Goal: Task Accomplishment & Management: Manage account settings

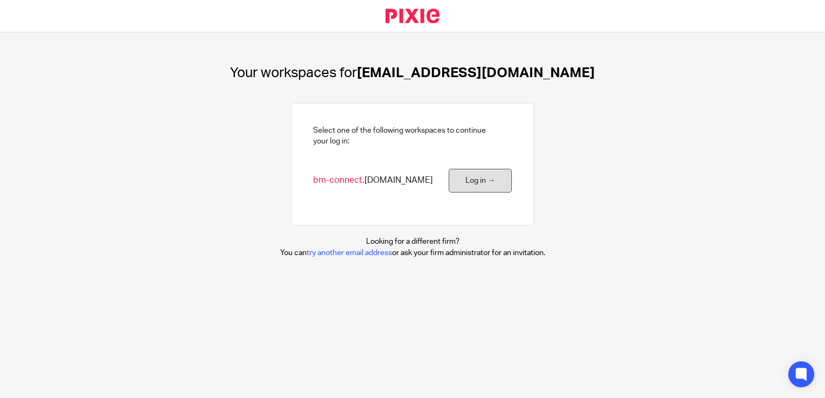
click at [476, 181] on link "Log in →" at bounding box center [480, 181] width 63 height 24
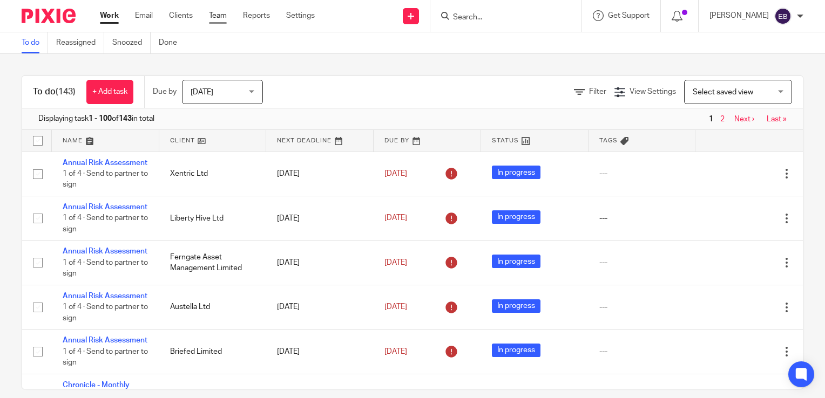
click at [221, 21] on link "Team" at bounding box center [218, 15] width 18 height 11
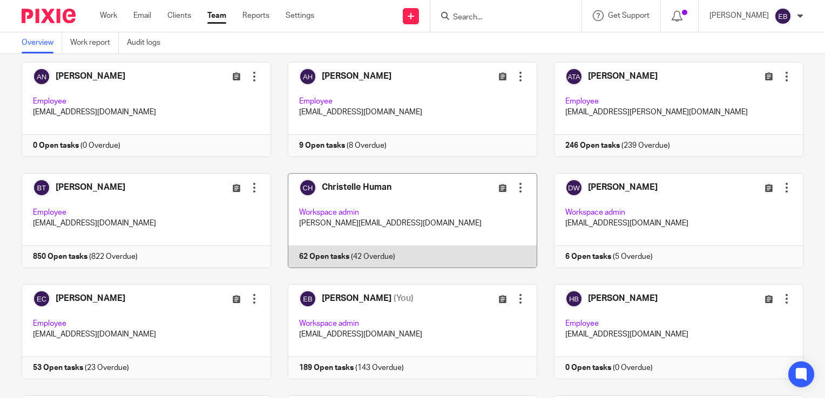
scroll to position [108, 0]
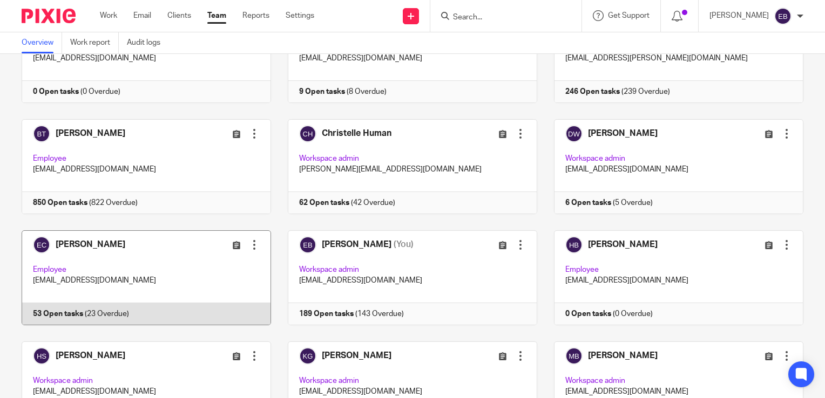
click at [75, 244] on link at bounding box center [138, 278] width 266 height 95
click at [98, 316] on link at bounding box center [138, 278] width 266 height 95
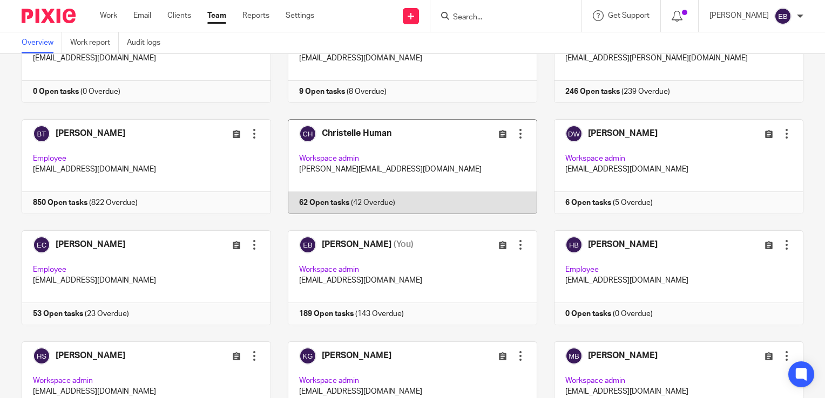
scroll to position [294, 0]
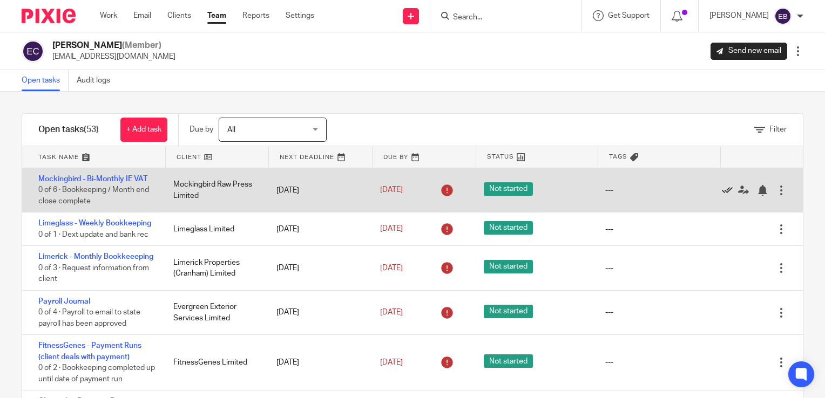
click at [722, 189] on icon at bounding box center [727, 190] width 11 height 11
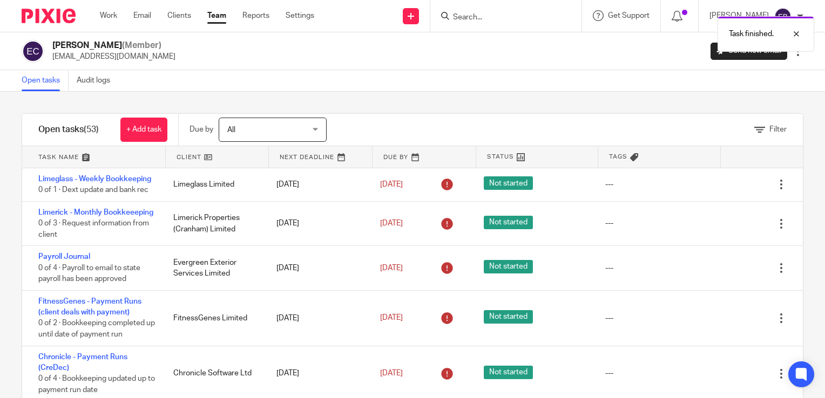
click at [722, 189] on icon at bounding box center [727, 185] width 11 height 11
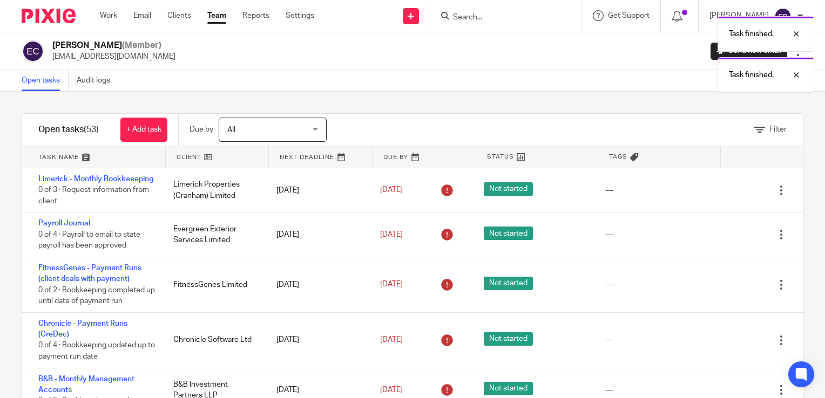
click at [716, 189] on div "Edit task Delete" at bounding box center [759, 190] width 86 height 44
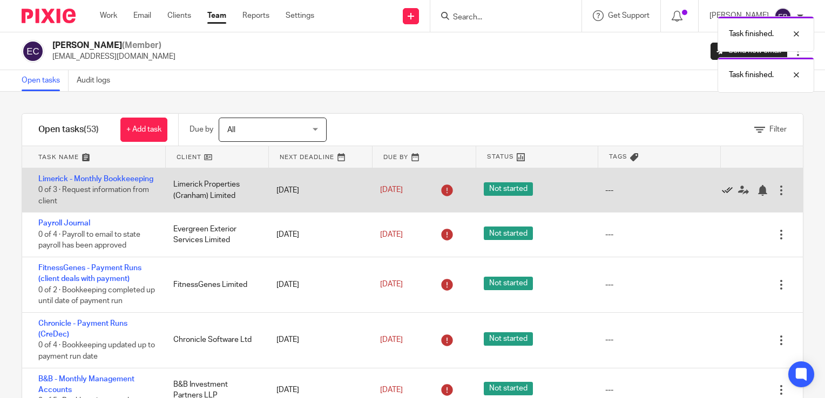
click at [722, 195] on icon at bounding box center [727, 190] width 11 height 11
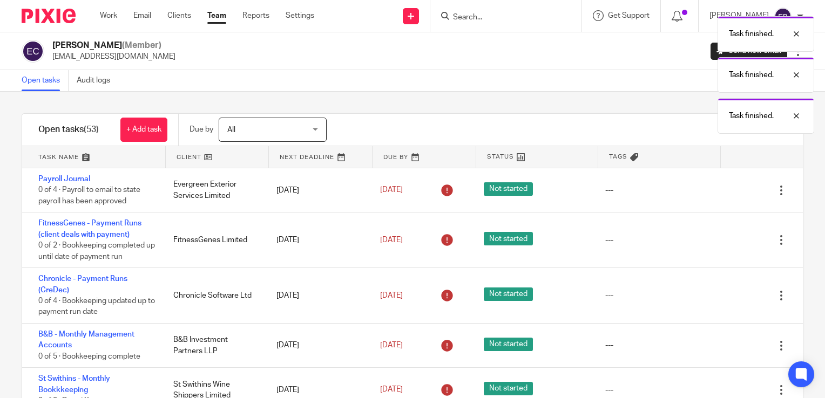
click at [722, 195] on icon at bounding box center [727, 190] width 11 height 11
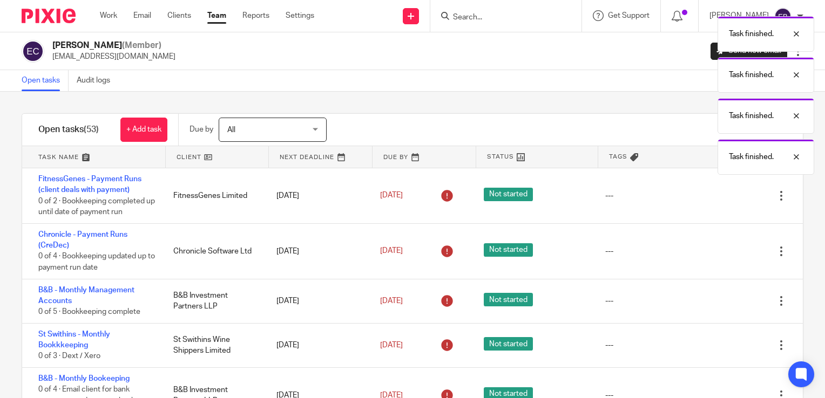
click at [722, 195] on icon at bounding box center [727, 196] width 11 height 11
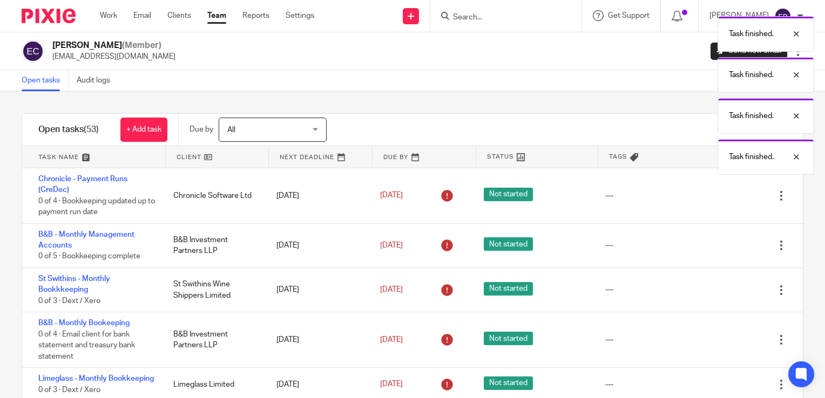
click at [722, 195] on icon at bounding box center [727, 196] width 11 height 11
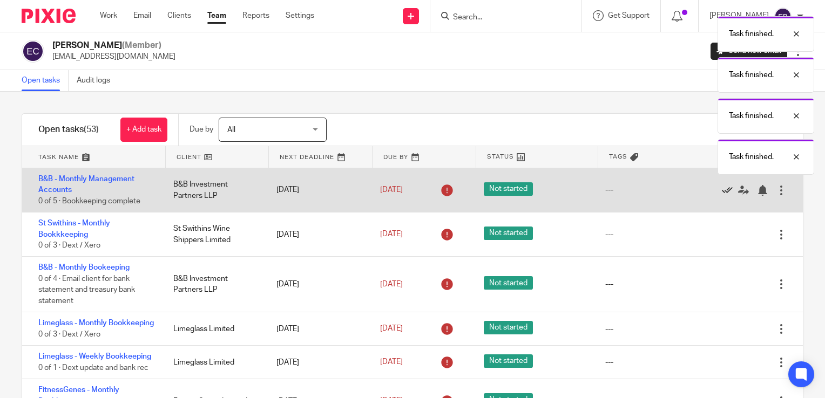
click at [722, 191] on icon at bounding box center [727, 190] width 11 height 11
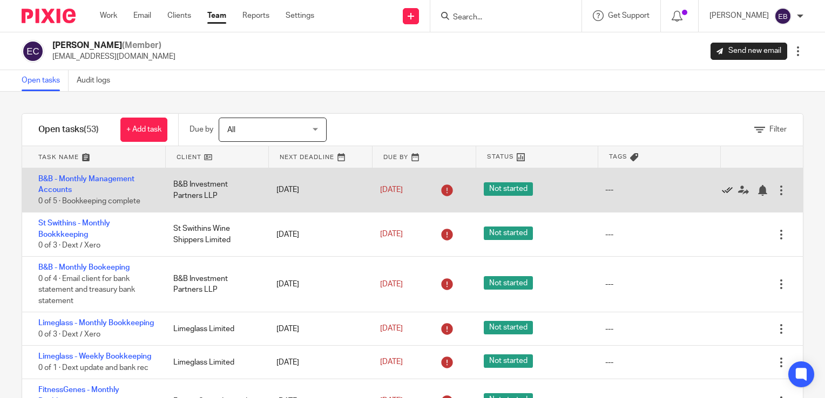
click at [722, 191] on icon at bounding box center [727, 190] width 11 height 11
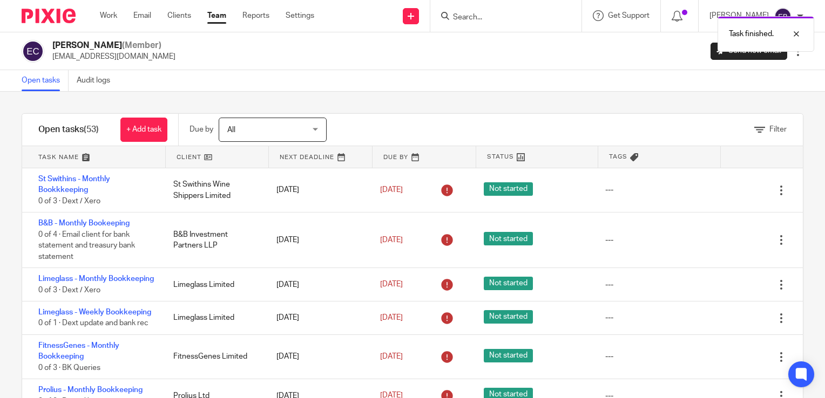
click at [722, 191] on icon at bounding box center [727, 190] width 11 height 11
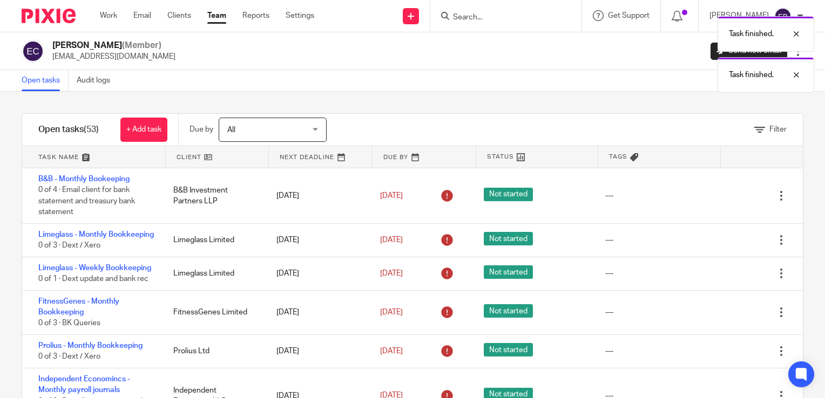
click at [722, 191] on icon at bounding box center [727, 196] width 11 height 11
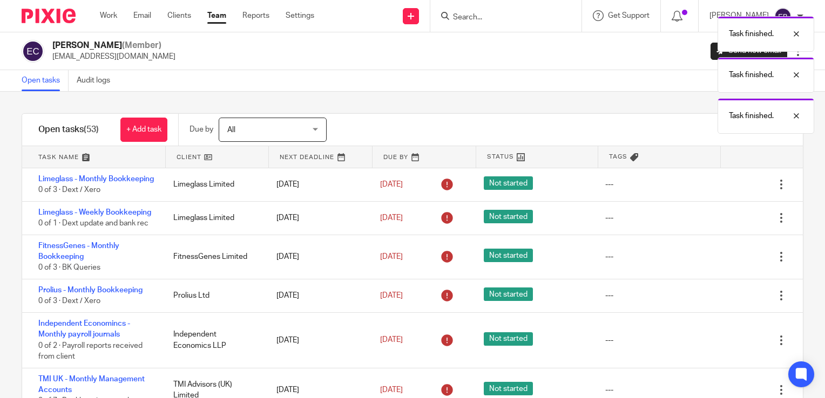
click at [722, 191] on icon at bounding box center [727, 185] width 11 height 11
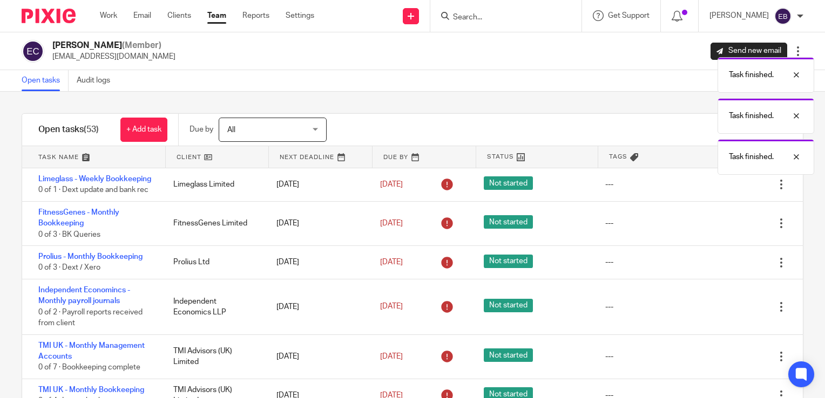
click at [722, 191] on icon at bounding box center [727, 185] width 11 height 11
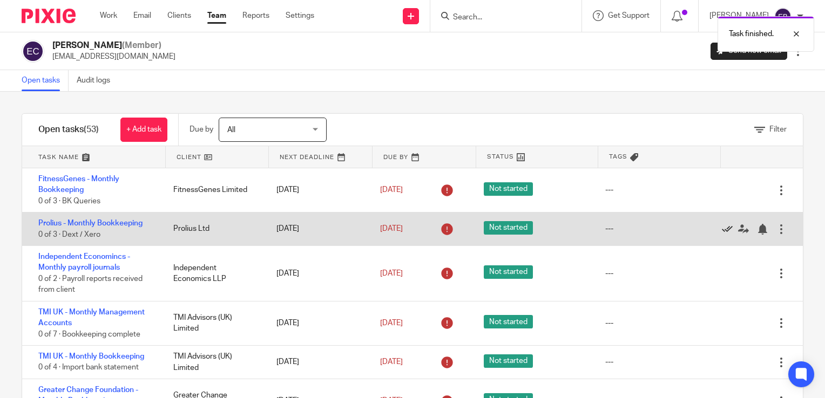
click at [722, 232] on icon at bounding box center [727, 229] width 11 height 11
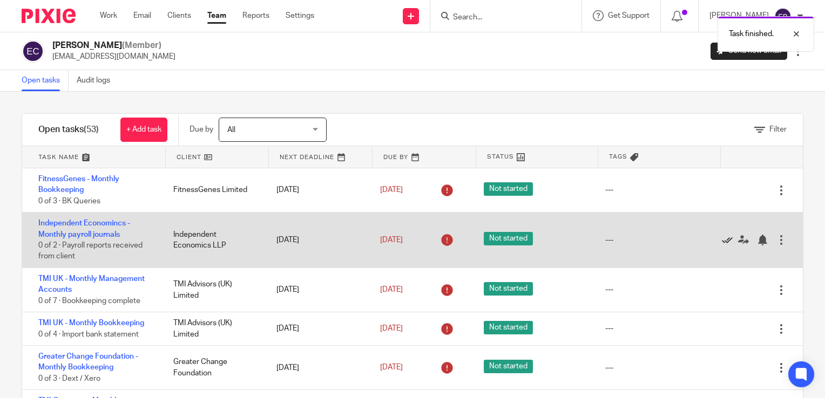
click at [722, 238] on icon at bounding box center [727, 240] width 11 height 11
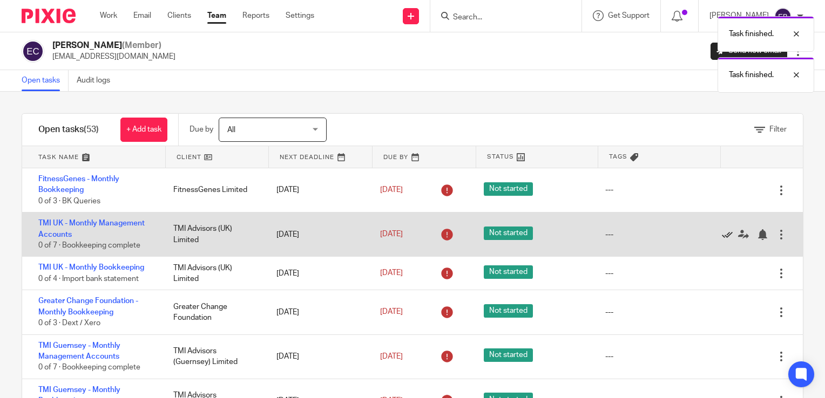
click at [722, 239] on icon at bounding box center [727, 234] width 11 height 11
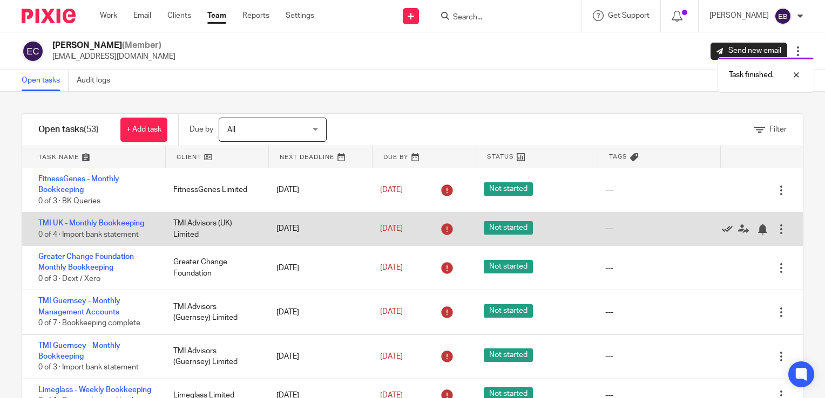
click at [722, 233] on icon at bounding box center [727, 229] width 11 height 11
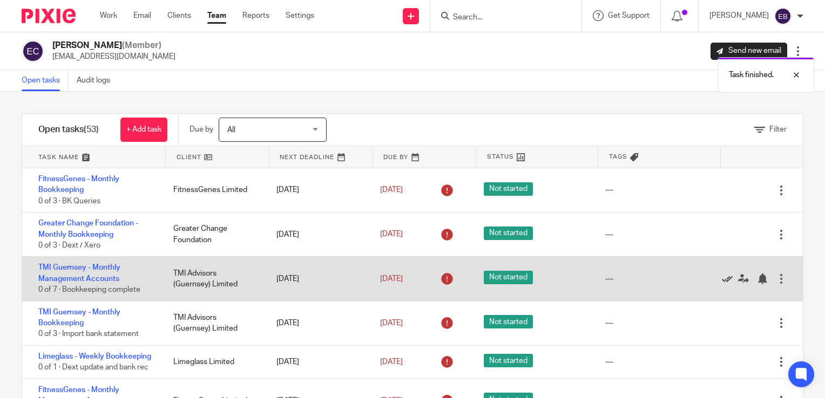
click at [722, 278] on icon at bounding box center [727, 279] width 11 height 11
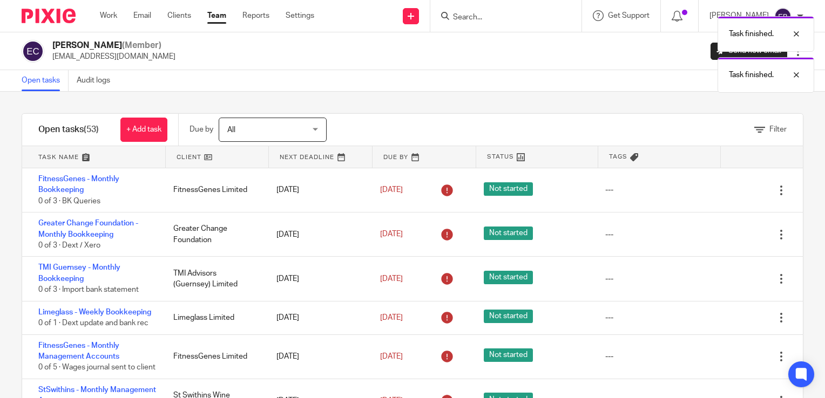
click at [722, 278] on icon at bounding box center [727, 279] width 11 height 11
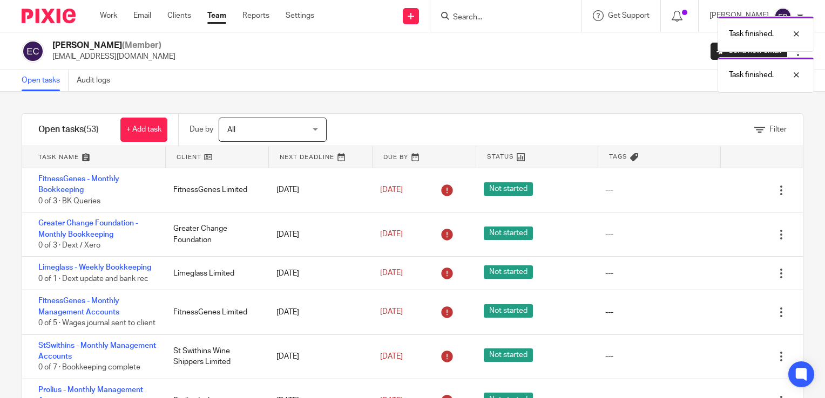
click at [722, 278] on icon at bounding box center [727, 273] width 11 height 11
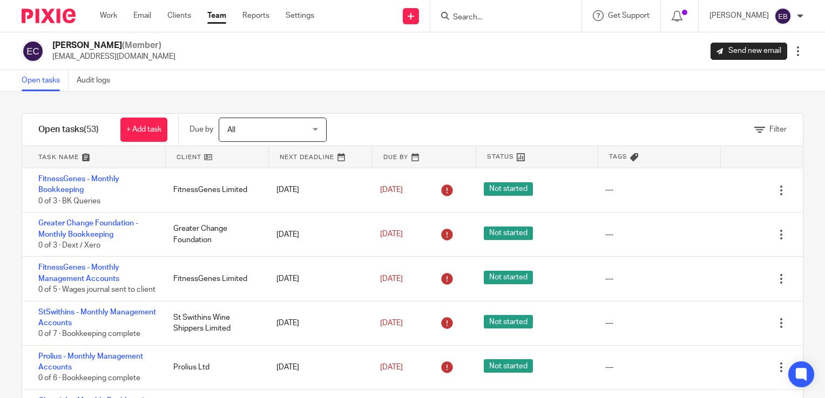
click at [220, 16] on link "Team" at bounding box center [216, 15] width 19 height 11
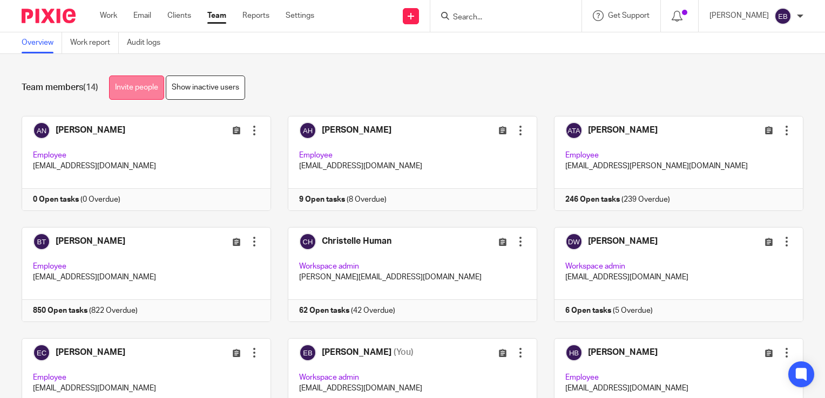
click at [145, 92] on link "Invite people" at bounding box center [136, 88] width 55 height 24
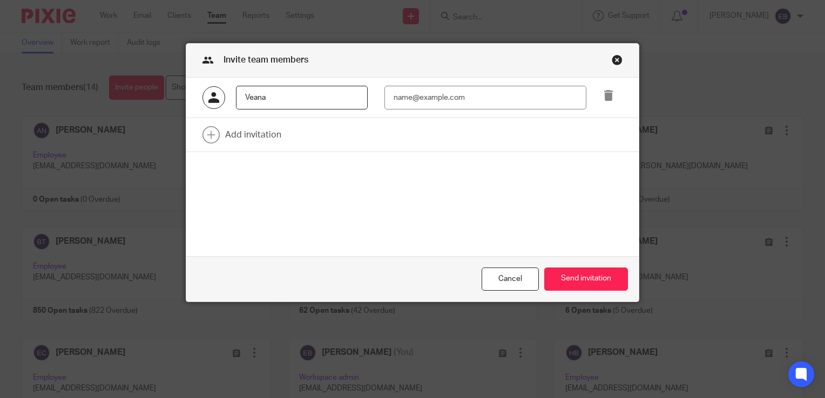
type input "Veana"
type input "C"
click at [270, 101] on input "Veana" at bounding box center [302, 98] width 132 height 24
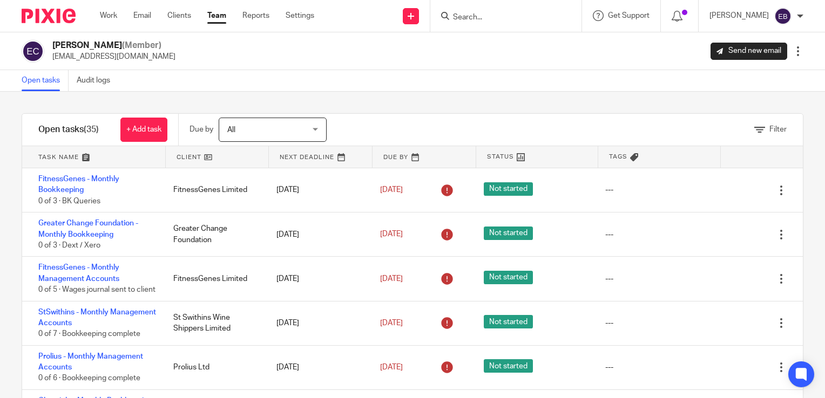
click at [217, 16] on link "Team" at bounding box center [216, 15] width 19 height 11
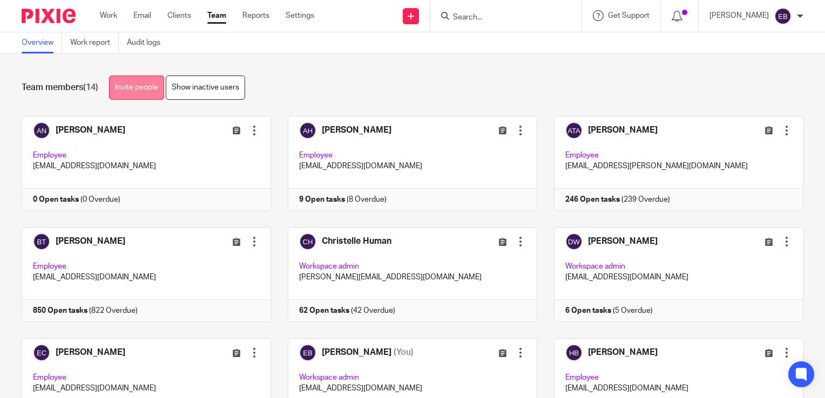
click at [129, 90] on link "Invite people" at bounding box center [136, 88] width 55 height 24
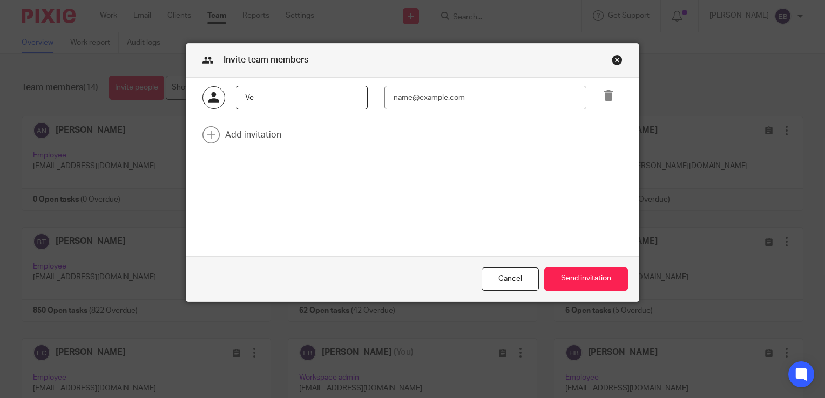
type input "V"
type input "Veana Cheung"
click at [399, 113] on div "Veana Cheung" at bounding box center [412, 98] width 452 height 41
click at [406, 101] on input "email" at bounding box center [485, 98] width 202 height 24
paste input "[EMAIL_ADDRESS][DOMAIN_NAME]"
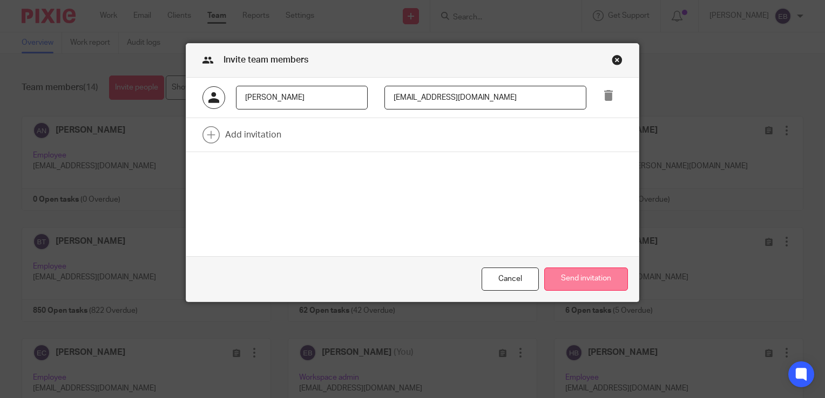
type input "[EMAIL_ADDRESS][DOMAIN_NAME]"
click at [576, 286] on button "Send invitation" at bounding box center [586, 279] width 84 height 23
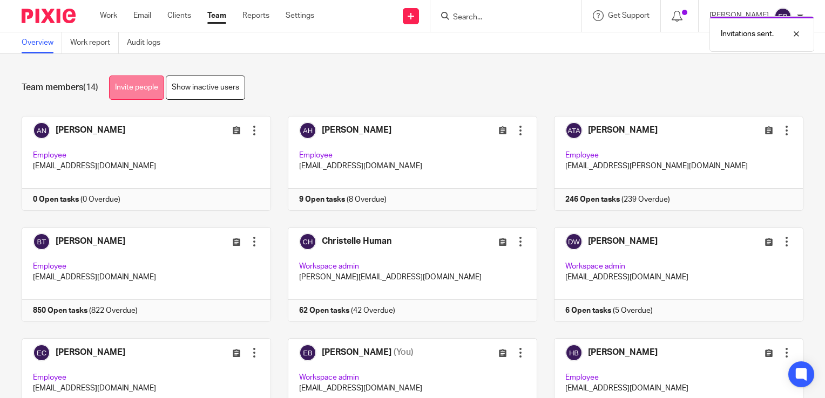
click at [147, 92] on link "Invite people" at bounding box center [136, 88] width 55 height 24
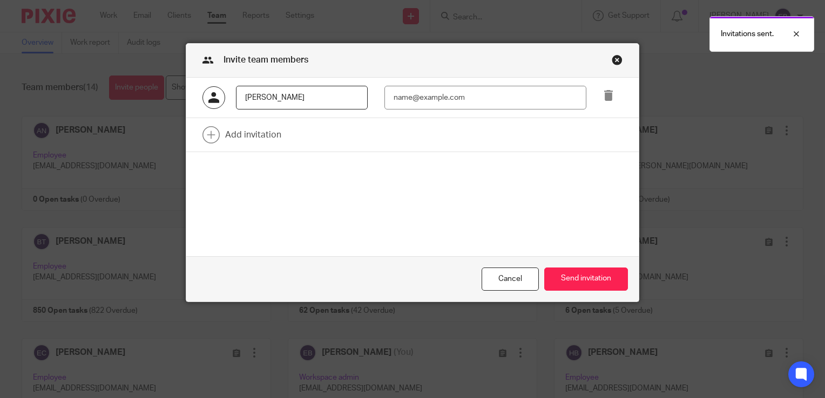
type input "[PERSON_NAME]"
type input "[MEDICAL_DATA]"
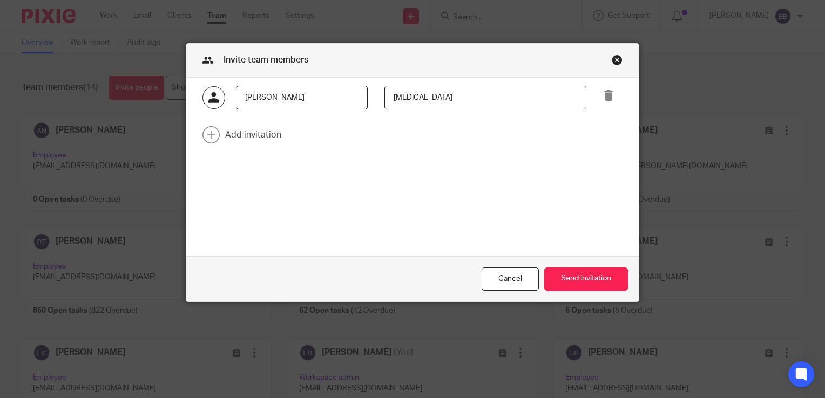
click at [294, 96] on input "[PERSON_NAME]" at bounding box center [302, 98] width 132 height 24
type input "[PERSON_NAME]"
click at [475, 103] on input "[MEDICAL_DATA]" at bounding box center [485, 98] width 202 height 24
drag, startPoint x: 444, startPoint y: 102, endPoint x: 337, endPoint y: 103, distance: 106.4
click at [336, 99] on div "[PERSON_NAME][MEDICAL_DATA]" at bounding box center [404, 98] width 437 height 24
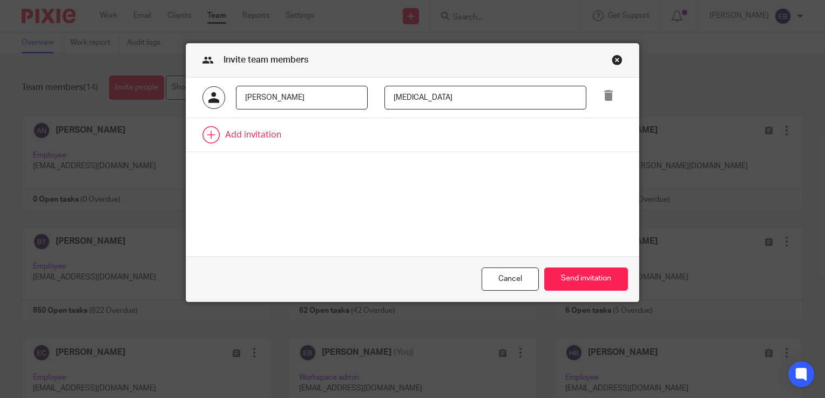
paste input "[EMAIL_ADDRESS][DOMAIN_NAME]"
drag, startPoint x: 438, startPoint y: 100, endPoint x: 445, endPoint y: 100, distance: 7.0
click at [438, 100] on input "[EMAIL_ADDRESS][DOMAIN_NAME]" at bounding box center [485, 98] width 202 height 24
drag, startPoint x: 491, startPoint y: 96, endPoint x: 271, endPoint y: 98, distance: 220.3
click at [271, 98] on div "[PERSON_NAME] [EMAIL_ADDRESS][DOMAIN_NAME]" at bounding box center [404, 98] width 437 height 24
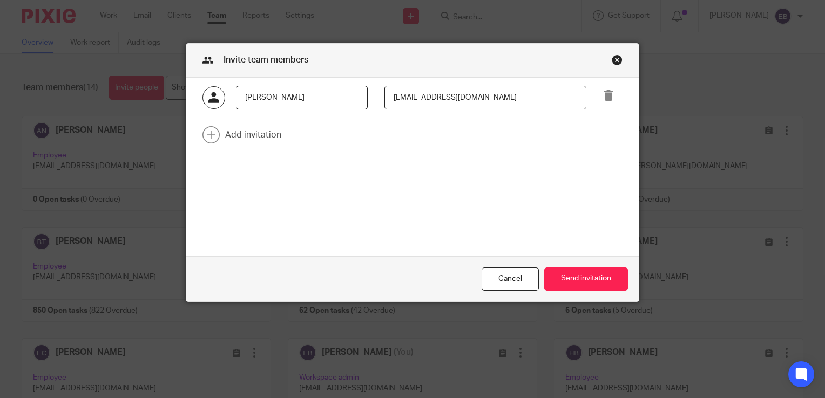
paste input "oballard"
type input "[EMAIL_ADDRESS][DOMAIN_NAME]"
click at [577, 276] on button "Send invitation" at bounding box center [586, 279] width 84 height 23
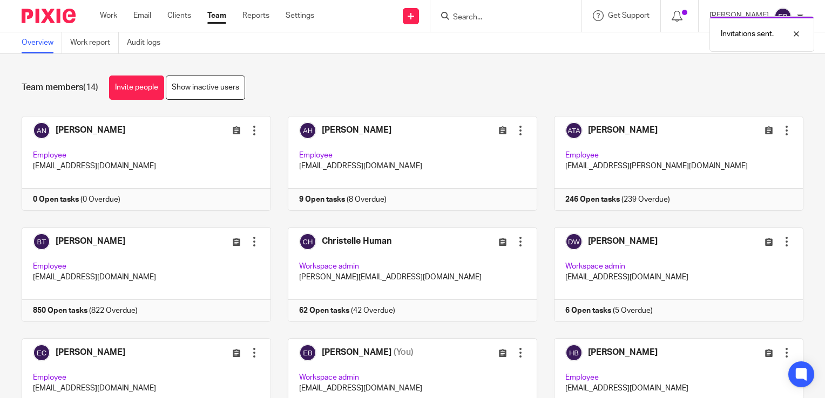
scroll to position [294, 0]
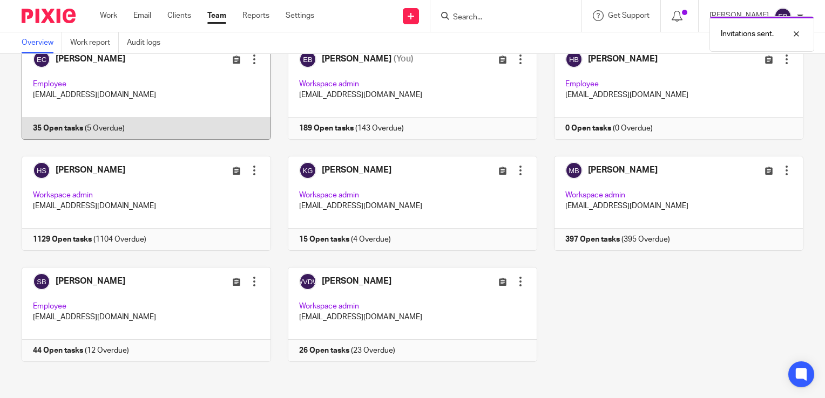
click at [84, 65] on link at bounding box center [138, 92] width 266 height 95
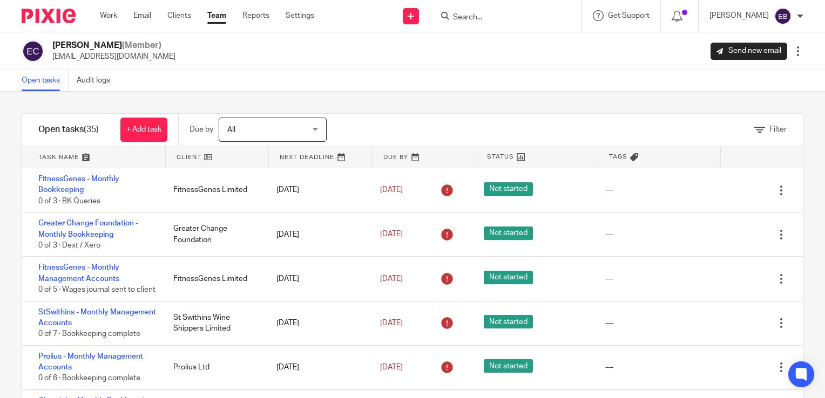
click at [251, 132] on span "All" at bounding box center [266, 129] width 79 height 23
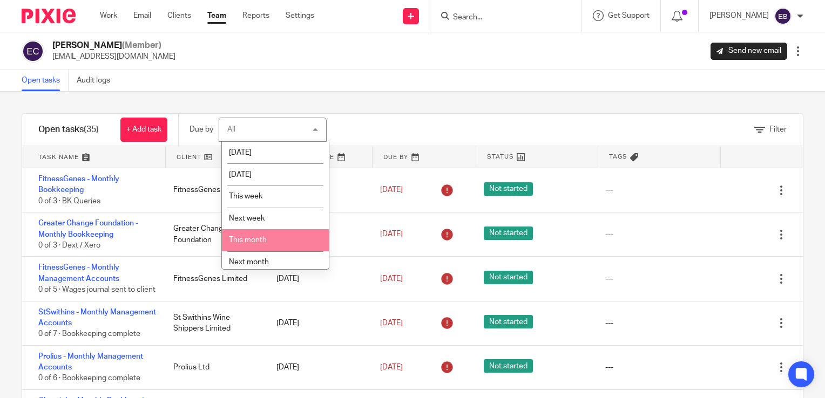
click at [261, 233] on li "This month" at bounding box center [275, 240] width 107 height 22
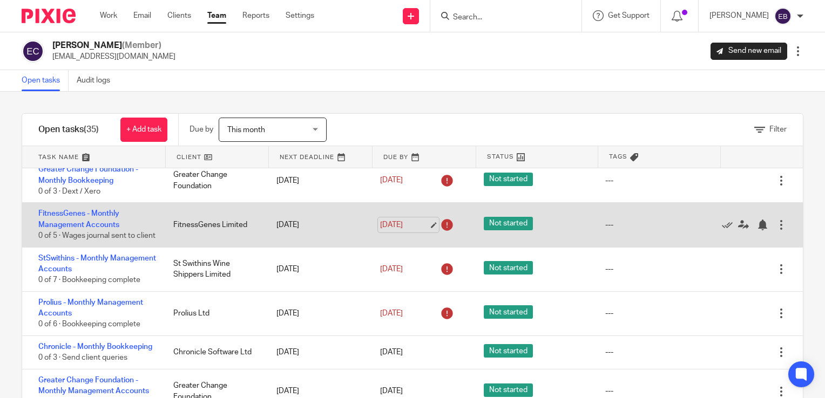
scroll to position [108, 0]
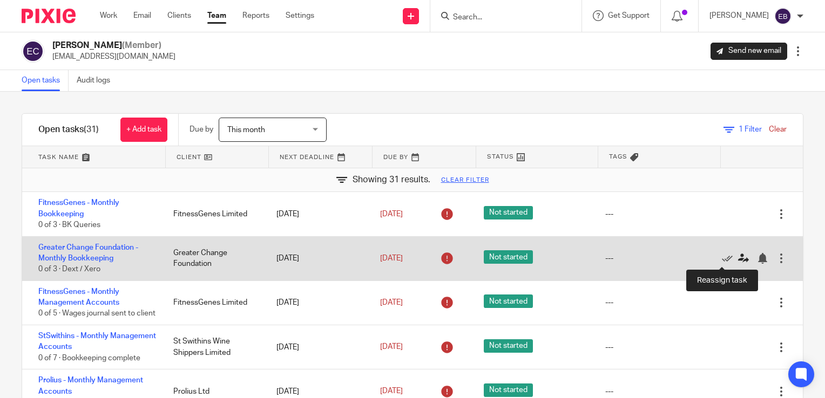
click at [738, 258] on icon at bounding box center [743, 258] width 11 height 11
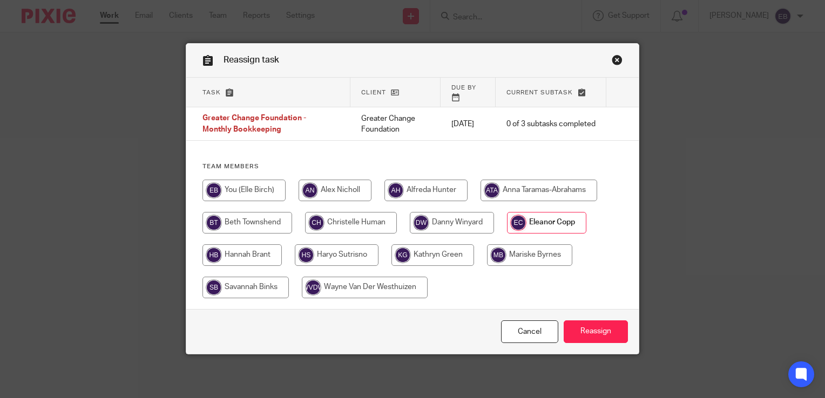
click at [613, 60] on link "Close this dialog window" at bounding box center [617, 62] width 11 height 15
click at [529, 321] on link "Cancel" at bounding box center [529, 332] width 57 height 23
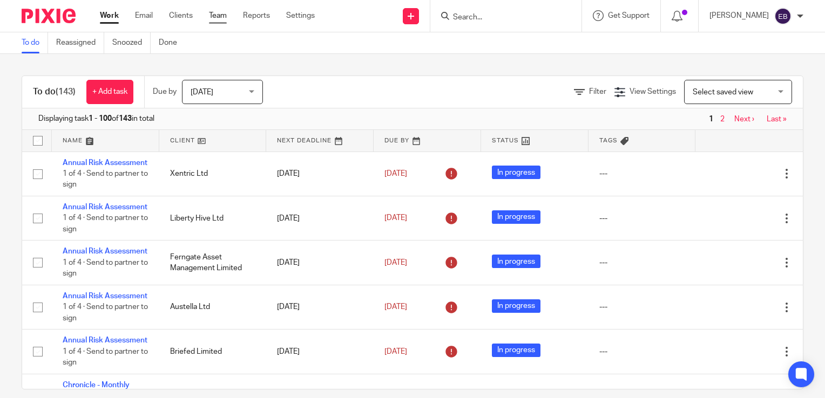
click at [216, 18] on link "Team" at bounding box center [218, 15] width 18 height 11
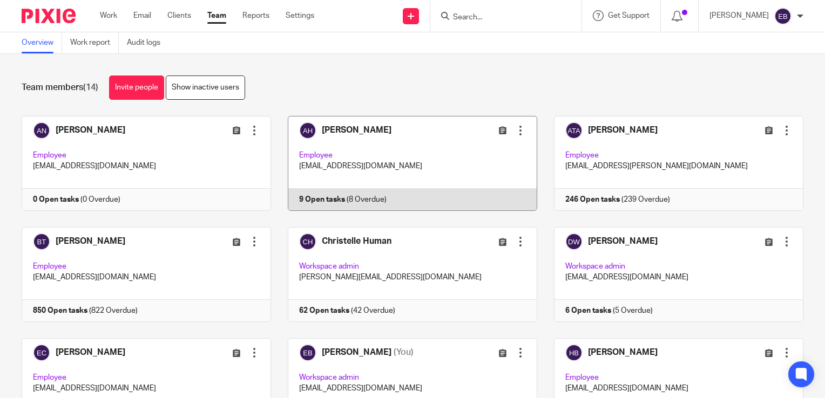
scroll to position [108, 0]
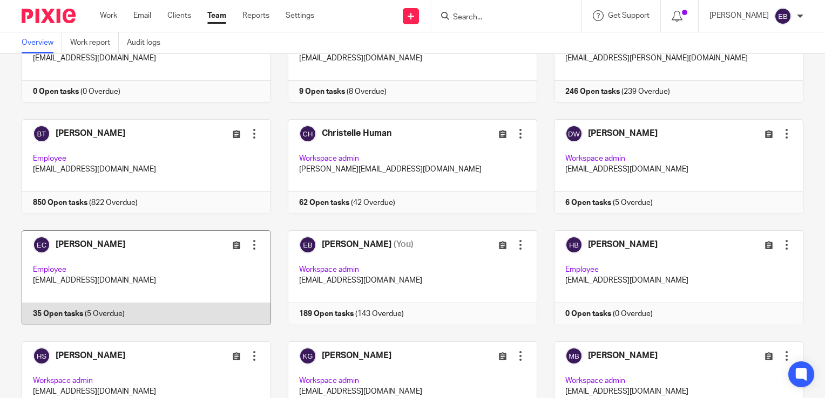
click at [126, 314] on link at bounding box center [138, 278] width 266 height 95
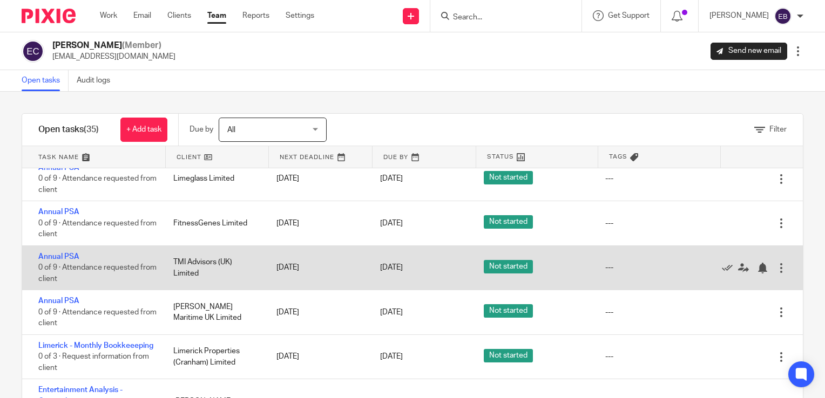
scroll to position [702, 0]
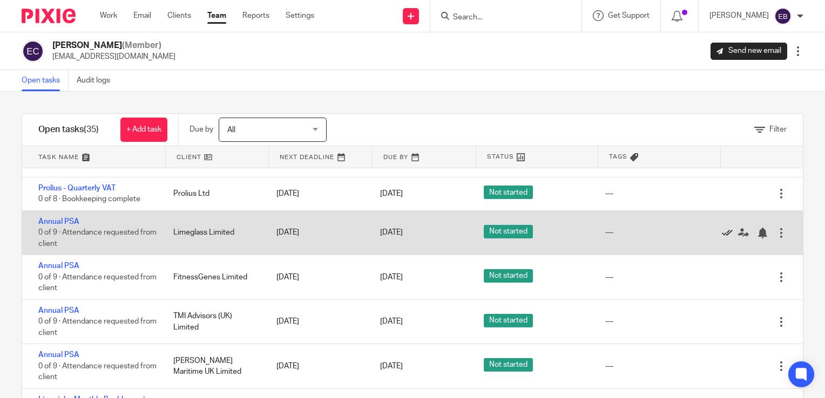
click at [722, 239] on icon at bounding box center [727, 233] width 11 height 11
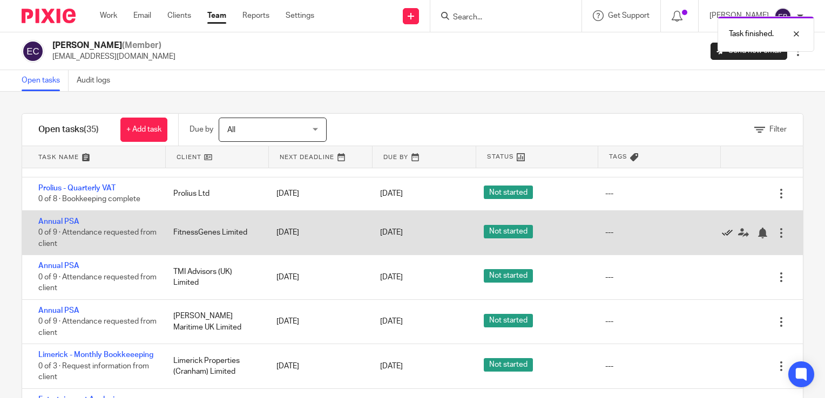
click at [722, 239] on icon at bounding box center [727, 233] width 11 height 11
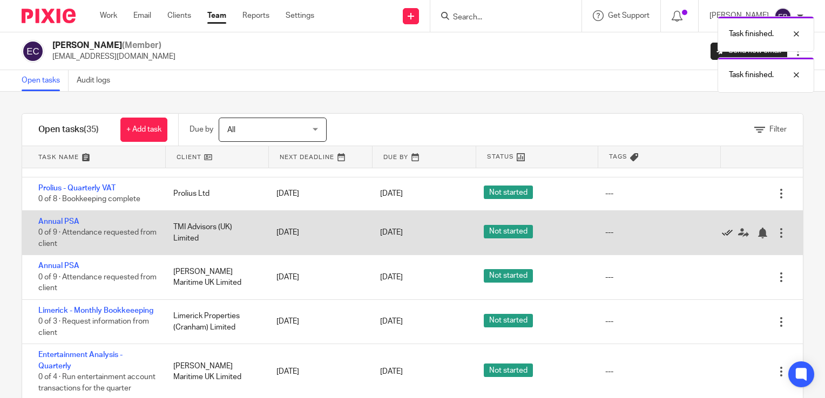
click at [722, 239] on icon at bounding box center [727, 233] width 11 height 11
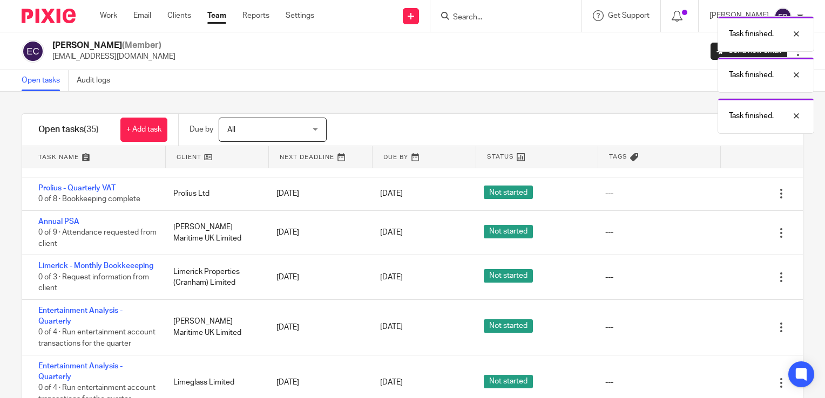
click at [722, 239] on icon at bounding box center [727, 233] width 11 height 11
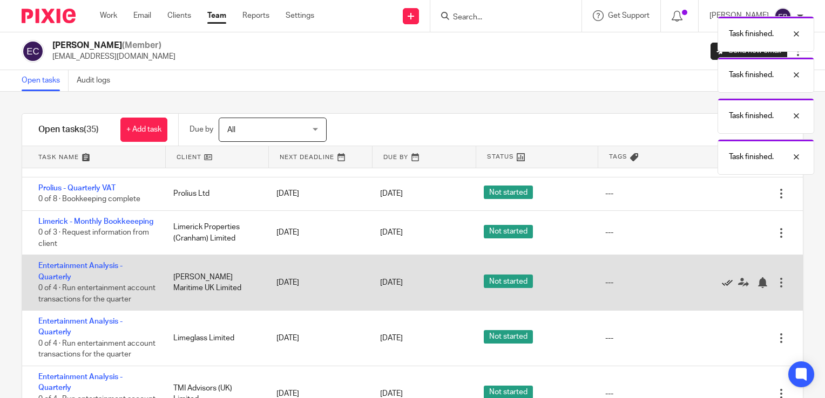
click at [722, 288] on icon at bounding box center [727, 283] width 11 height 11
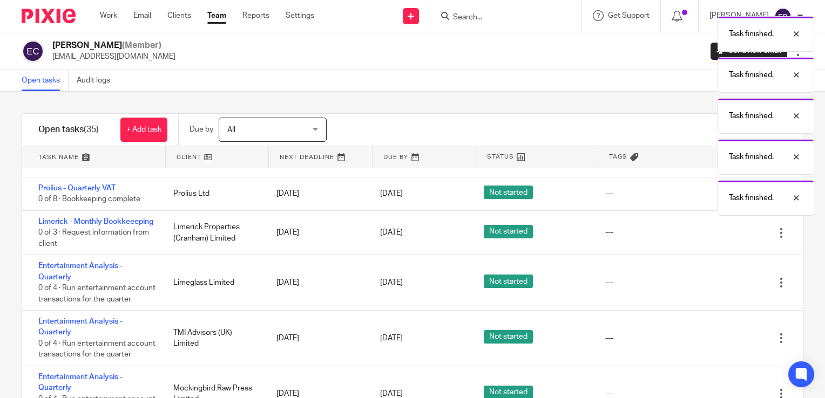
click at [722, 288] on icon at bounding box center [727, 283] width 11 height 11
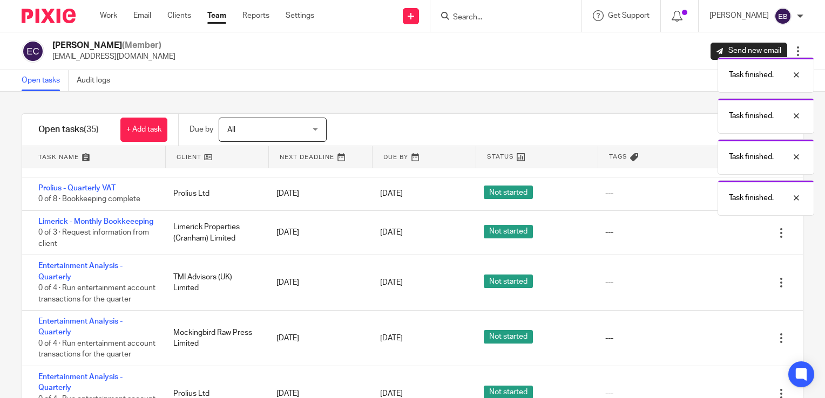
click at [722, 288] on icon at bounding box center [727, 283] width 11 height 11
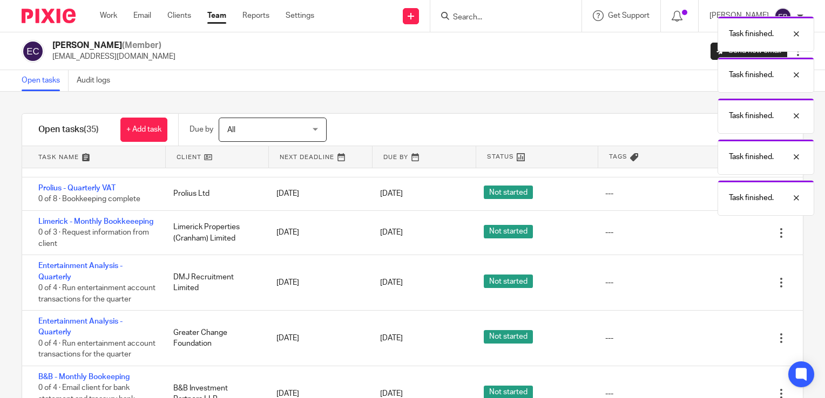
click at [722, 288] on icon at bounding box center [727, 283] width 11 height 11
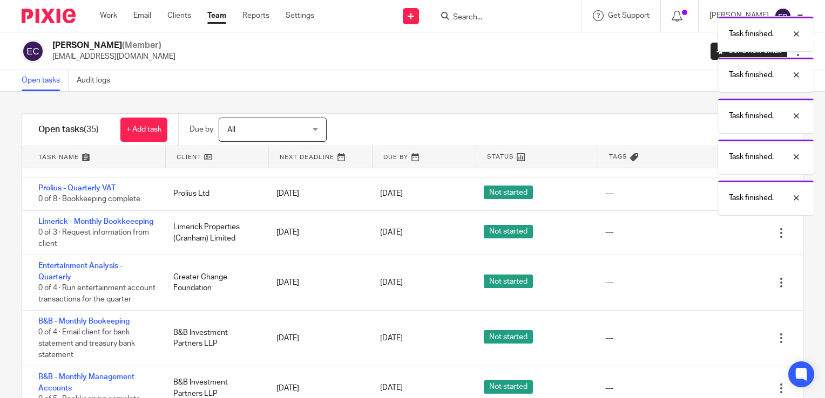
click at [722, 288] on icon at bounding box center [727, 283] width 11 height 11
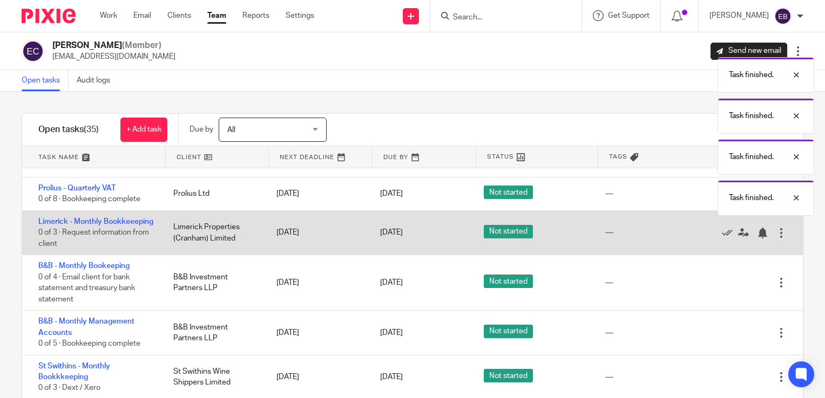
scroll to position [755, 0]
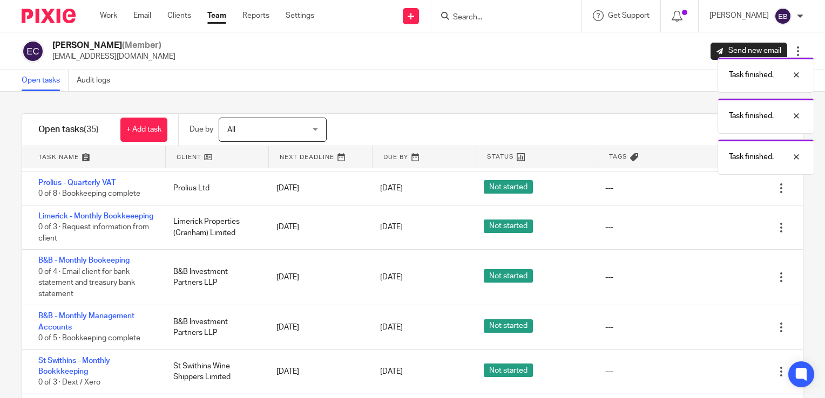
click at [258, 130] on span "All" at bounding box center [266, 129] width 79 height 23
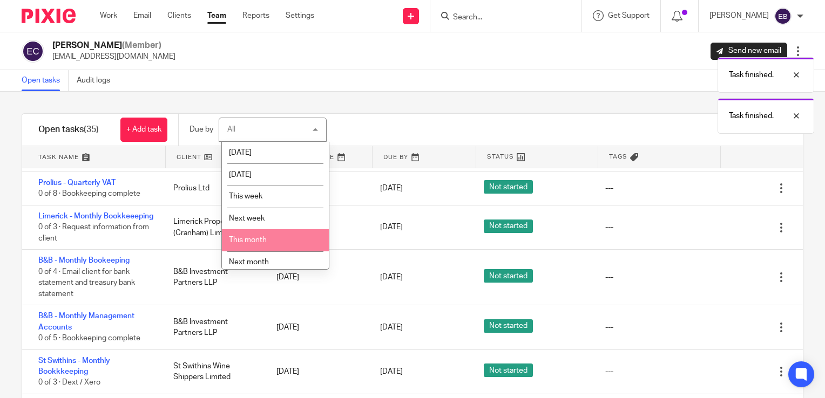
click at [251, 232] on li "This month" at bounding box center [275, 240] width 107 height 22
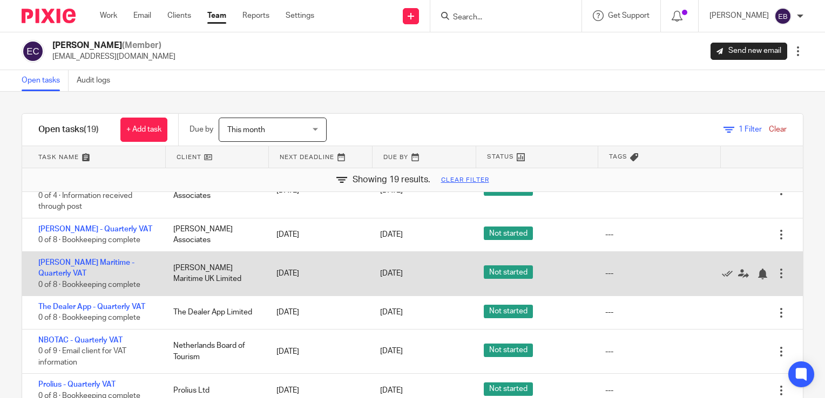
scroll to position [458, 0]
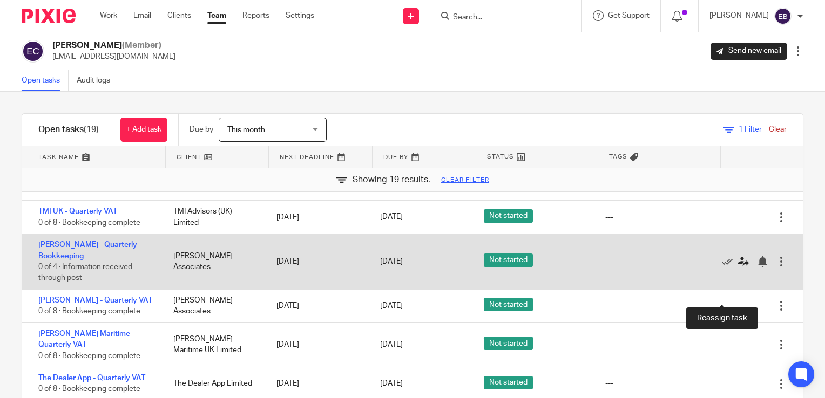
click at [738, 267] on link at bounding box center [746, 261] width 16 height 11
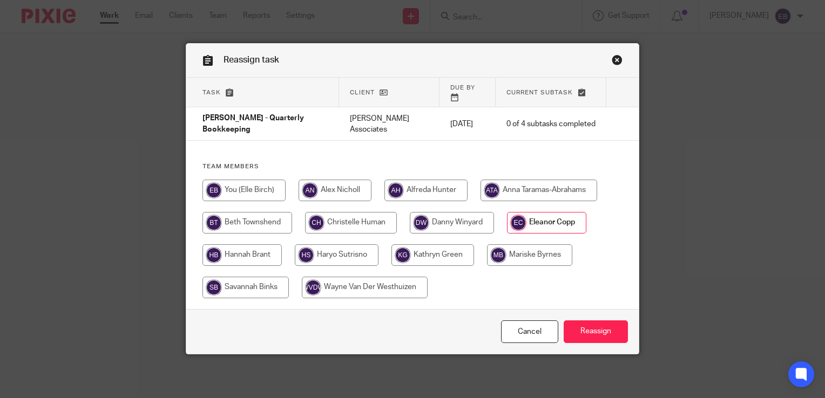
click at [240, 277] on input "radio" at bounding box center [245, 288] width 86 height 22
radio input "true"
click at [604, 336] on div "Cancel Reassign" at bounding box center [412, 331] width 452 height 45
click at [589, 321] on input "Reassign" at bounding box center [596, 332] width 64 height 23
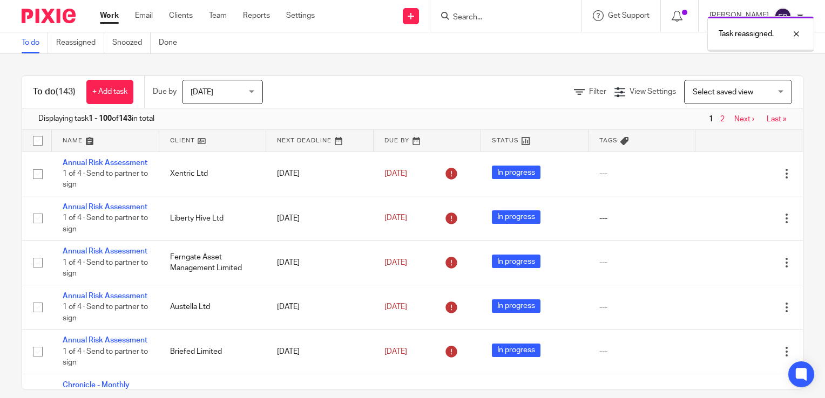
scroll to position [270, 0]
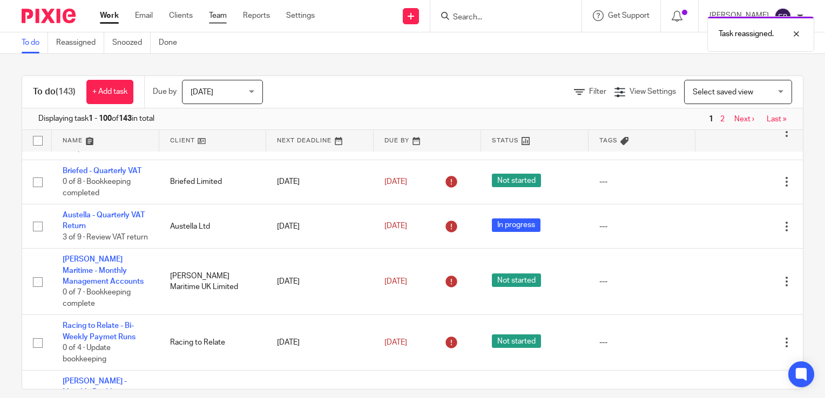
click at [225, 16] on link "Team" at bounding box center [218, 15] width 18 height 11
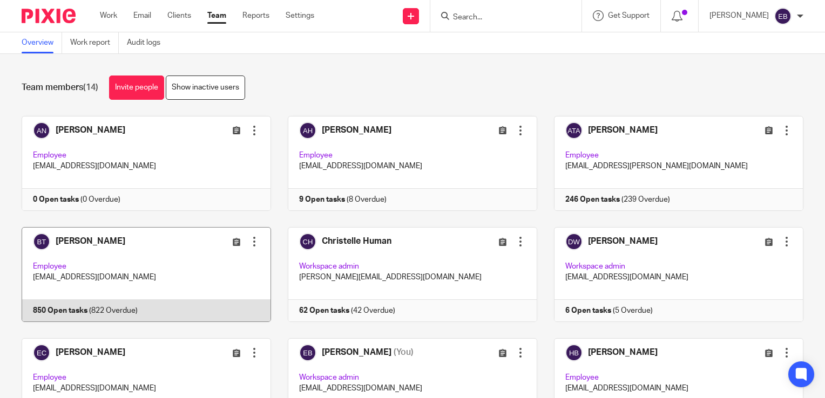
scroll to position [54, 0]
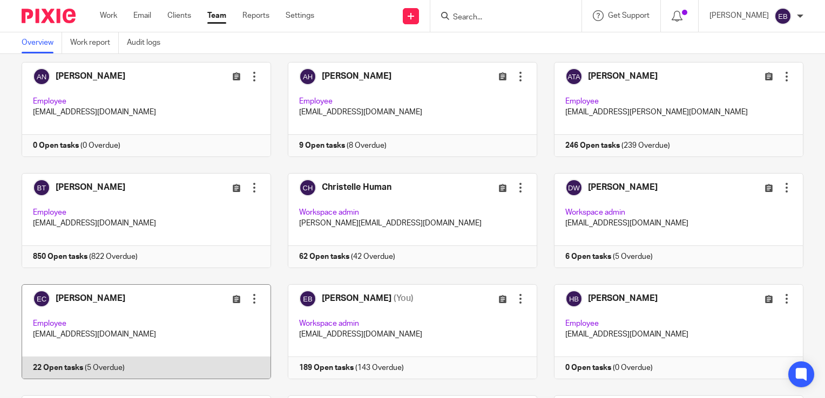
click at [134, 377] on link at bounding box center [138, 332] width 266 height 95
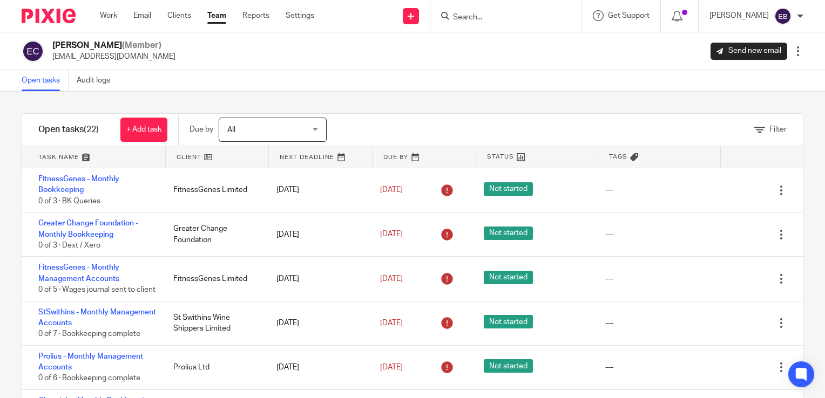
click at [246, 139] on span "All" at bounding box center [266, 129] width 79 height 23
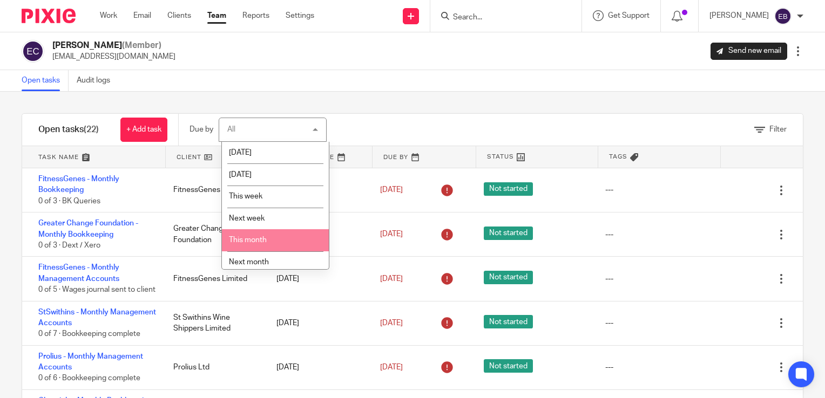
click at [255, 234] on li "This month" at bounding box center [275, 240] width 107 height 22
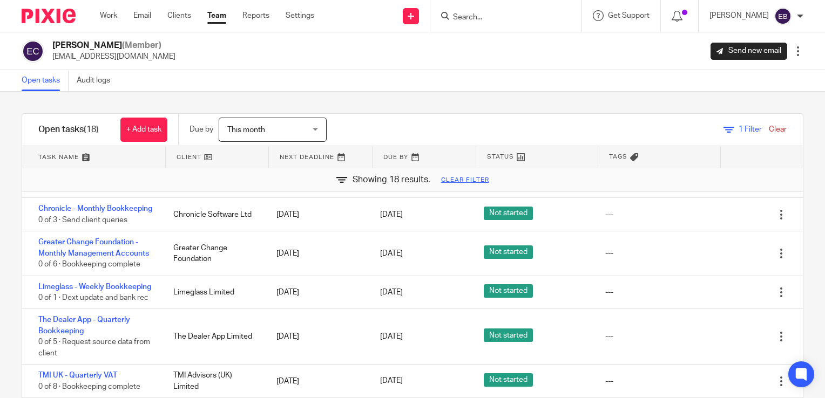
scroll to position [324, 0]
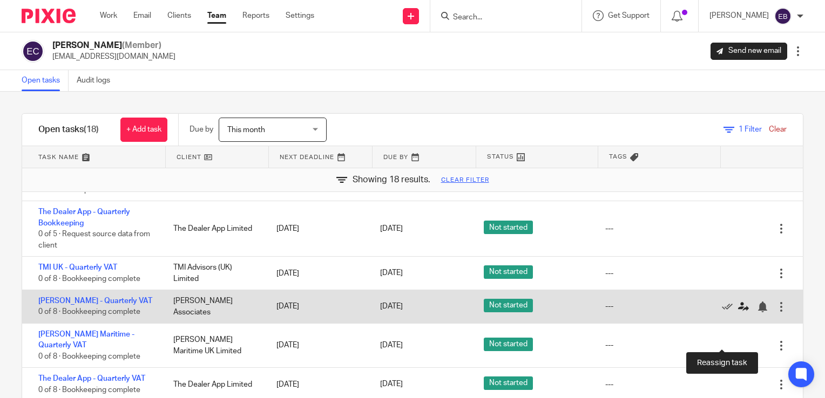
click at [738, 313] on icon at bounding box center [743, 307] width 11 height 11
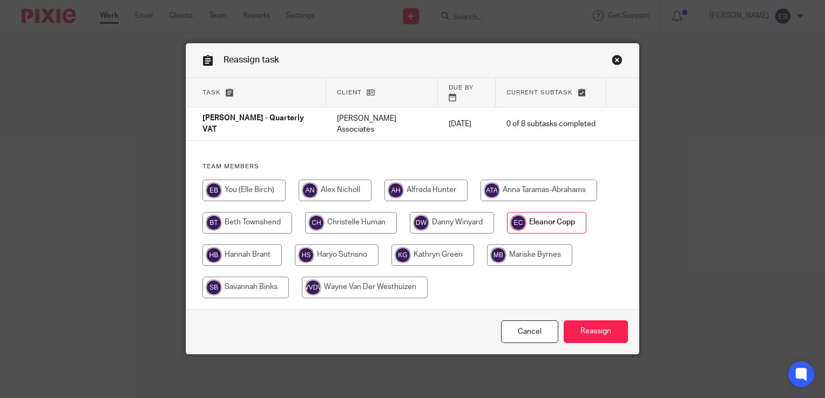
click at [248, 259] on div at bounding box center [412, 245] width 420 height 130
click at [263, 277] on input "radio" at bounding box center [245, 288] width 86 height 22
radio input "true"
click at [579, 321] on input "Reassign" at bounding box center [596, 332] width 64 height 23
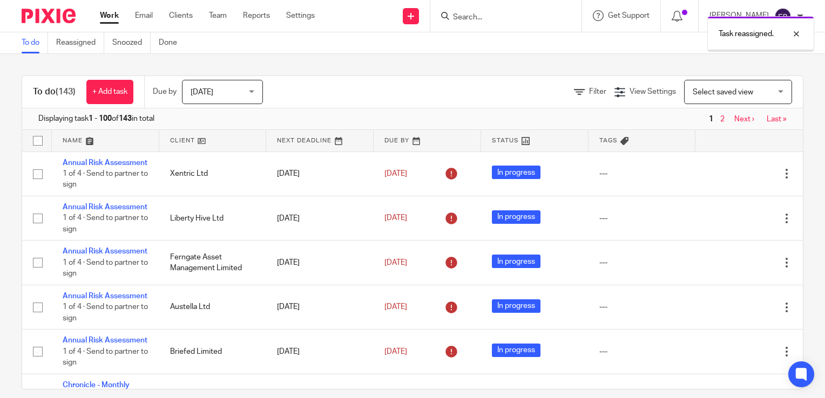
click at [221, 21] on link "Team" at bounding box center [218, 15] width 18 height 11
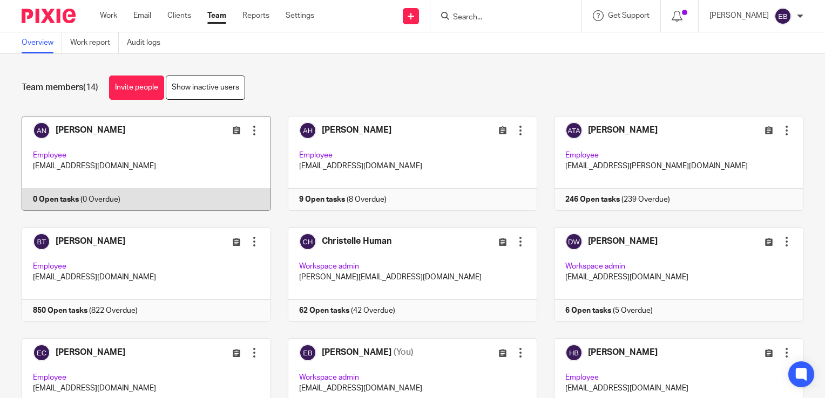
scroll to position [108, 0]
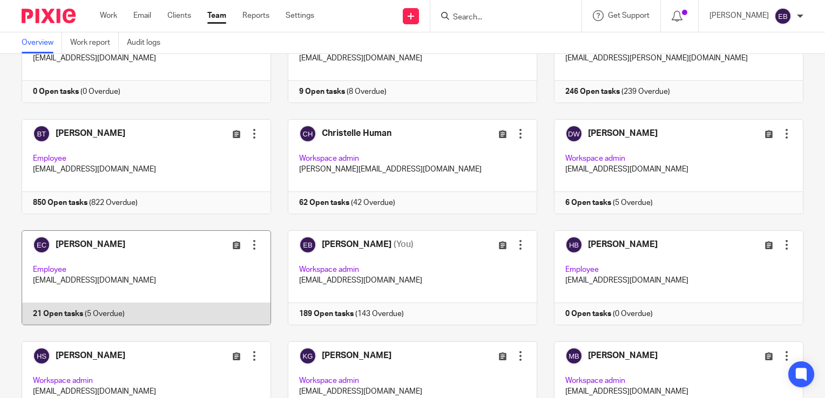
click at [147, 301] on link at bounding box center [138, 278] width 266 height 95
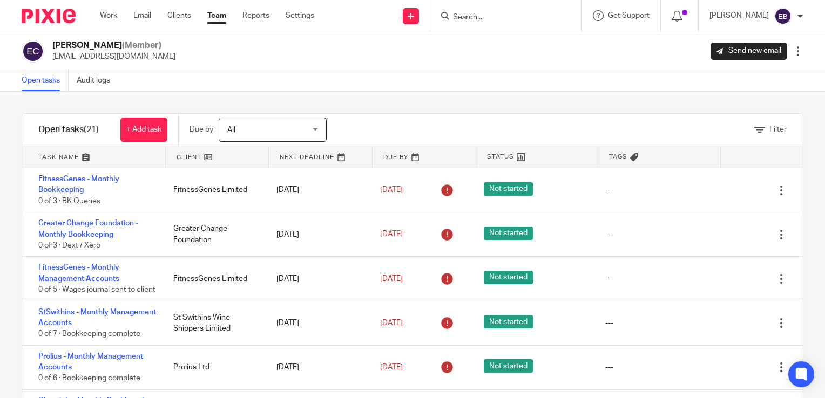
click at [263, 136] on span "All" at bounding box center [266, 129] width 79 height 23
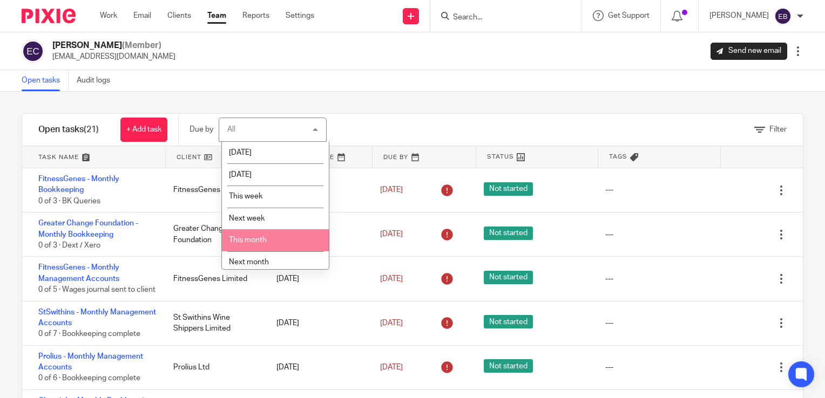
click at [259, 243] on span "This month" at bounding box center [248, 240] width 38 height 8
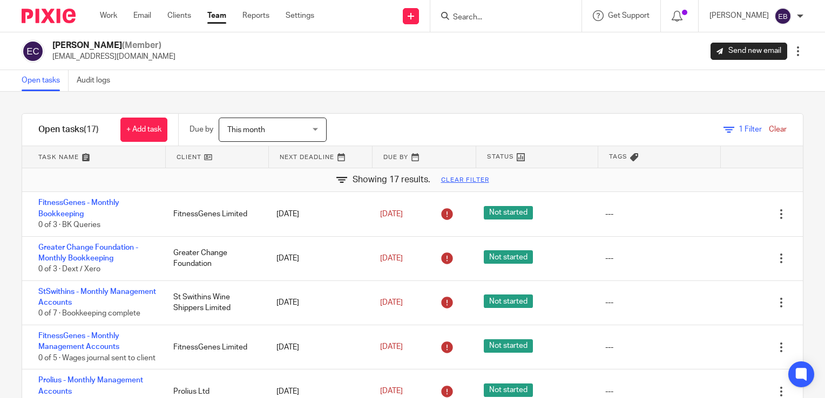
click at [208, 14] on link "Team" at bounding box center [216, 15] width 19 height 11
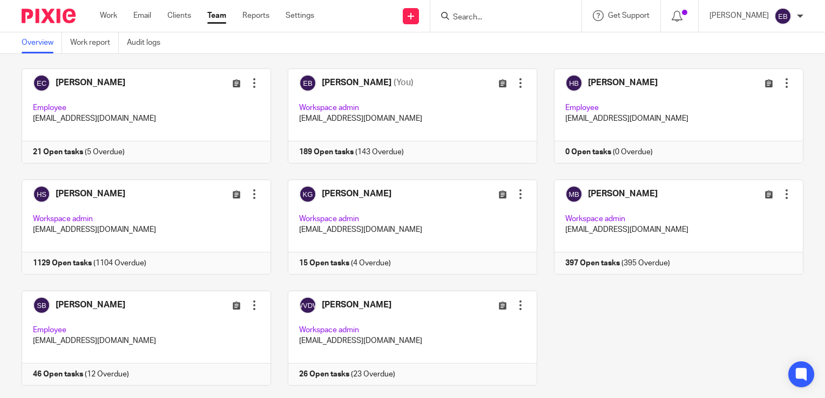
scroll to position [294, 0]
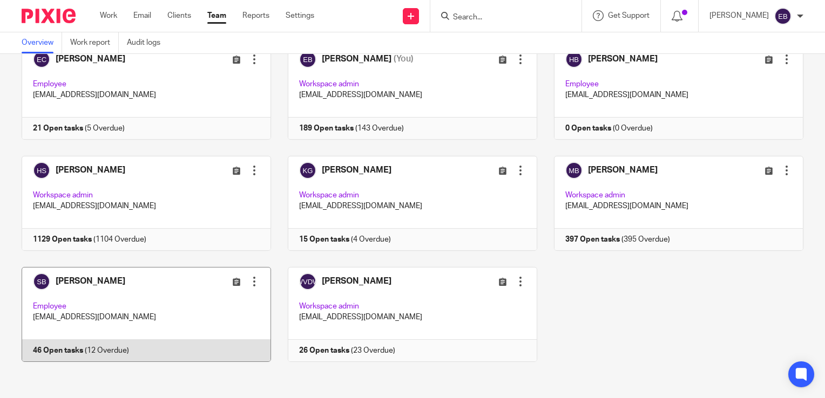
click at [121, 353] on link at bounding box center [138, 314] width 266 height 95
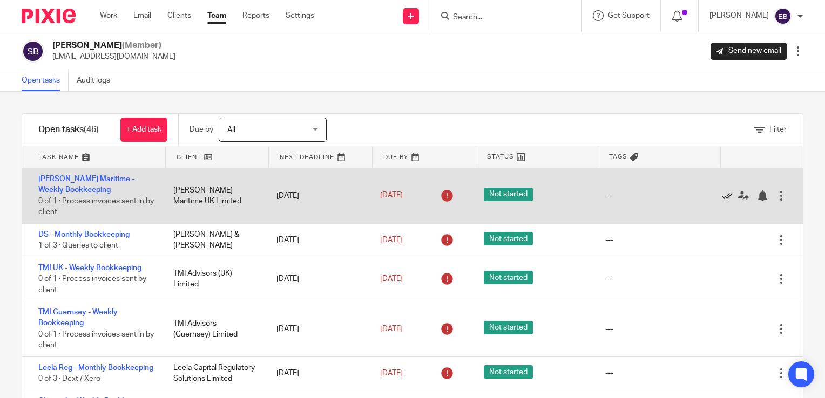
click at [722, 196] on icon at bounding box center [727, 196] width 11 height 11
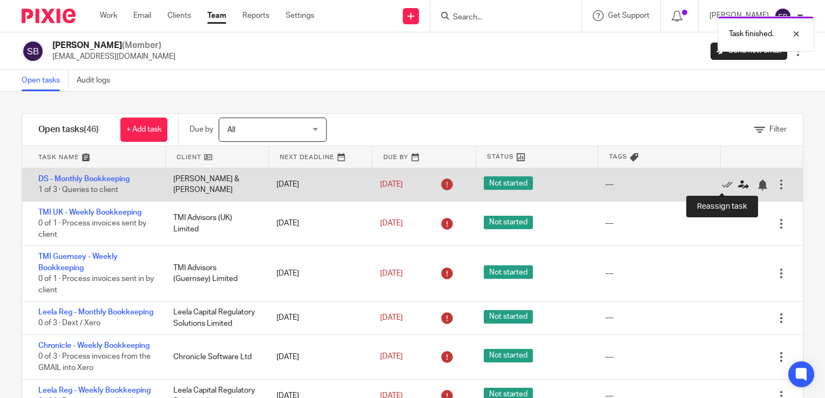
click at [738, 185] on icon at bounding box center [743, 185] width 11 height 11
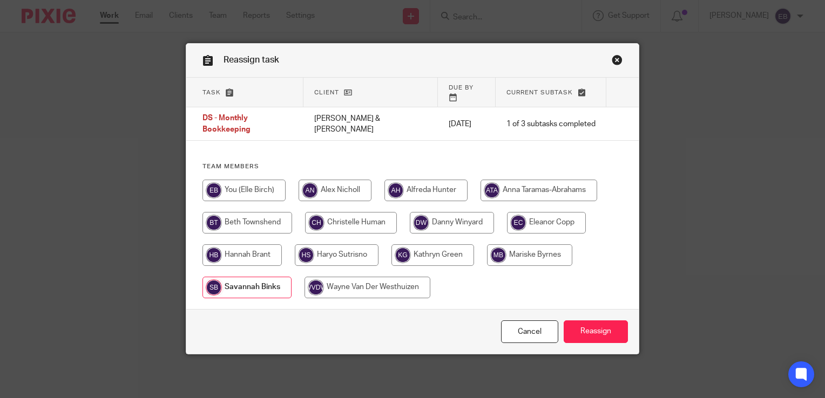
click at [233, 185] on input "radio" at bounding box center [243, 191] width 83 height 22
radio input "true"
click at [600, 328] on input "Reassign" at bounding box center [596, 332] width 64 height 23
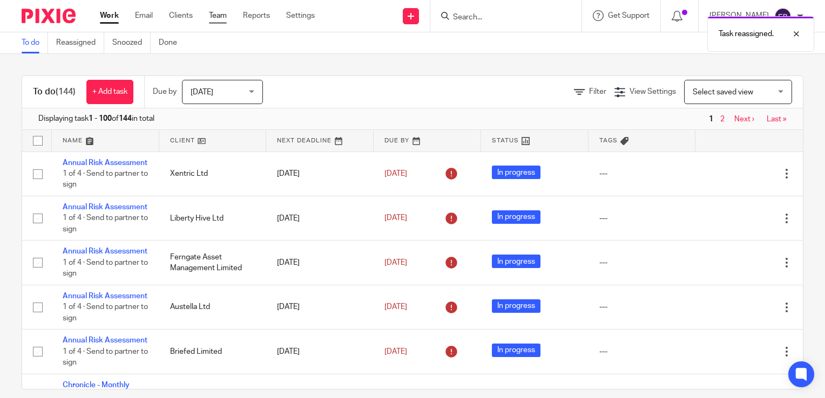
click at [218, 15] on link "Team" at bounding box center [218, 15] width 18 height 11
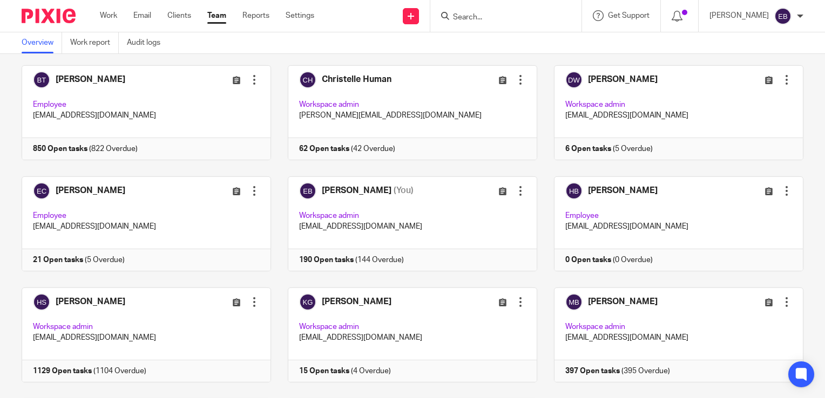
scroll to position [294, 0]
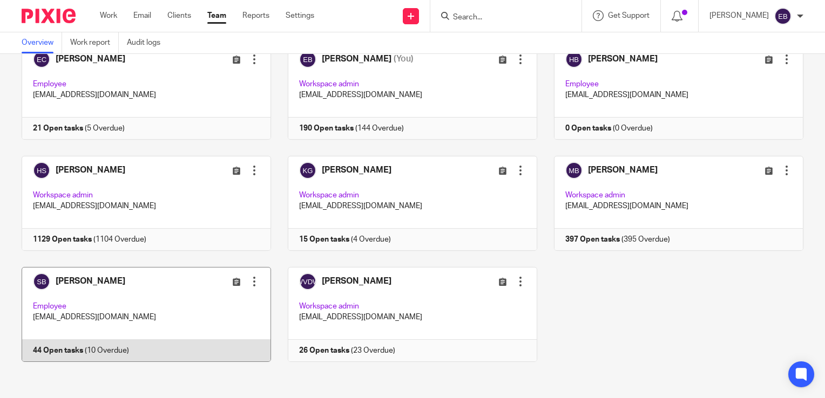
click at [100, 346] on link at bounding box center [138, 314] width 266 height 95
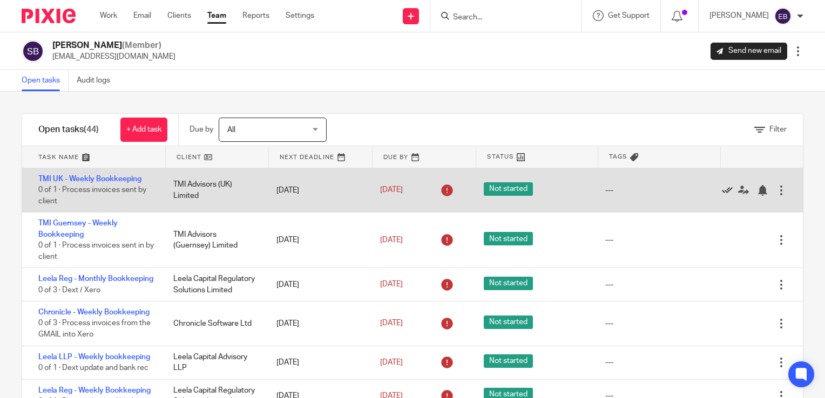
click at [722, 191] on icon at bounding box center [727, 190] width 11 height 11
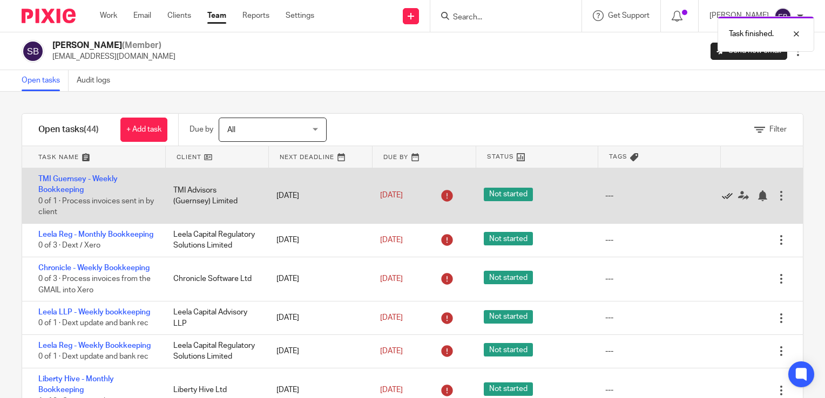
click at [722, 193] on icon at bounding box center [727, 196] width 11 height 11
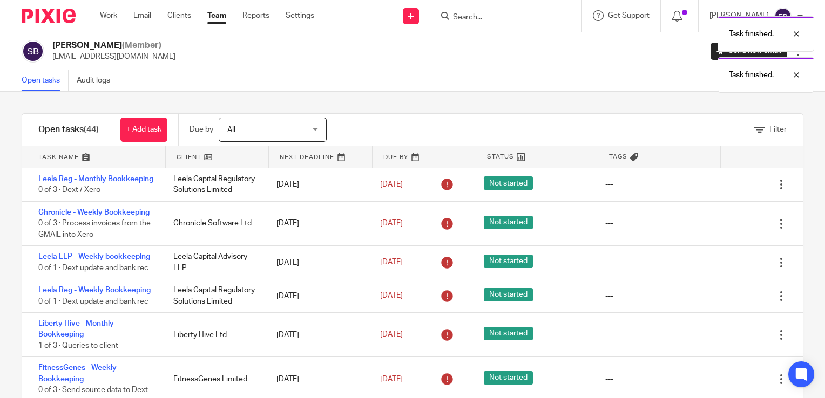
click at [722, 191] on icon at bounding box center [727, 185] width 11 height 11
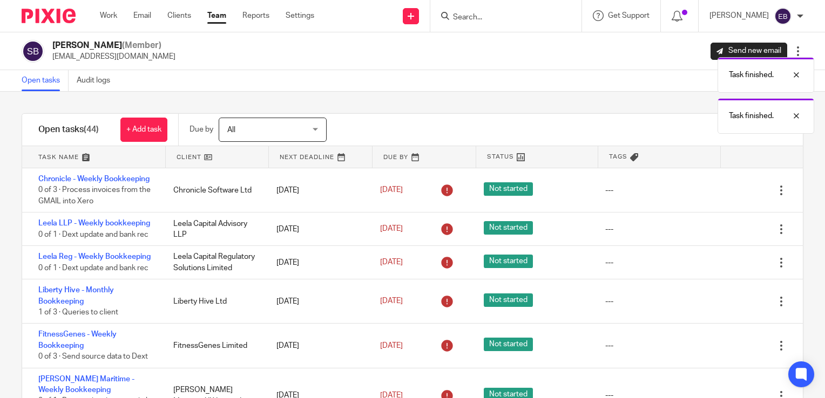
click at [722, 193] on icon at bounding box center [727, 190] width 11 height 11
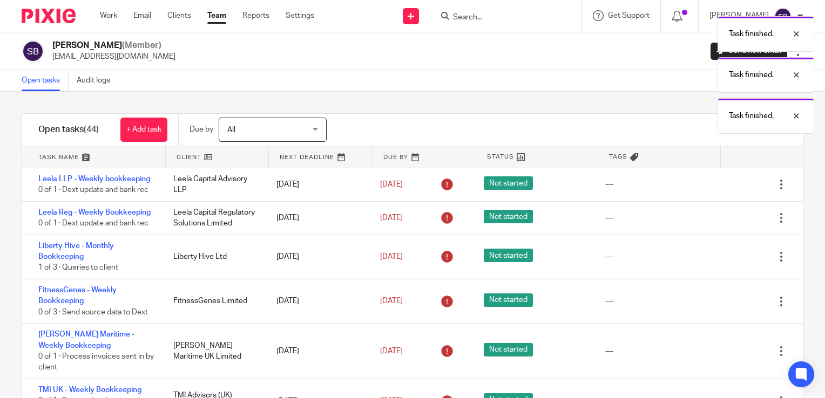
click at [716, 193] on div "Edit task Delete" at bounding box center [759, 184] width 86 height 33
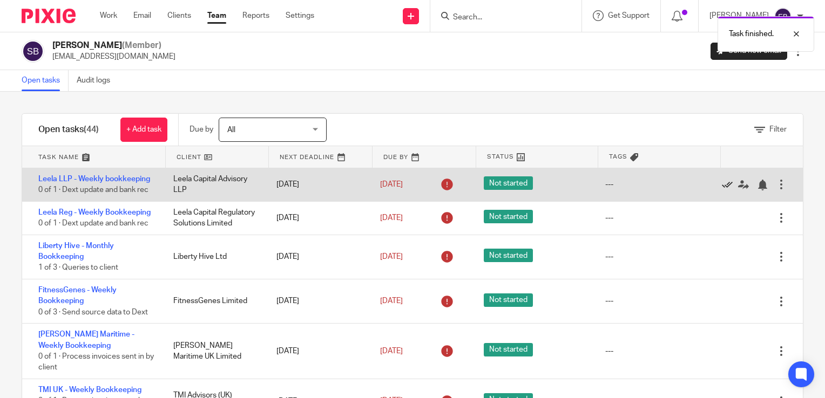
click at [722, 189] on icon at bounding box center [727, 185] width 11 height 11
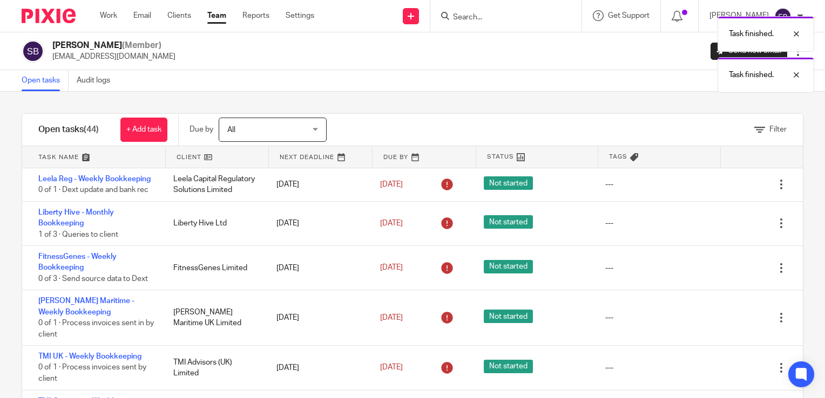
click at [722, 189] on icon at bounding box center [727, 185] width 11 height 11
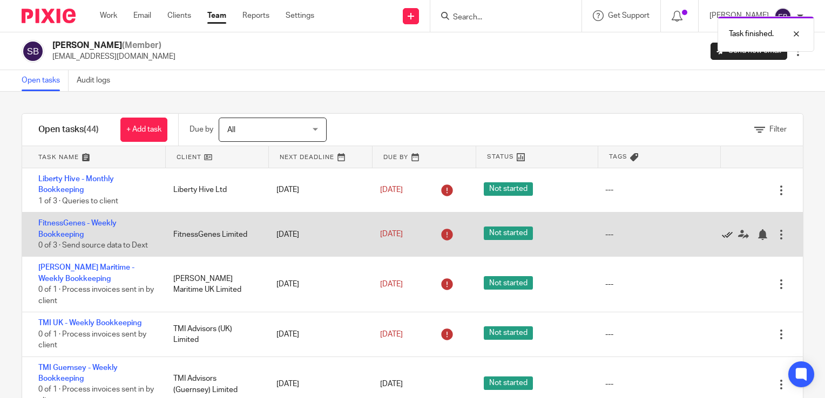
click at [722, 235] on icon at bounding box center [727, 234] width 11 height 11
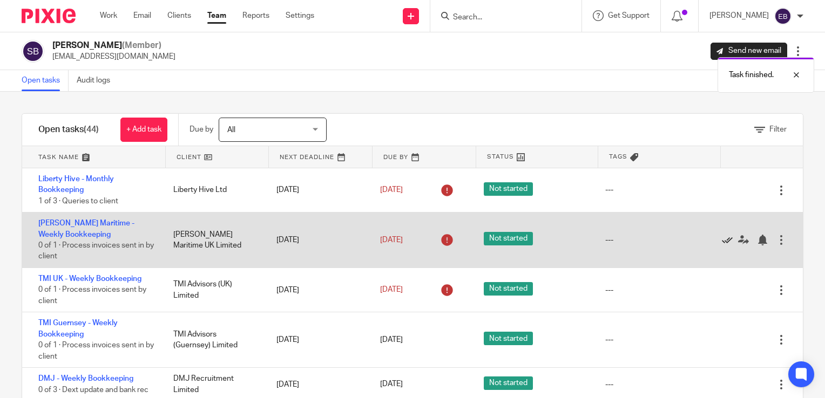
click at [722, 243] on icon at bounding box center [727, 240] width 11 height 11
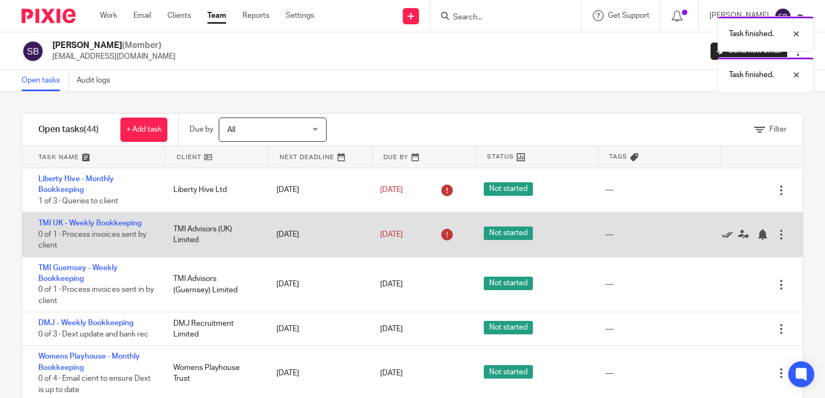
click at [722, 236] on icon at bounding box center [727, 234] width 11 height 11
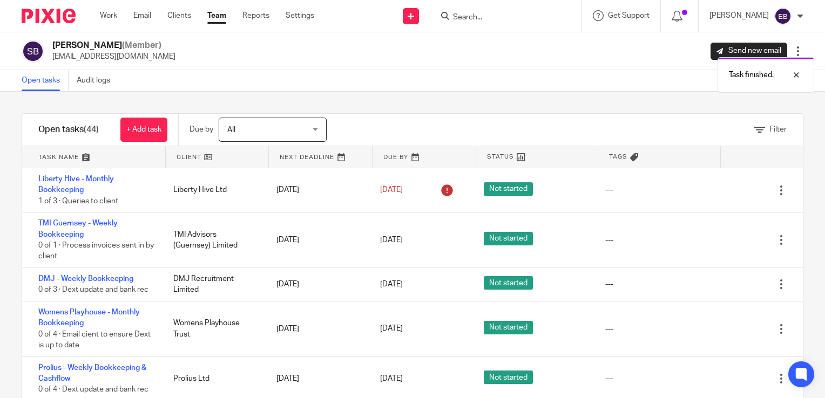
click at [722, 236] on icon at bounding box center [727, 240] width 11 height 11
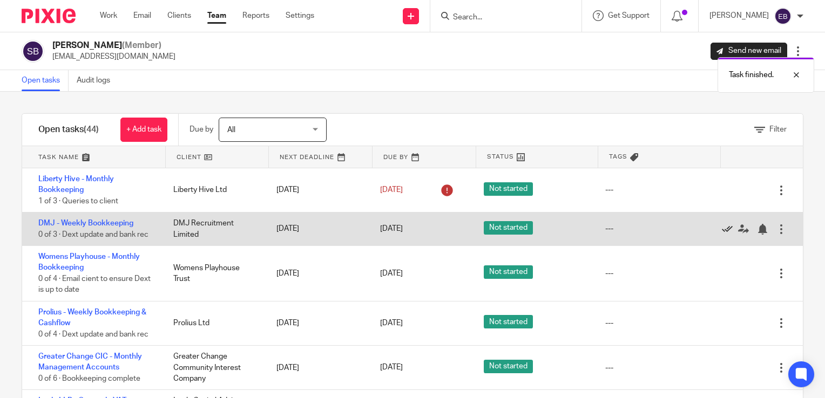
click at [722, 231] on icon at bounding box center [727, 229] width 11 height 11
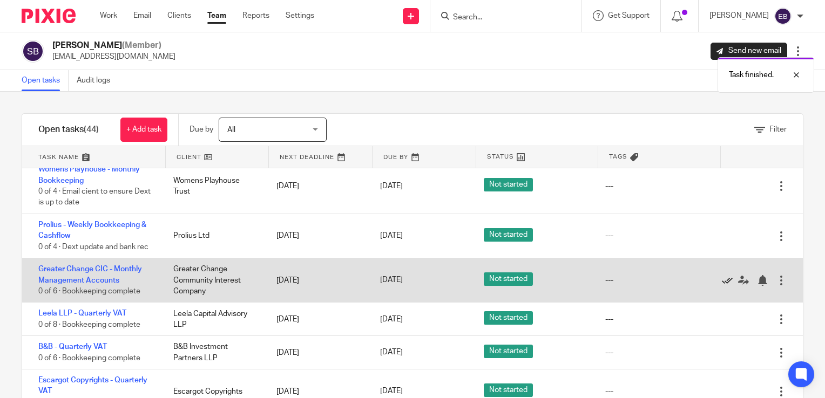
scroll to position [108, 0]
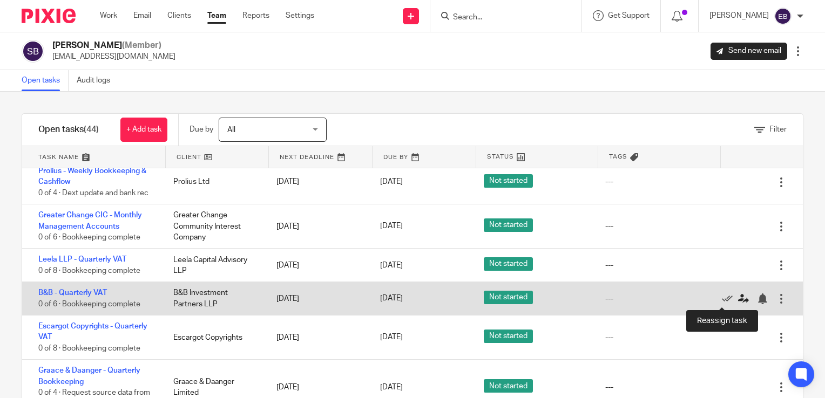
click at [738, 301] on icon at bounding box center [743, 299] width 11 height 11
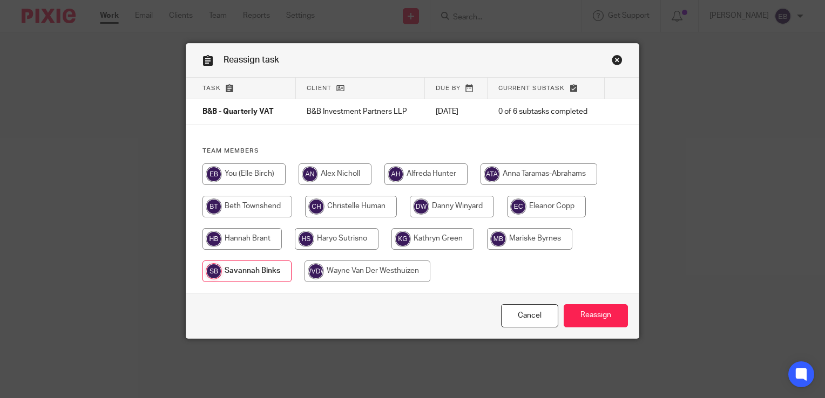
click at [528, 204] on input "radio" at bounding box center [546, 207] width 79 height 22
radio input "true"
click at [582, 313] on input "Reassign" at bounding box center [596, 316] width 64 height 23
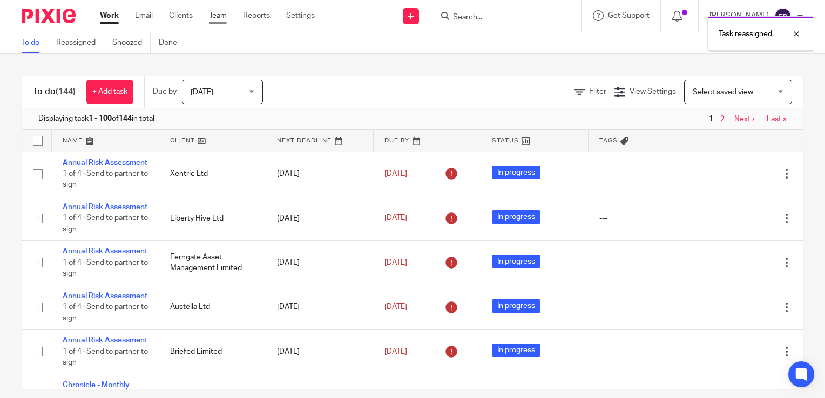
click at [218, 16] on link "Team" at bounding box center [218, 15] width 18 height 11
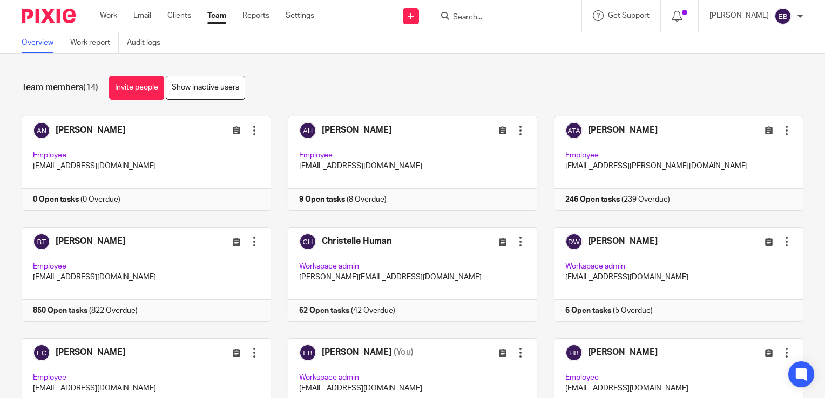
scroll to position [294, 0]
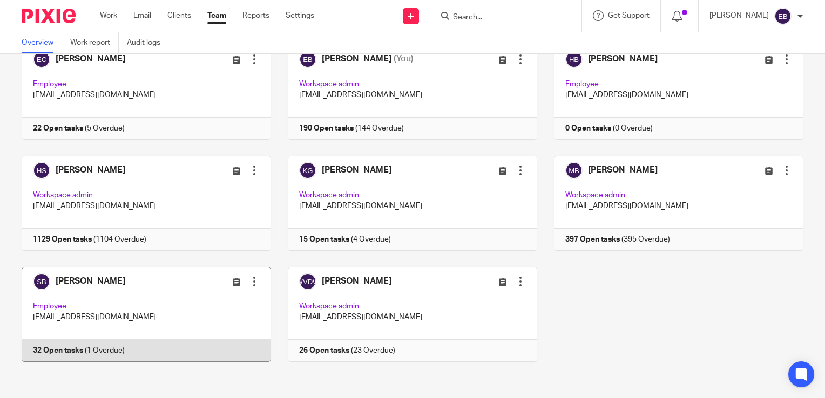
click at [78, 344] on link at bounding box center [138, 314] width 266 height 95
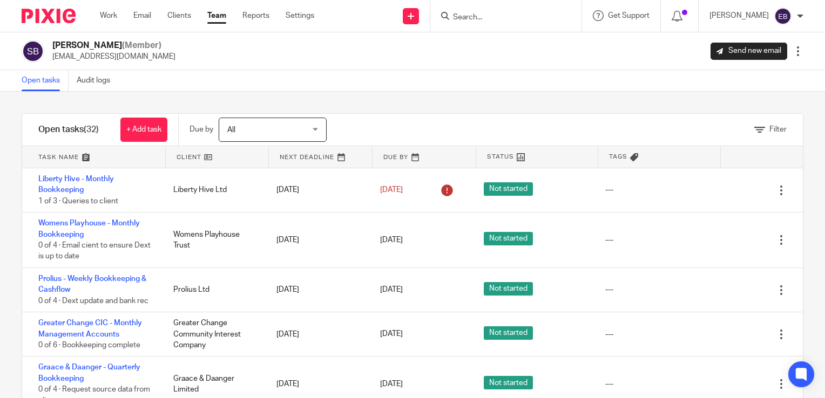
click at [244, 127] on span "All" at bounding box center [266, 129] width 79 height 23
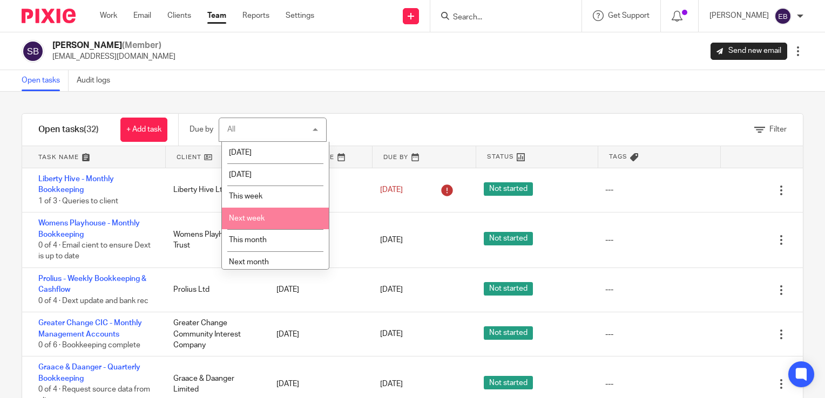
click at [424, 124] on div "Filter" at bounding box center [578, 130] width 449 height 32
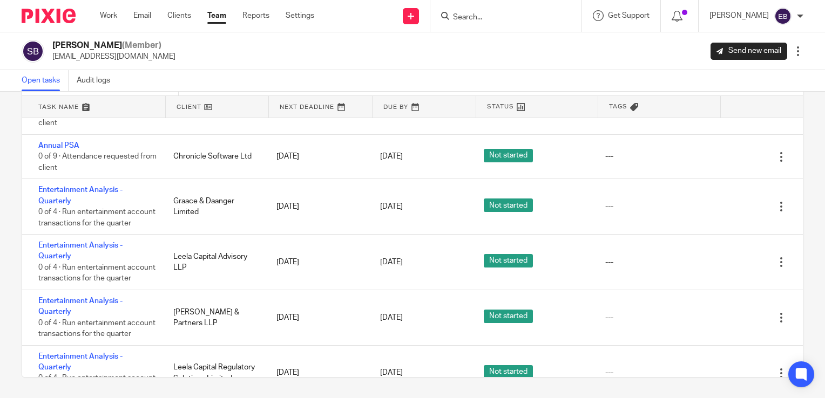
scroll to position [864, 0]
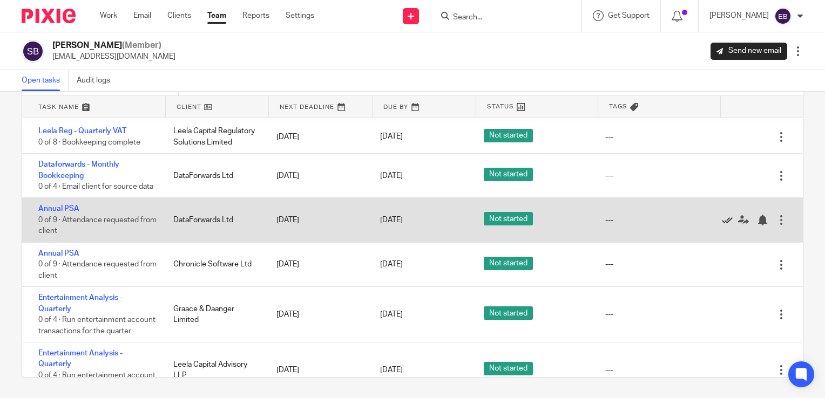
click at [722, 226] on icon at bounding box center [727, 220] width 11 height 11
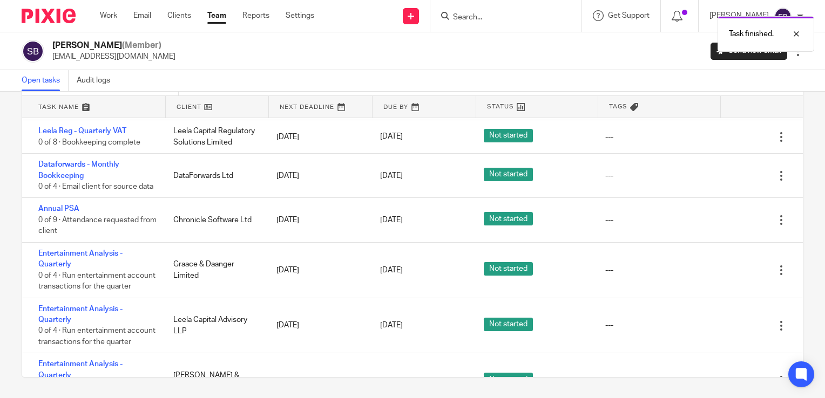
click at [722, 226] on icon at bounding box center [727, 220] width 11 height 11
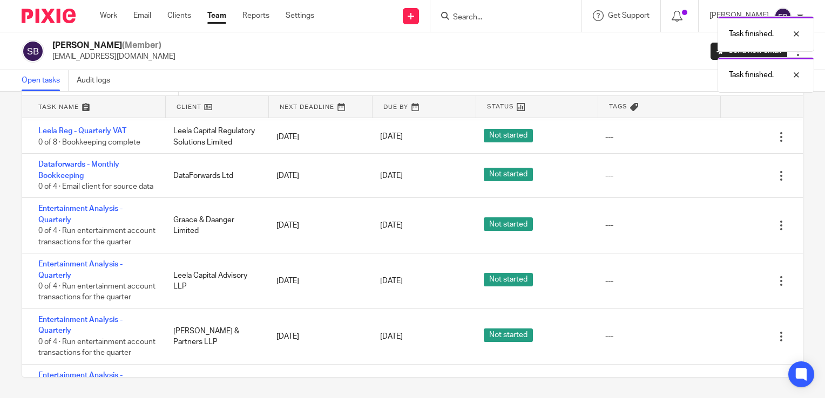
click at [716, 253] on div "Edit task Delete" at bounding box center [759, 225] width 86 height 55
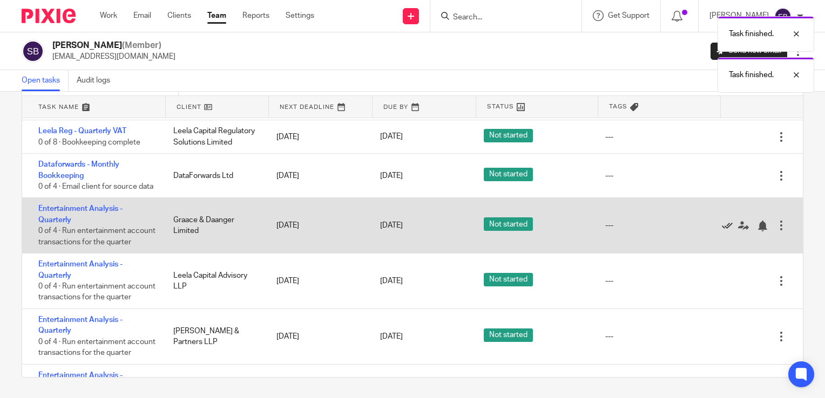
click at [722, 232] on icon at bounding box center [727, 226] width 11 height 11
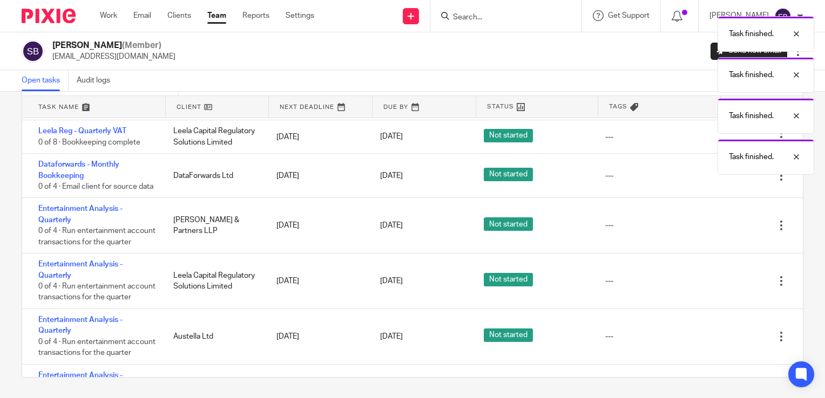
click at [722, 232] on icon at bounding box center [727, 226] width 11 height 11
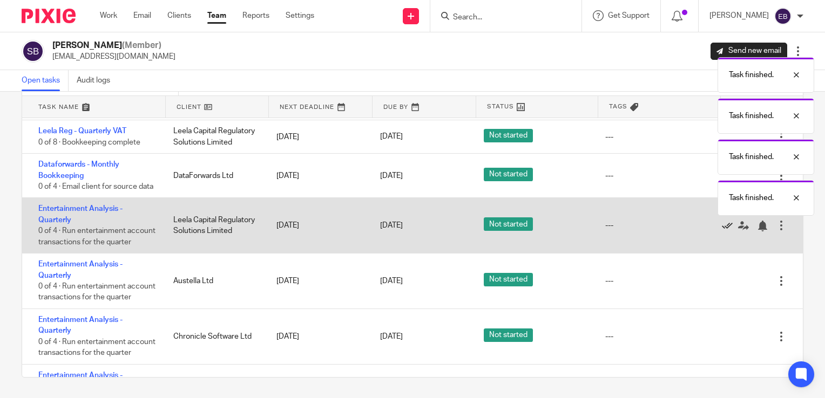
click at [722, 232] on icon at bounding box center [727, 226] width 11 height 11
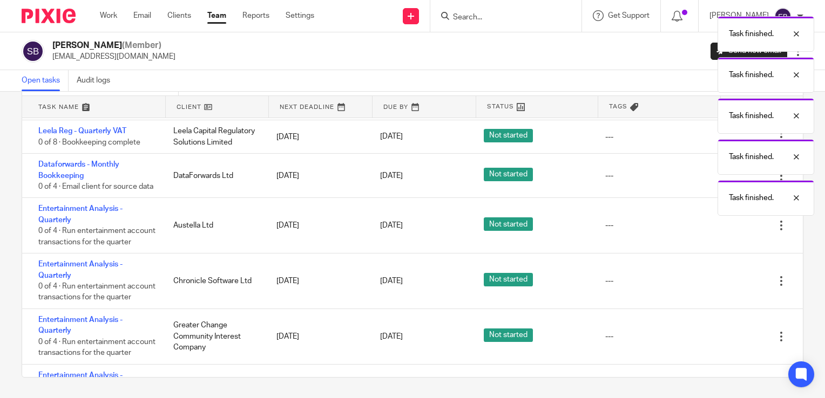
click at [722, 232] on icon at bounding box center [727, 226] width 11 height 11
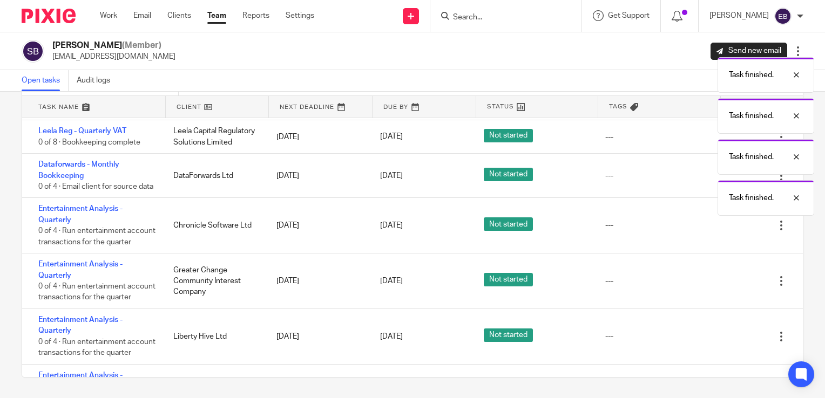
click at [722, 232] on icon at bounding box center [727, 226] width 11 height 11
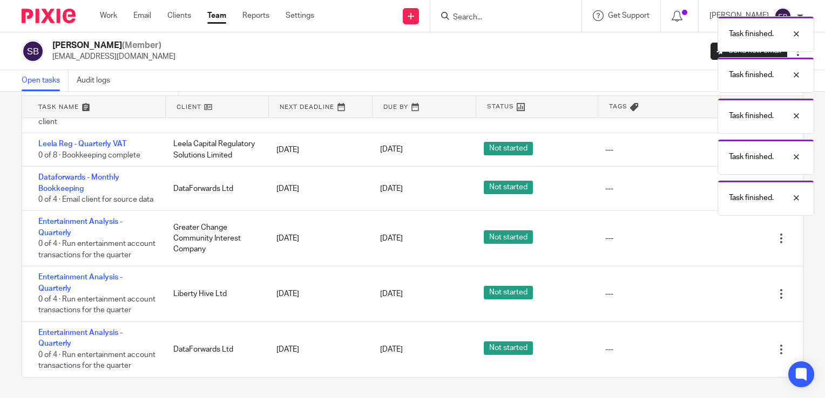
click at [722, 245] on icon at bounding box center [727, 239] width 11 height 11
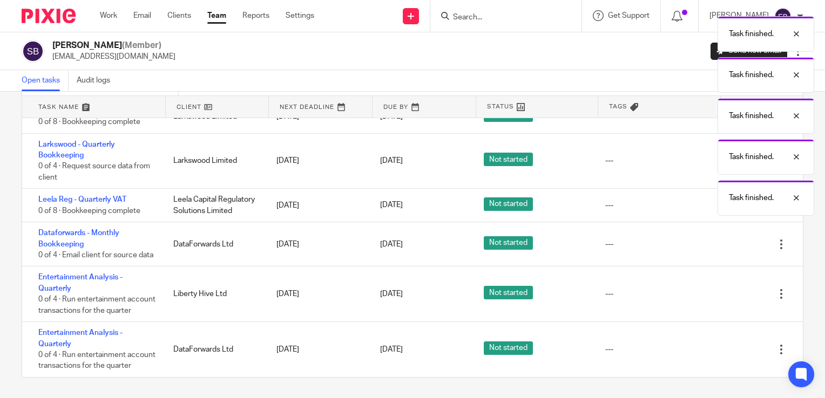
scroll to position [855, 0]
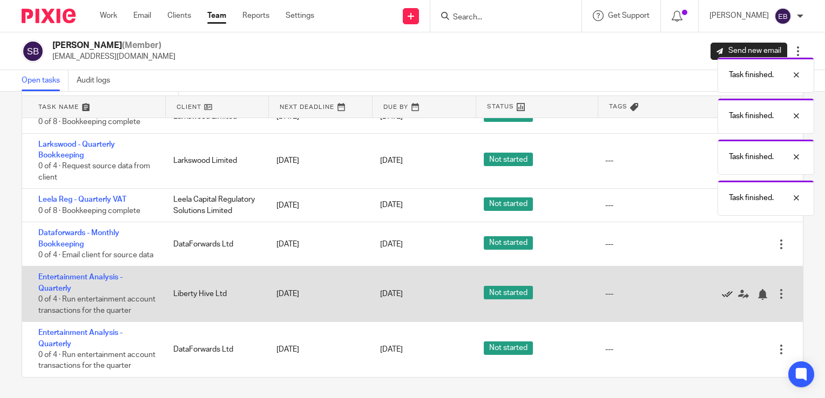
click at [722, 289] on icon at bounding box center [727, 294] width 11 height 11
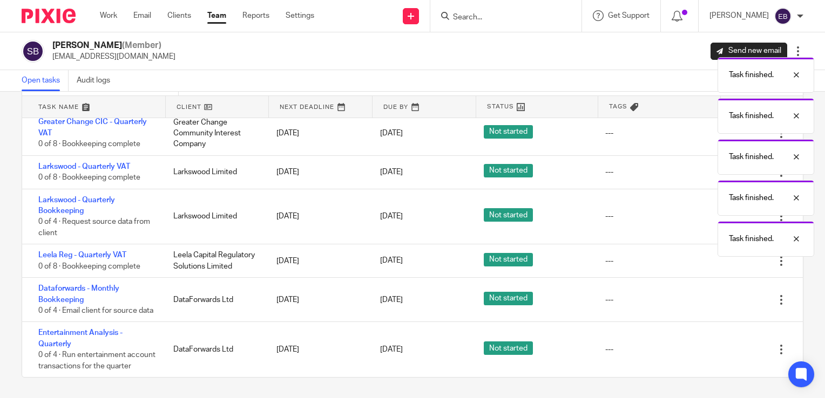
scroll to position [788, 0]
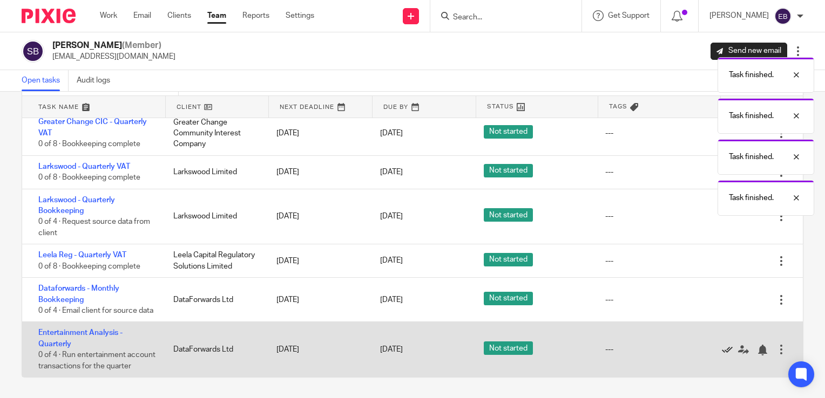
click at [722, 345] on icon at bounding box center [727, 350] width 11 height 11
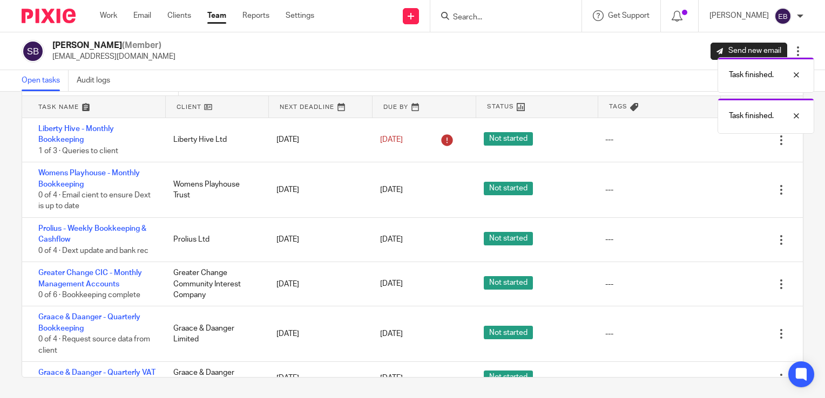
scroll to position [0, 0]
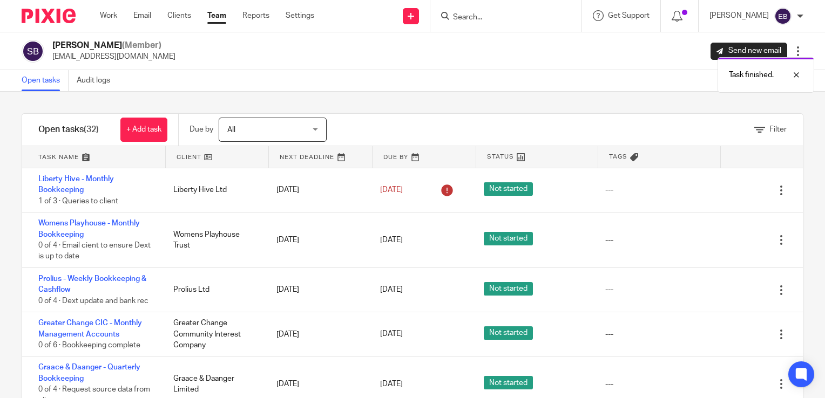
click at [254, 131] on span "All" at bounding box center [266, 129] width 79 height 23
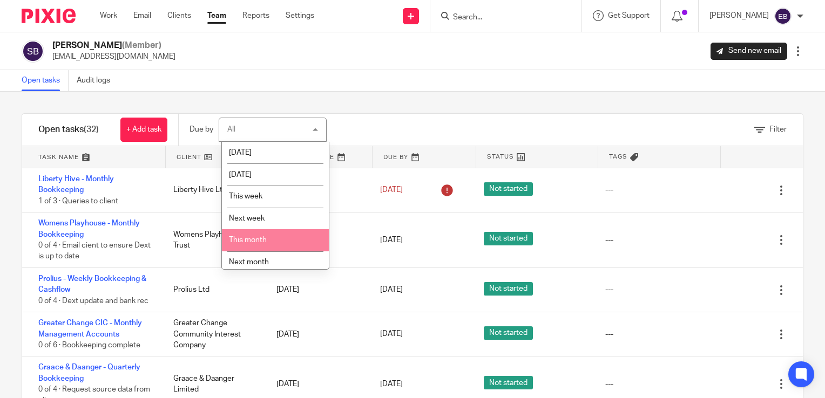
click at [266, 239] on span "This month" at bounding box center [248, 240] width 38 height 8
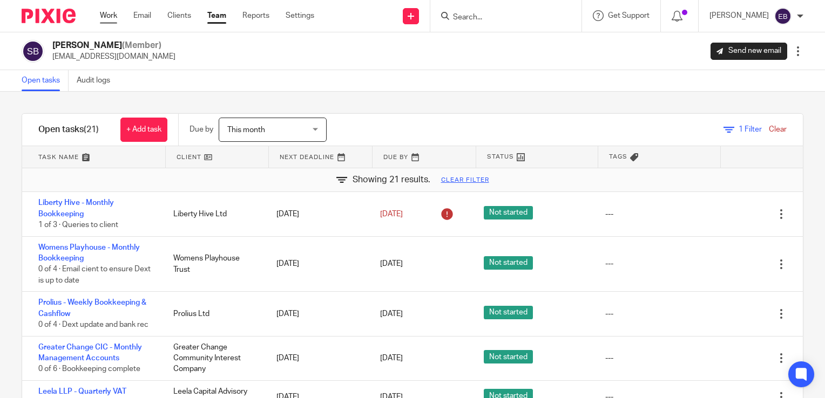
click at [102, 14] on link "Work" at bounding box center [108, 15] width 17 height 11
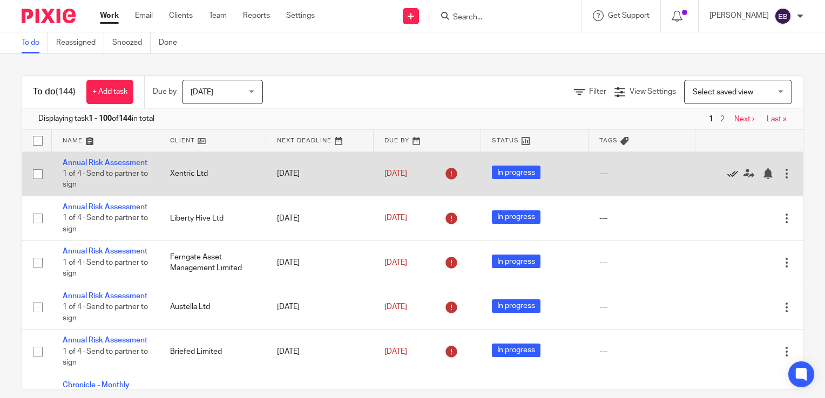
click at [727, 179] on icon at bounding box center [732, 173] width 11 height 11
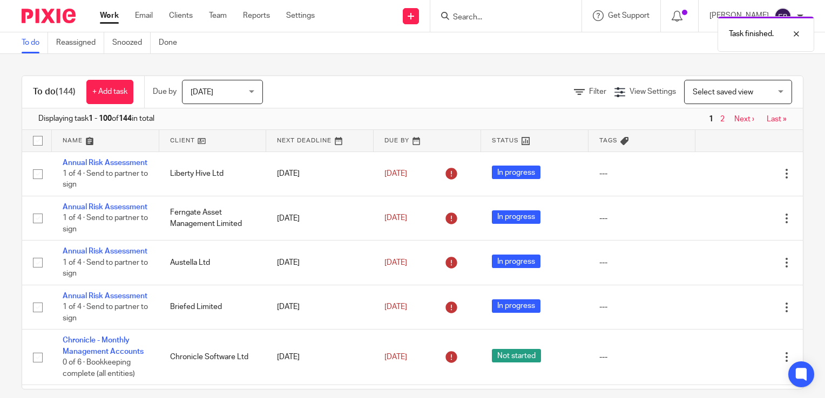
click at [727, 179] on icon at bounding box center [732, 173] width 11 height 11
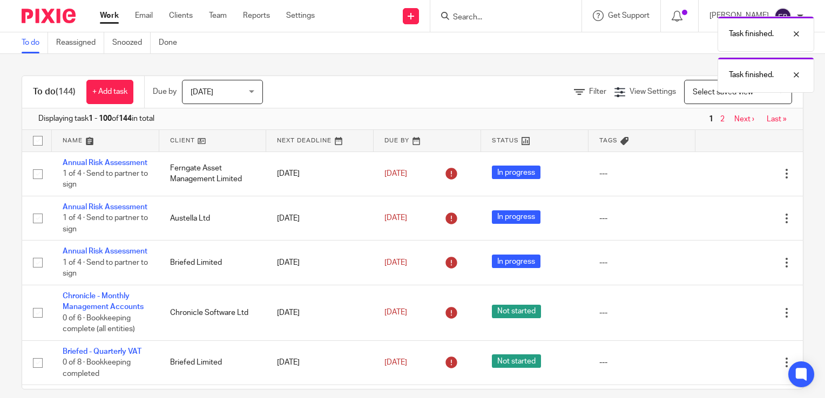
click at [727, 179] on icon at bounding box center [732, 173] width 11 height 11
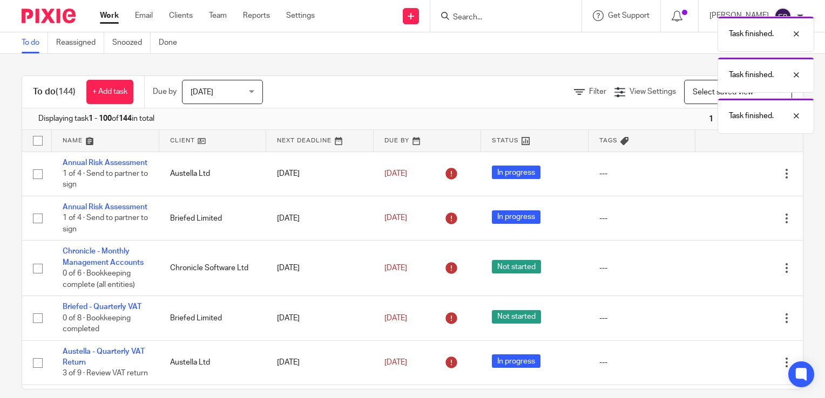
click at [727, 179] on icon at bounding box center [732, 173] width 11 height 11
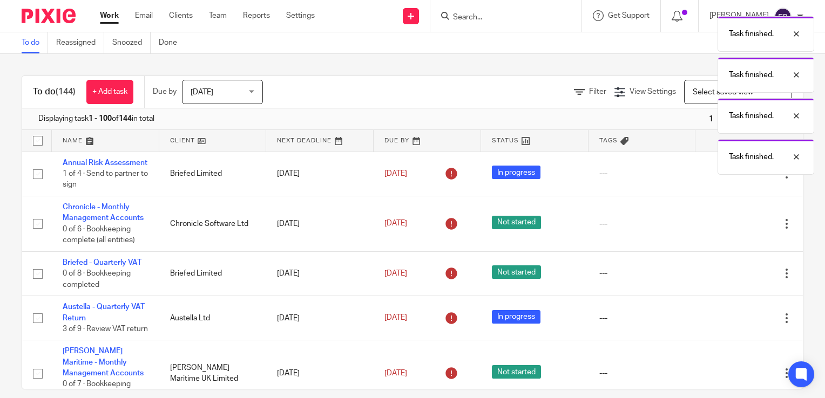
click at [727, 179] on icon at bounding box center [732, 173] width 11 height 11
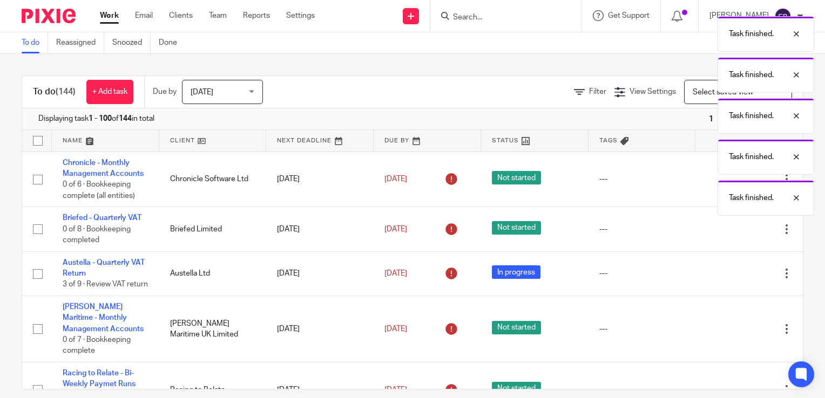
click at [710, 179] on div "Task finished. Task finished. Task finished. Task finished. Task finished." at bounding box center [614, 113] width 402 height 205
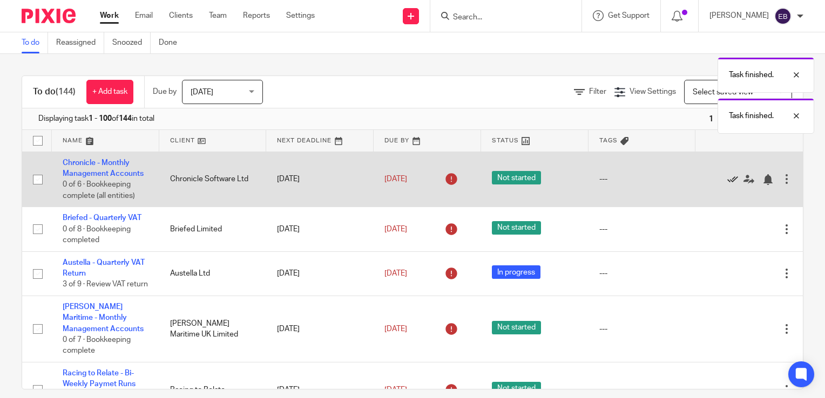
click at [727, 182] on icon at bounding box center [732, 179] width 11 height 11
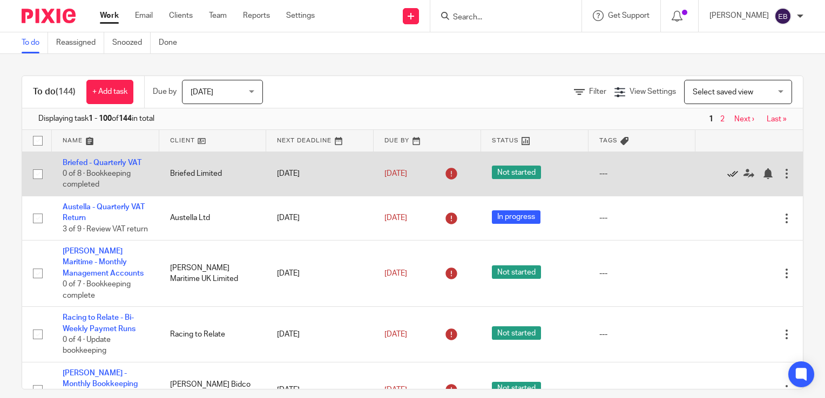
click at [727, 176] on icon at bounding box center [732, 173] width 11 height 11
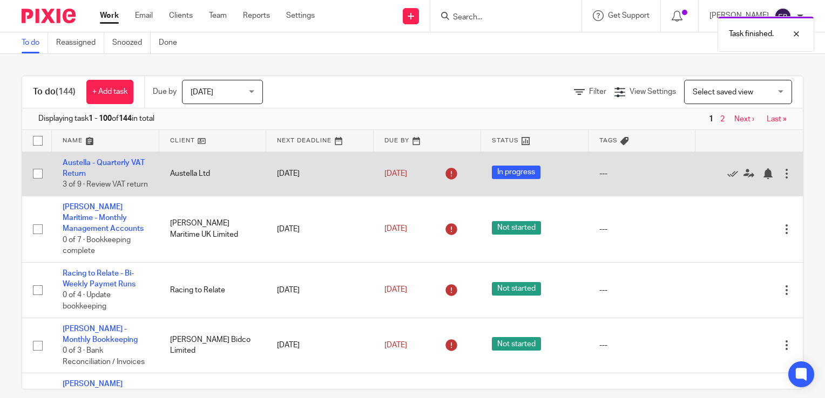
click at [38, 181] on input "checkbox" at bounding box center [38, 174] width 21 height 21
checkbox input "true"
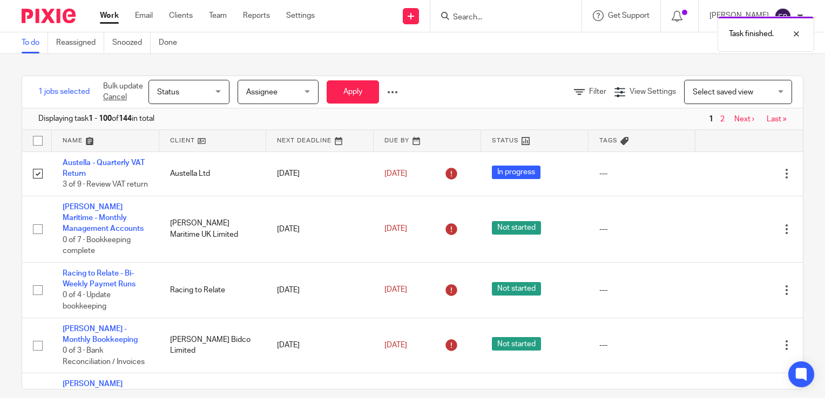
click at [213, 87] on span "Status" at bounding box center [185, 91] width 57 height 23
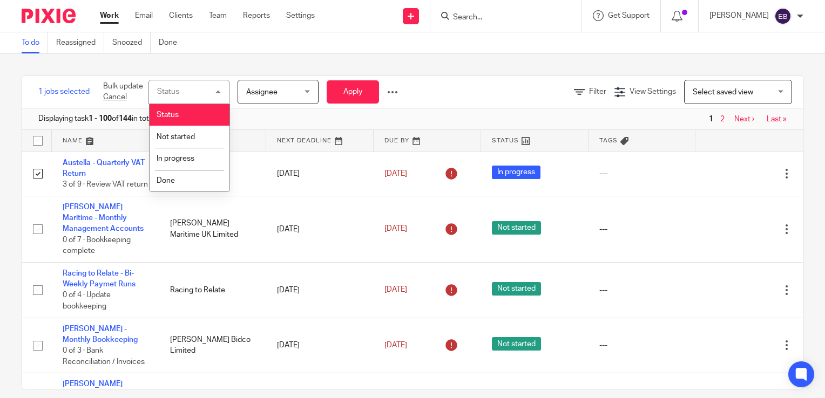
click at [174, 87] on div "Status Status" at bounding box center [188, 92] width 81 height 24
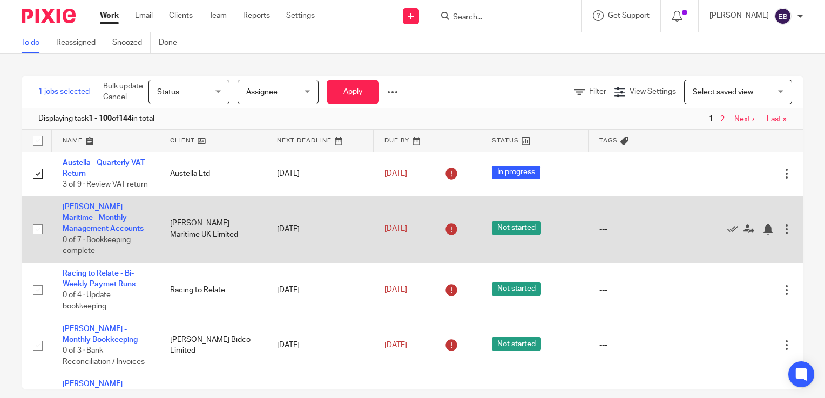
click at [35, 240] on input "checkbox" at bounding box center [38, 229] width 21 height 21
checkbox input "true"
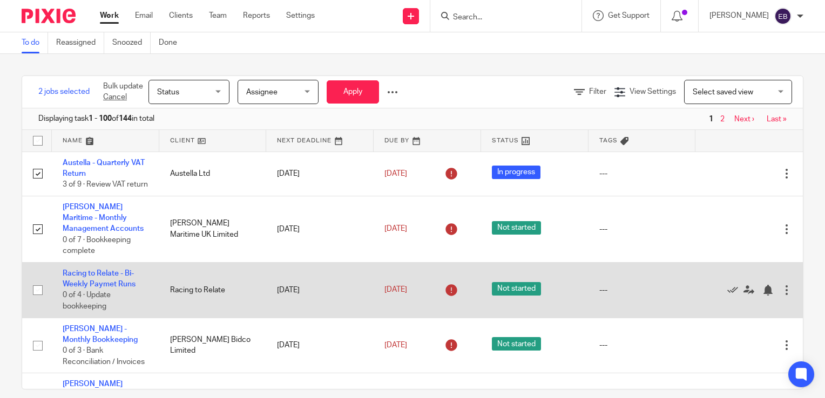
click at [39, 301] on input "checkbox" at bounding box center [38, 290] width 21 height 21
checkbox input "true"
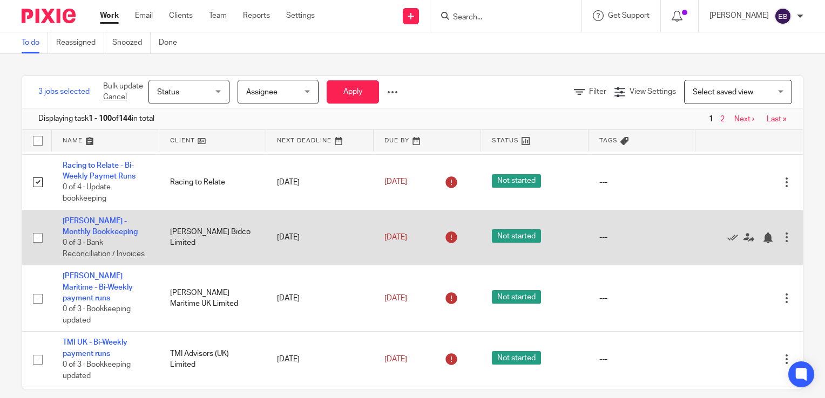
click at [35, 248] on input "checkbox" at bounding box center [38, 238] width 21 height 21
checkbox input "true"
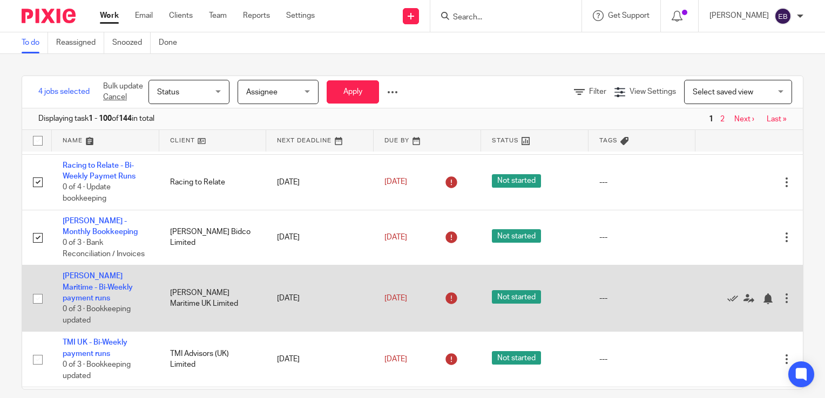
click at [35, 307] on input "checkbox" at bounding box center [38, 299] width 21 height 21
checkbox input "true"
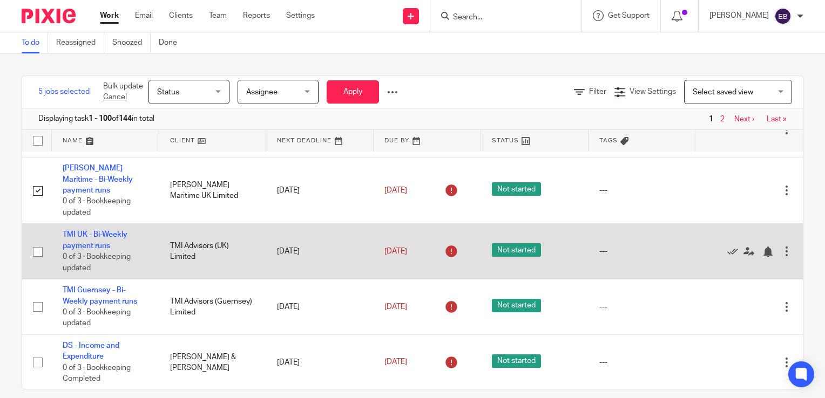
click at [33, 256] on input "checkbox" at bounding box center [38, 252] width 21 height 21
checkbox input "true"
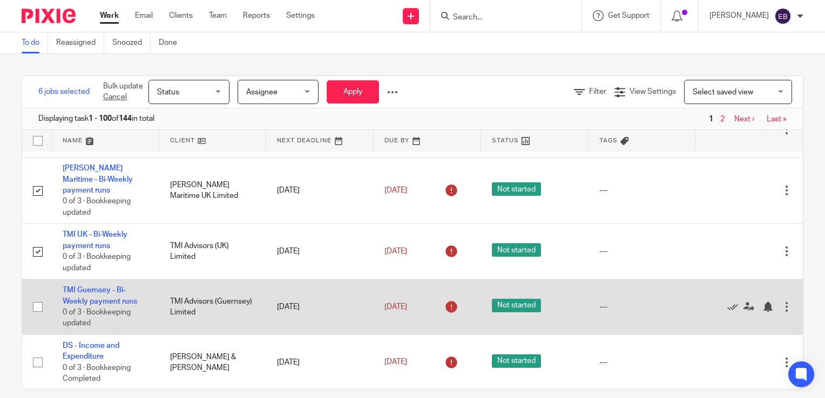
click at [38, 313] on input "checkbox" at bounding box center [38, 307] width 21 height 21
checkbox input "true"
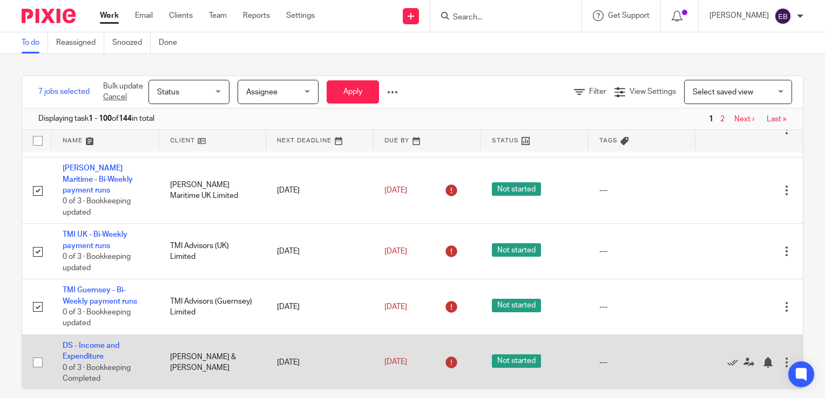
click at [39, 366] on input "checkbox" at bounding box center [38, 363] width 21 height 21
checkbox input "true"
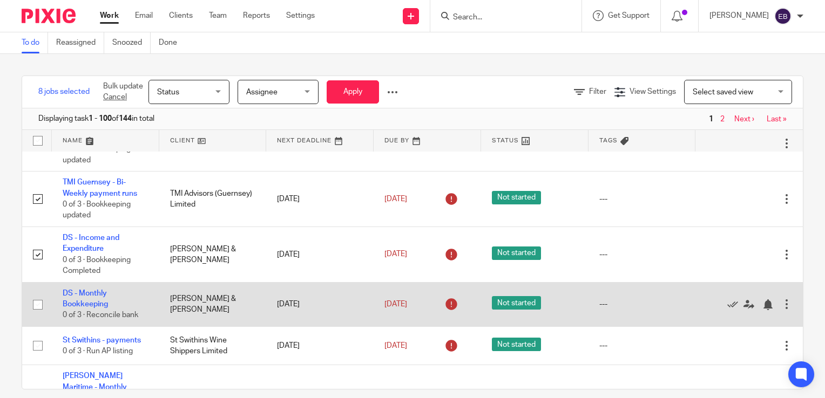
scroll to position [378, 0]
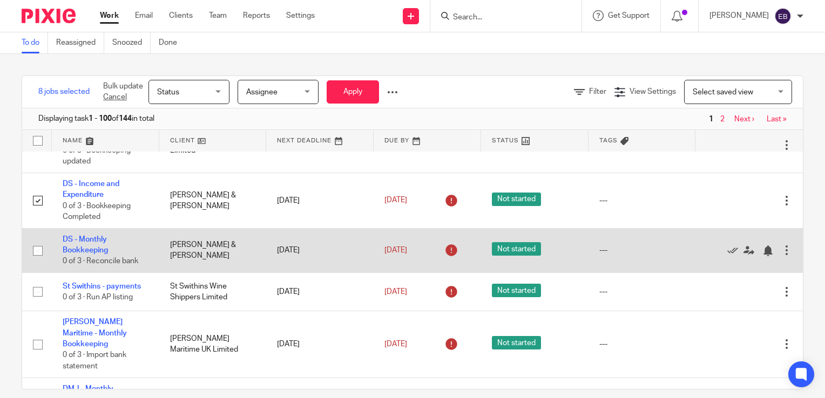
click at [35, 254] on input "checkbox" at bounding box center [38, 251] width 21 height 21
checkbox input "true"
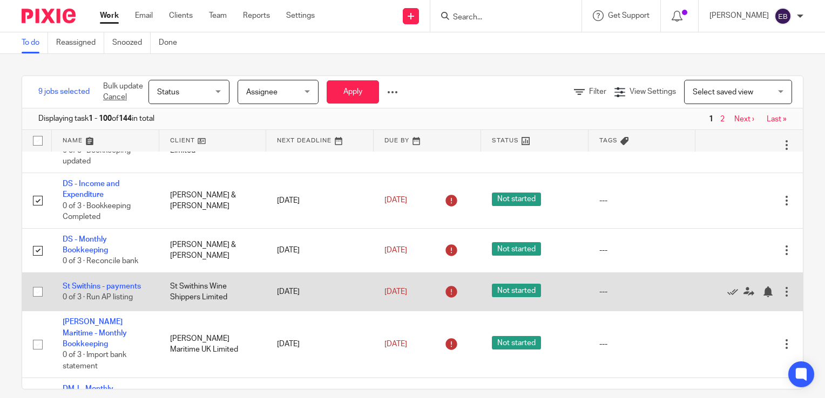
click at [36, 301] on input "checkbox" at bounding box center [38, 292] width 21 height 21
checkbox input "true"
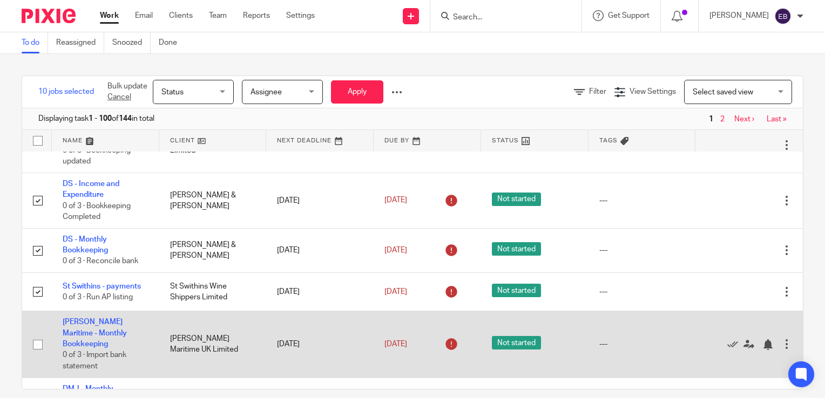
click at [37, 347] on input "checkbox" at bounding box center [38, 345] width 21 height 21
checkbox input "true"
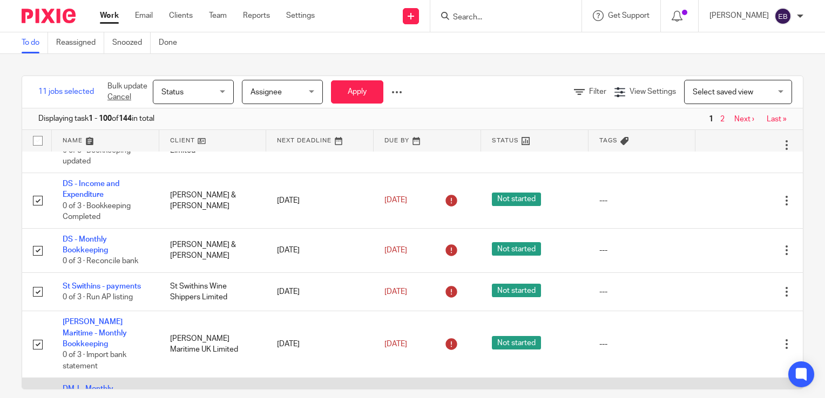
scroll to position [486, 0]
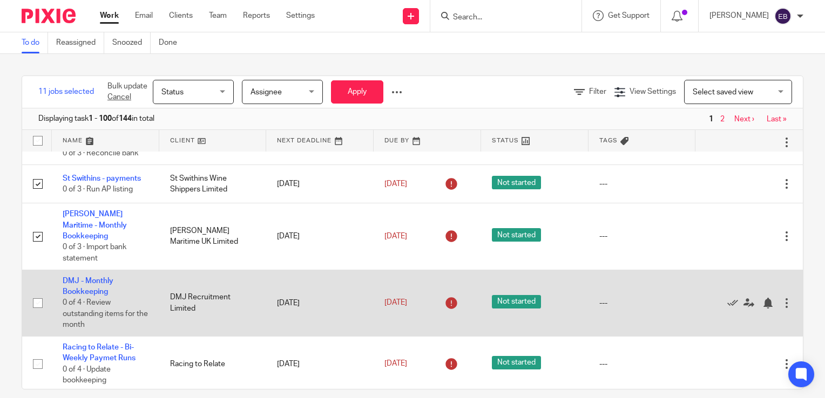
click at [38, 297] on input "checkbox" at bounding box center [38, 303] width 21 height 21
checkbox input "true"
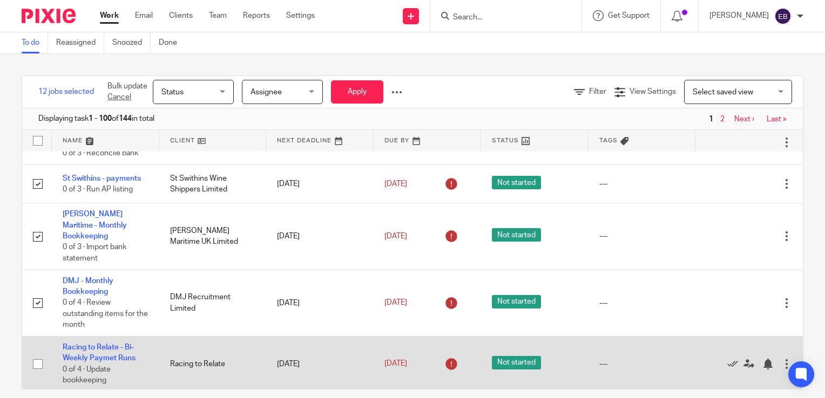
click at [33, 361] on input "checkbox" at bounding box center [38, 364] width 21 height 21
checkbox input "true"
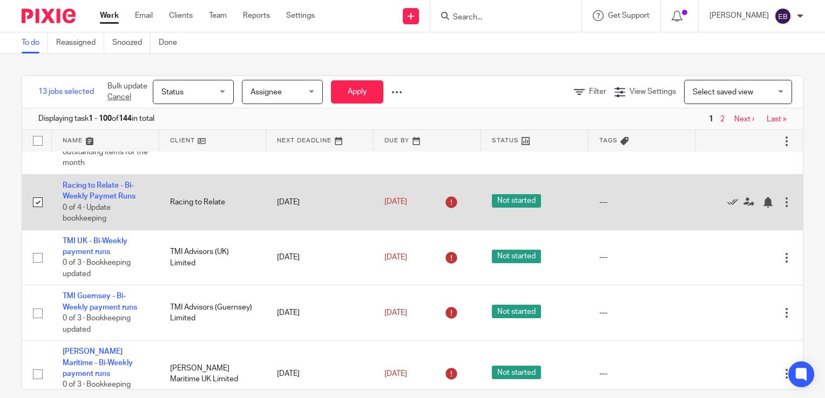
scroll to position [702, 0]
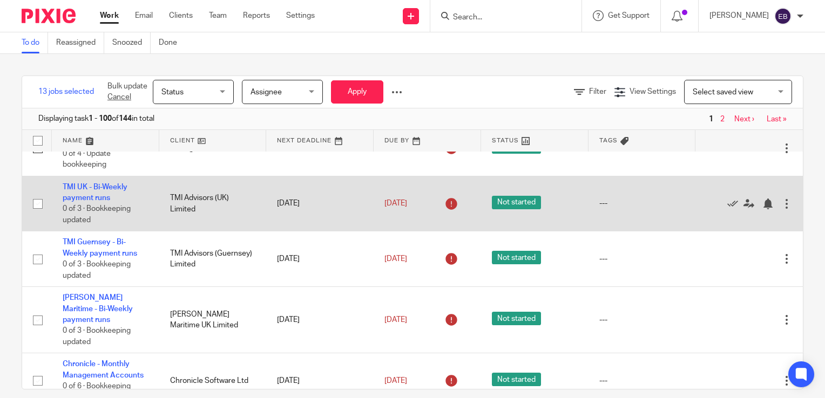
click at [37, 202] on input "checkbox" at bounding box center [38, 204] width 21 height 21
checkbox input "true"
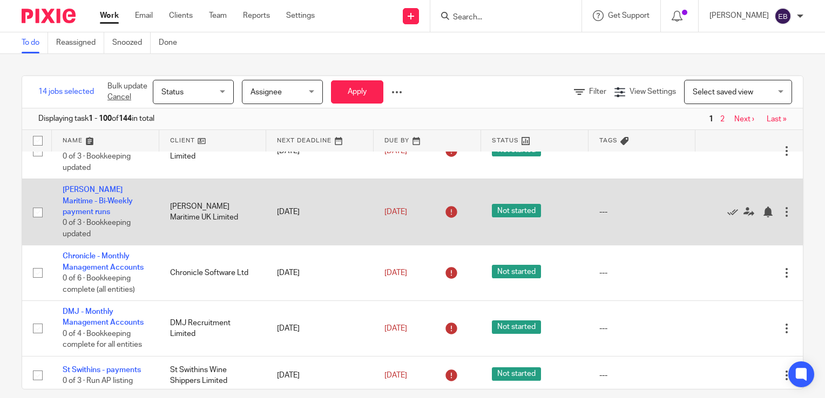
scroll to position [756, 0]
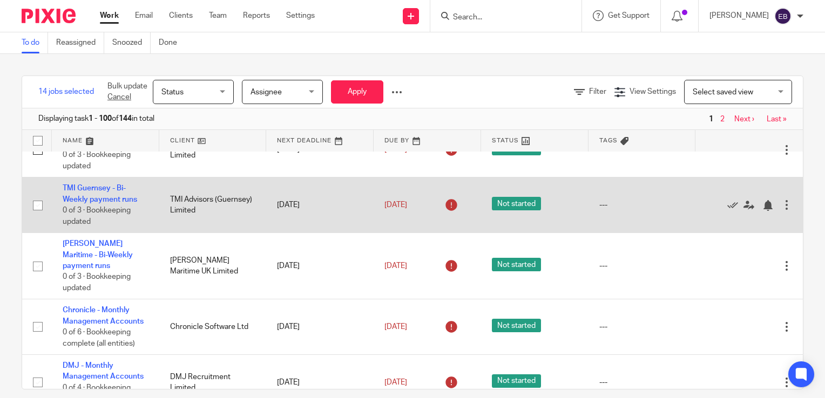
click at [38, 206] on input "checkbox" at bounding box center [38, 205] width 21 height 21
checkbox input "true"
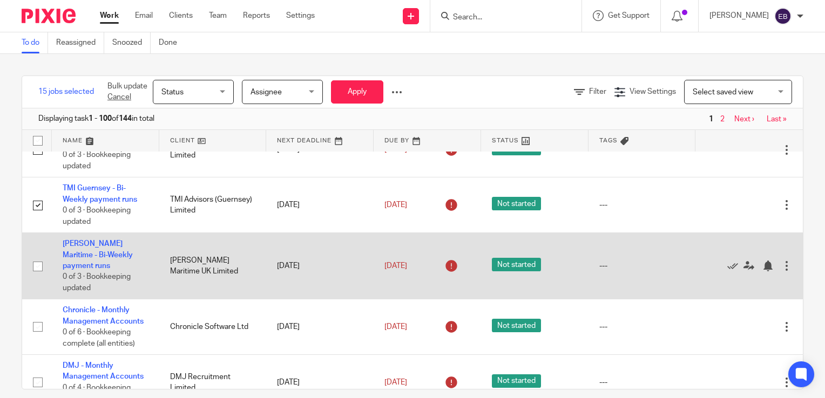
click at [33, 256] on input "checkbox" at bounding box center [38, 266] width 21 height 21
checkbox input "true"
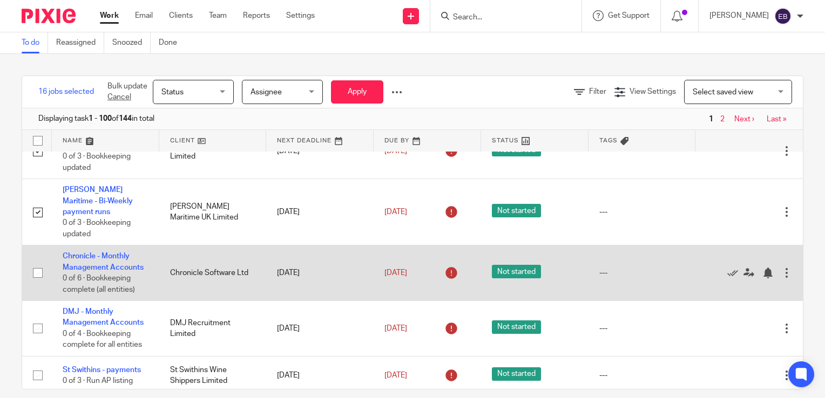
click at [38, 263] on input "checkbox" at bounding box center [38, 273] width 21 height 21
checkbox input "true"
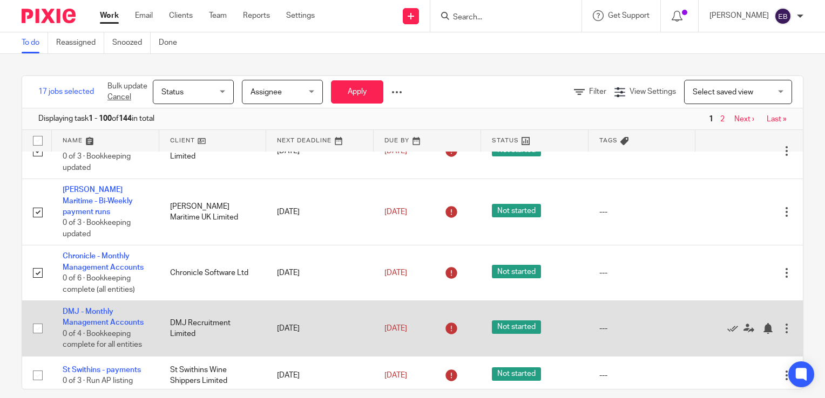
click at [37, 319] on input "checkbox" at bounding box center [38, 329] width 21 height 21
checkbox input "true"
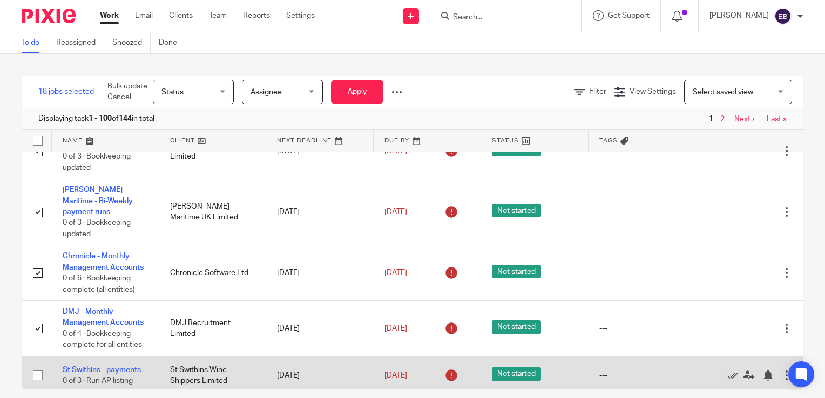
click at [33, 366] on input "checkbox" at bounding box center [38, 376] width 21 height 21
checkbox input "true"
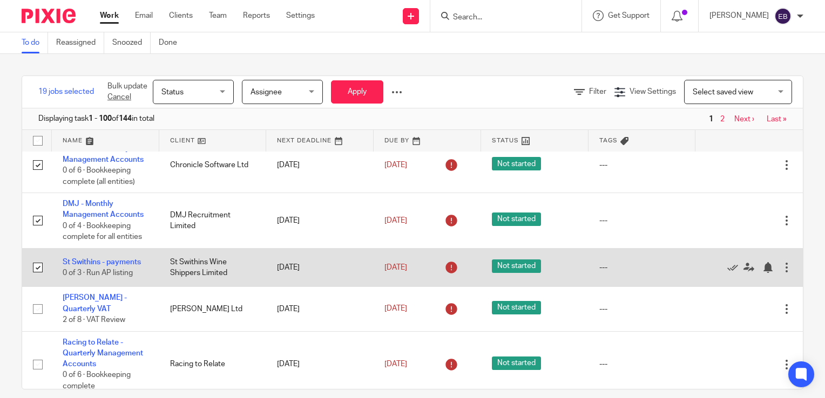
scroll to position [972, 0]
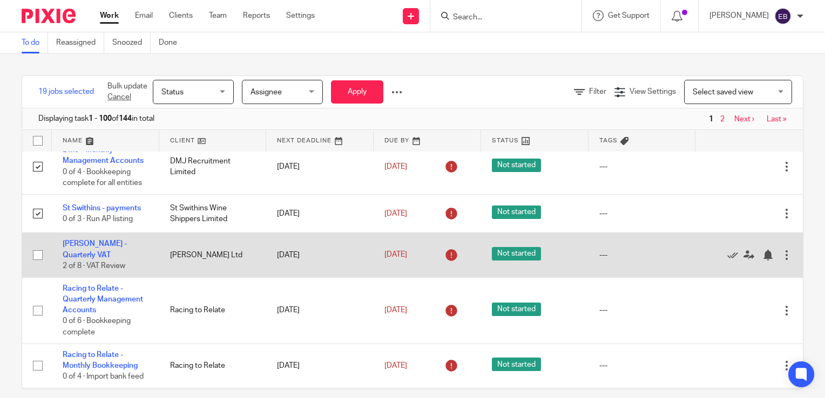
click at [35, 245] on input "checkbox" at bounding box center [38, 255] width 21 height 21
checkbox input "true"
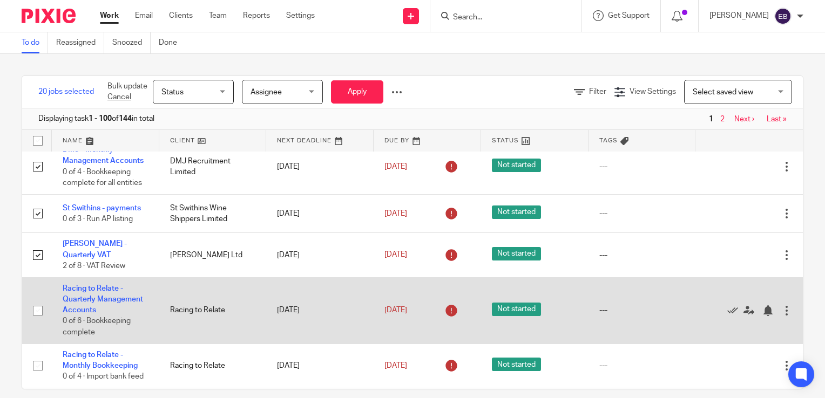
click at [38, 302] on input "checkbox" at bounding box center [38, 311] width 21 height 21
checkbox input "true"
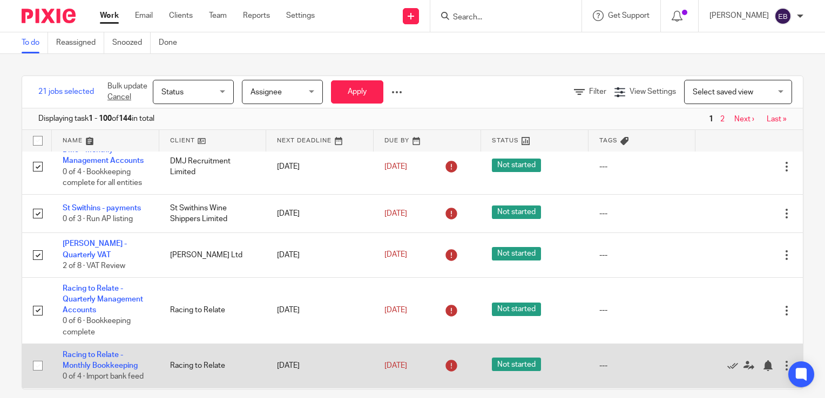
click at [39, 362] on input "checkbox" at bounding box center [38, 366] width 21 height 21
checkbox input "true"
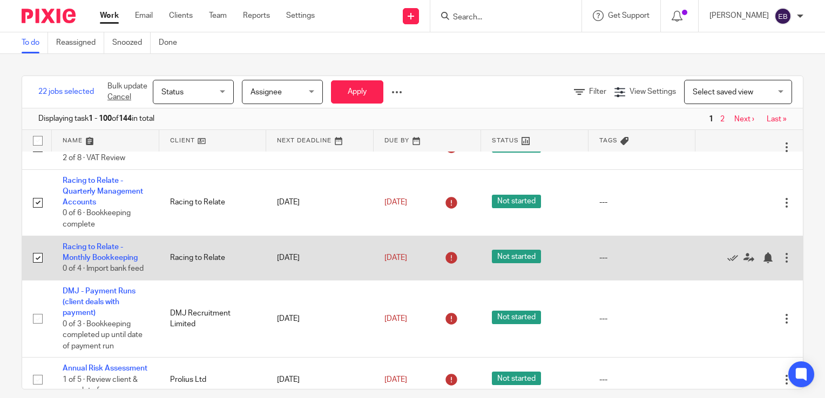
scroll to position [1134, 0]
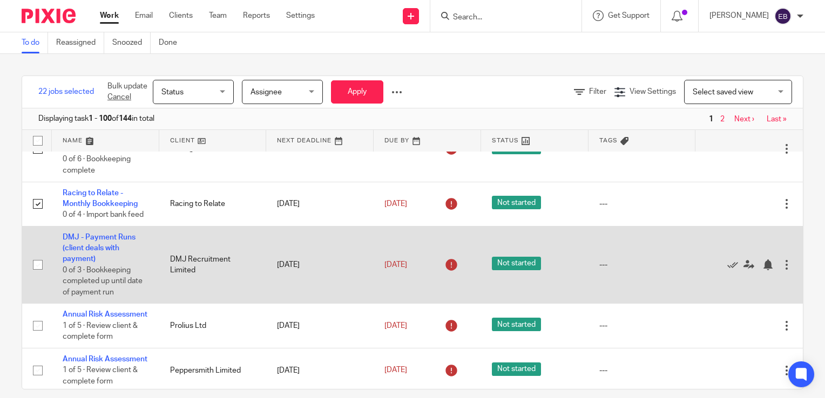
click at [37, 255] on input "checkbox" at bounding box center [38, 265] width 21 height 21
checkbox input "true"
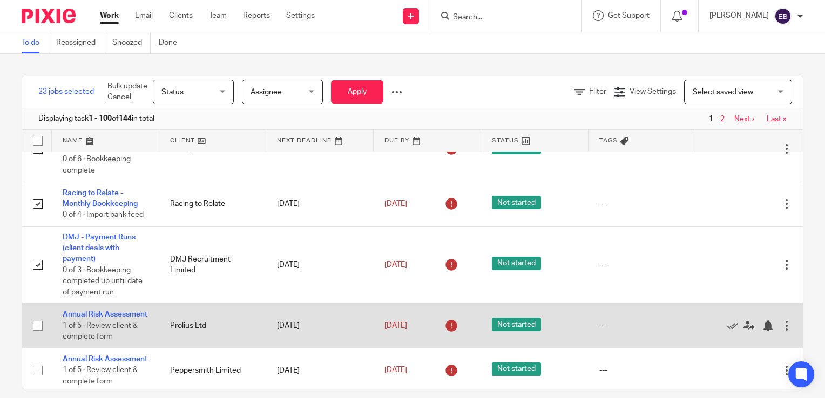
click at [32, 327] on input "checkbox" at bounding box center [38, 326] width 21 height 21
checkbox input "true"
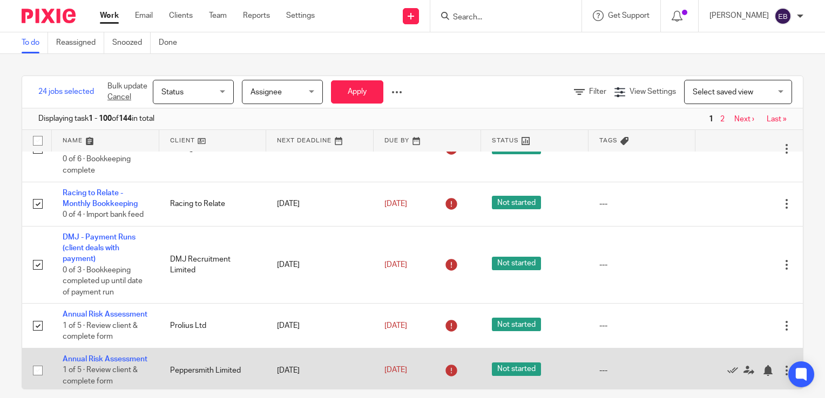
click at [36, 381] on input "checkbox" at bounding box center [38, 371] width 21 height 21
checkbox input "true"
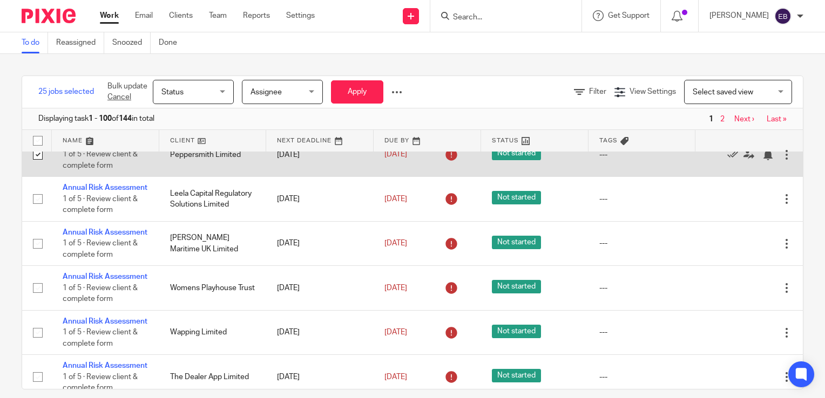
scroll to position [1404, 0]
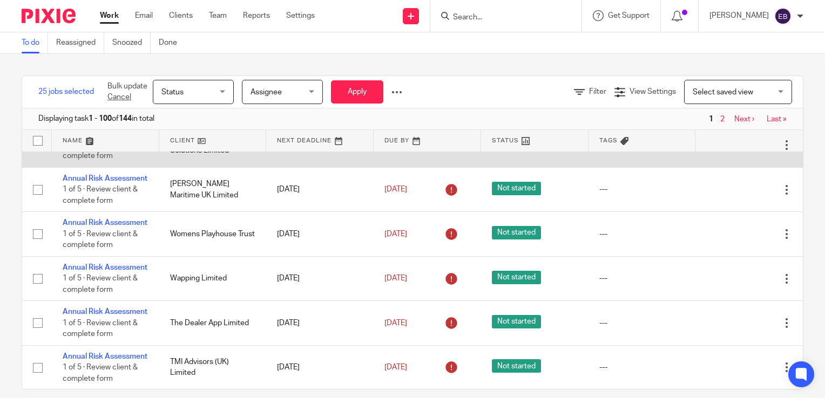
click at [35, 156] on input "checkbox" at bounding box center [38, 145] width 21 height 21
checkbox input "true"
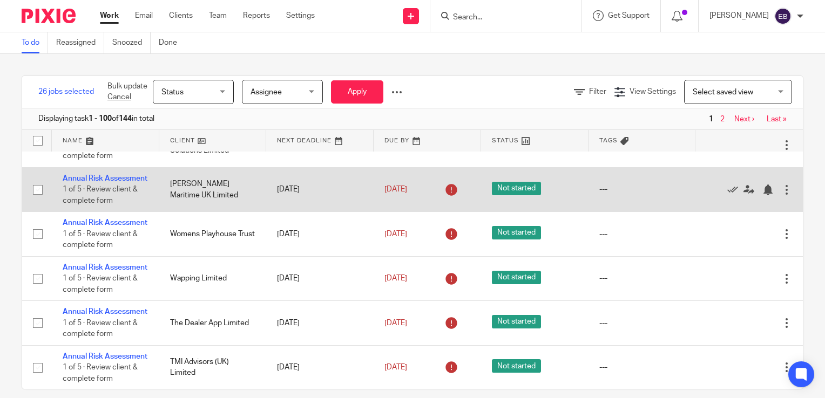
click at [35, 200] on input "checkbox" at bounding box center [38, 190] width 21 height 21
checkbox input "true"
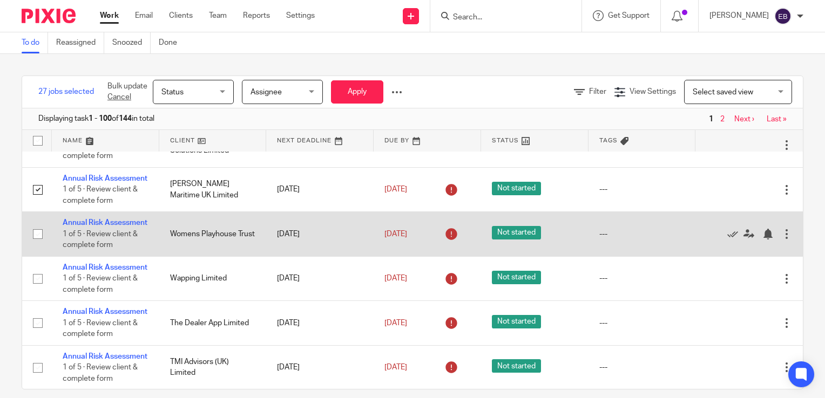
click at [33, 245] on input "checkbox" at bounding box center [38, 234] width 21 height 21
checkbox input "true"
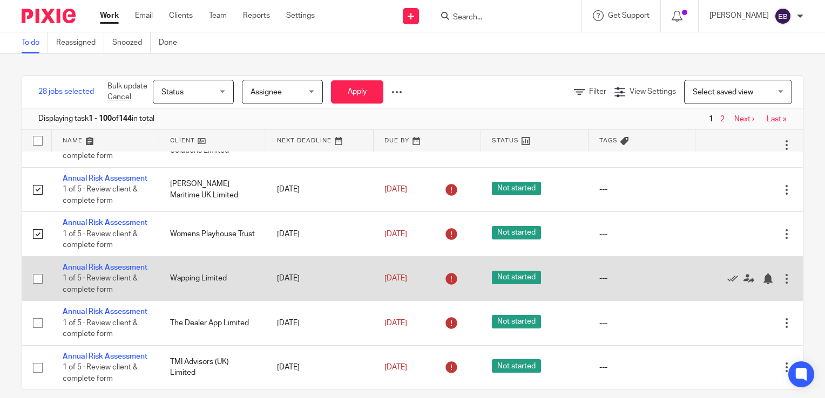
click at [37, 289] on input "checkbox" at bounding box center [38, 279] width 21 height 21
checkbox input "true"
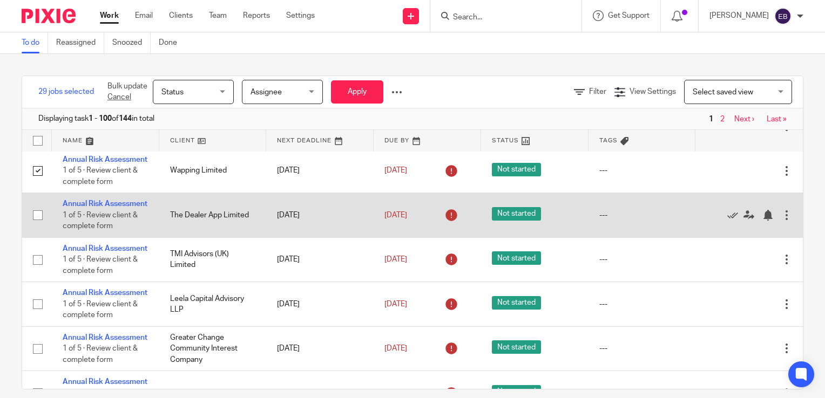
click at [41, 226] on input "checkbox" at bounding box center [38, 215] width 21 height 21
checkbox input "true"
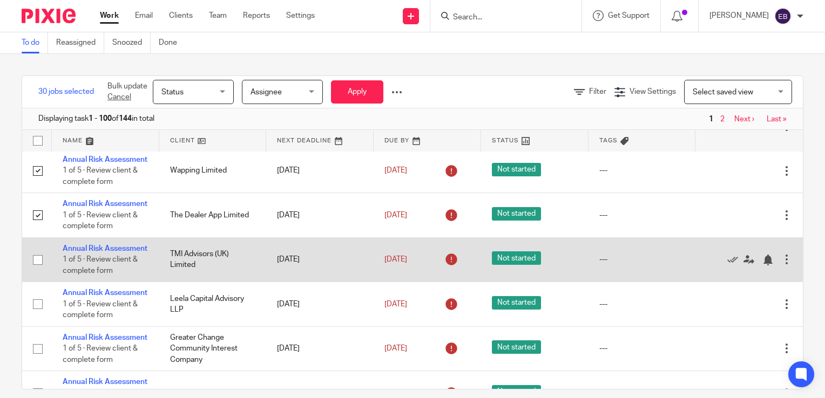
click at [37, 271] on input "checkbox" at bounding box center [38, 260] width 21 height 21
checkbox input "true"
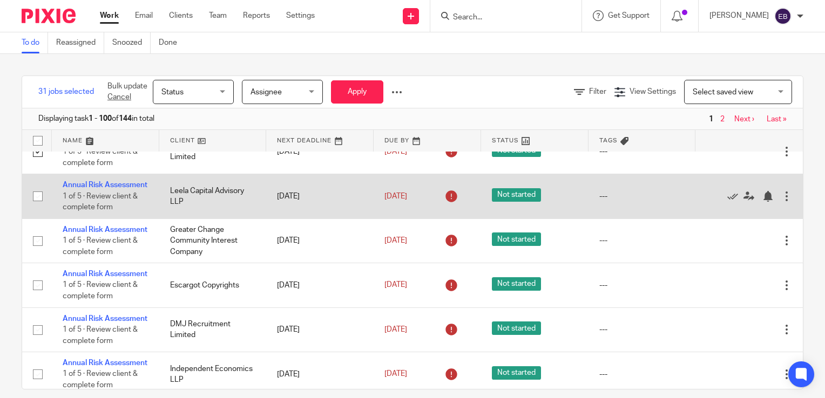
click at [36, 207] on input "checkbox" at bounding box center [38, 196] width 21 height 21
checkbox input "true"
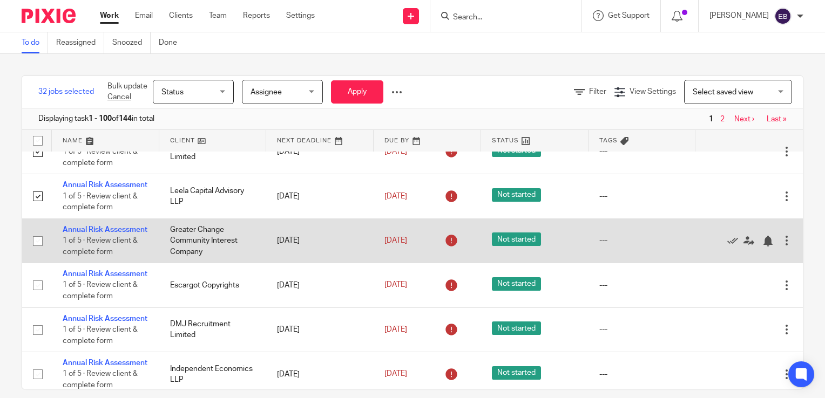
click at [36, 252] on input "checkbox" at bounding box center [38, 241] width 21 height 21
checkbox input "true"
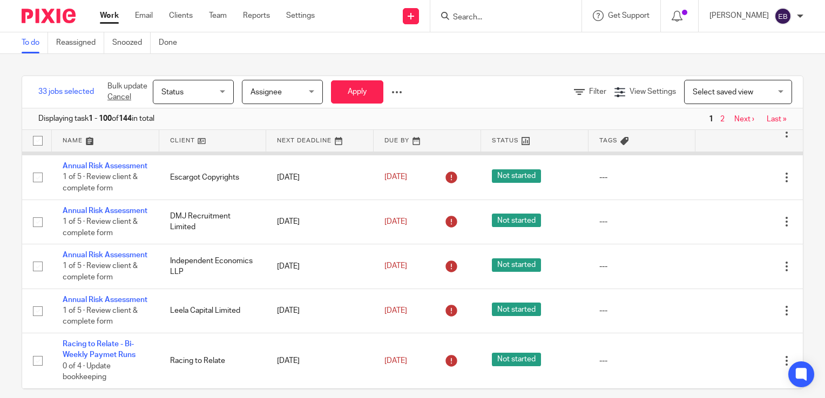
scroll to position [1782, 0]
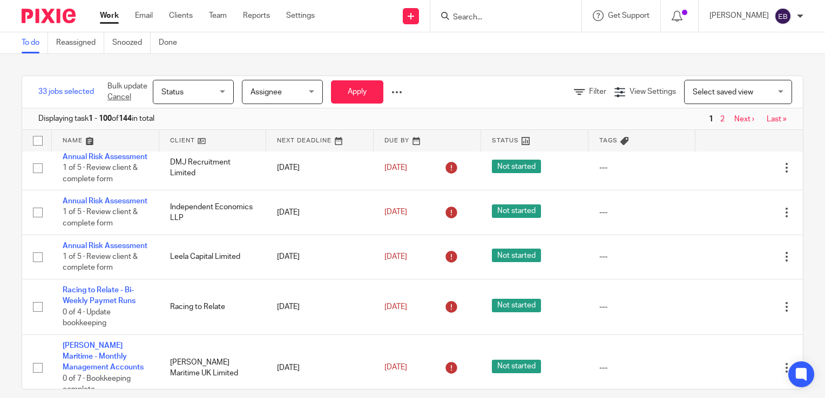
click at [43, 134] on input "checkbox" at bounding box center [38, 123] width 21 height 21
checkbox input "true"
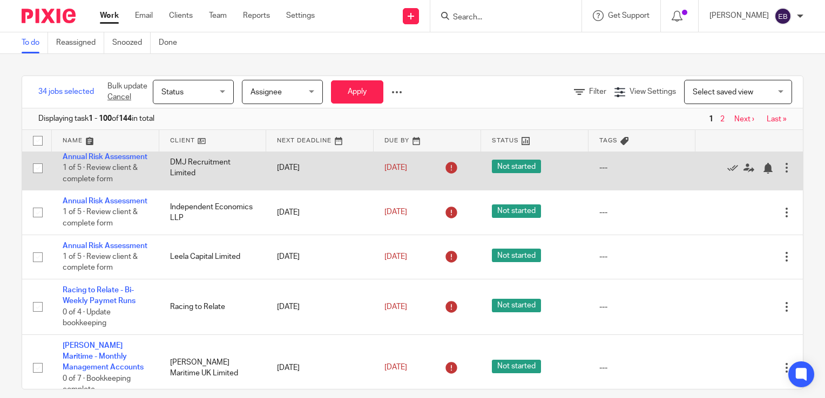
click at [40, 179] on input "checkbox" at bounding box center [38, 168] width 21 height 21
checkbox input "true"
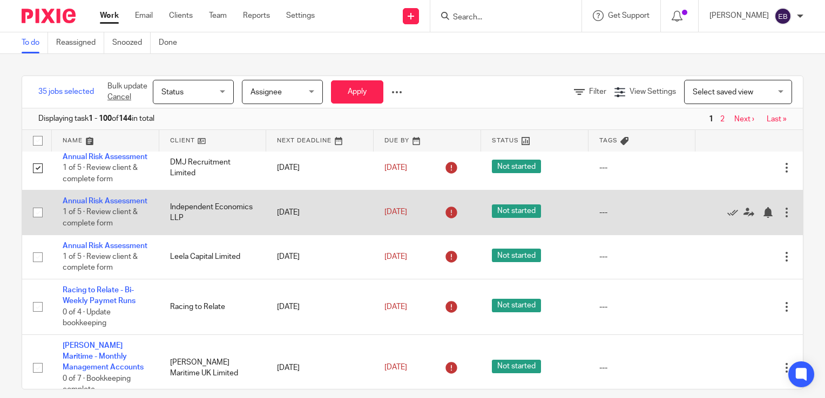
click at [33, 223] on input "checkbox" at bounding box center [38, 212] width 21 height 21
checkbox input "true"
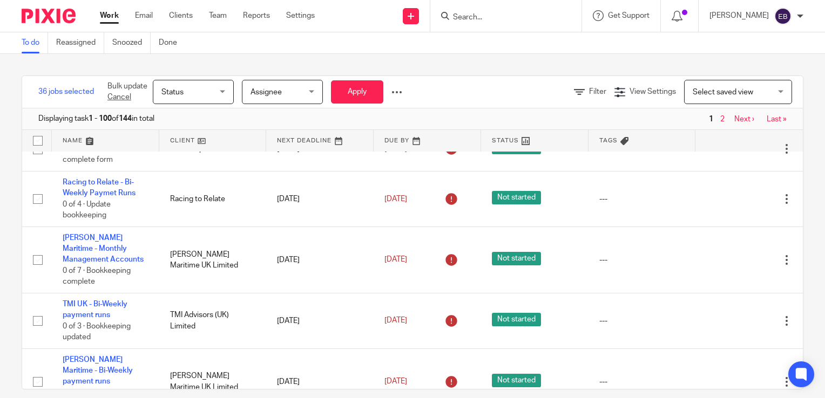
scroll to position [1944, 0]
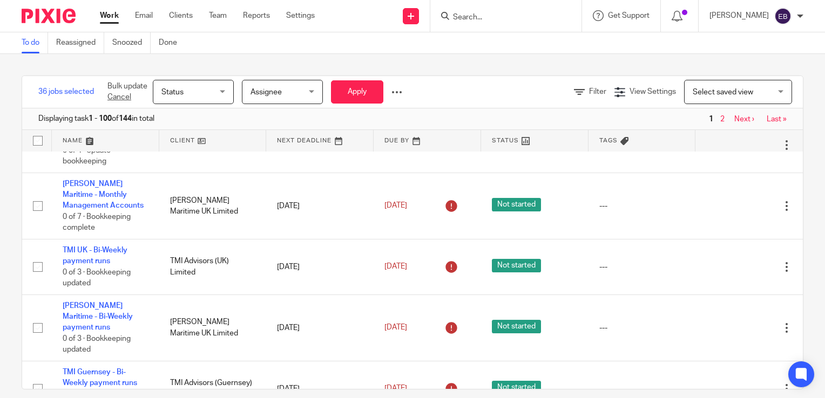
click at [35, 106] on input "checkbox" at bounding box center [38, 95] width 21 height 21
checkbox input "true"
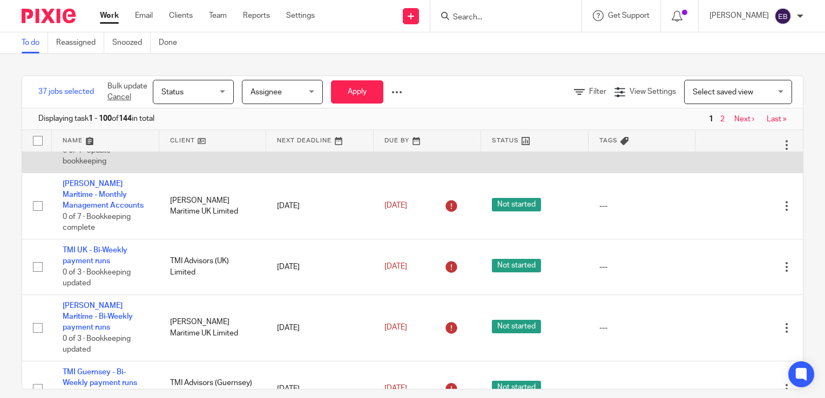
click at [38, 156] on input "checkbox" at bounding box center [38, 145] width 21 height 21
checkbox input "true"
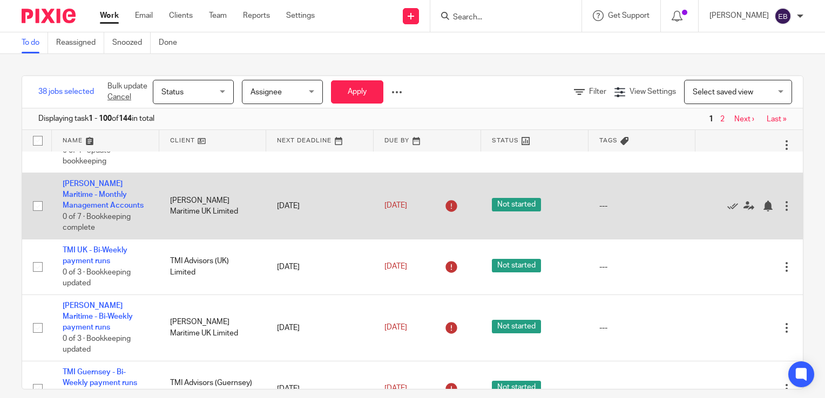
click at [38, 217] on input "checkbox" at bounding box center [38, 206] width 21 height 21
checkbox input "true"
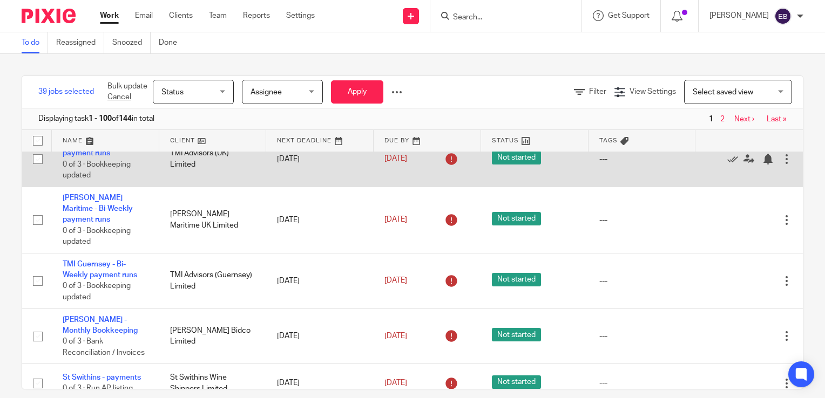
click at [36, 170] on input "checkbox" at bounding box center [38, 159] width 21 height 21
checkbox input "true"
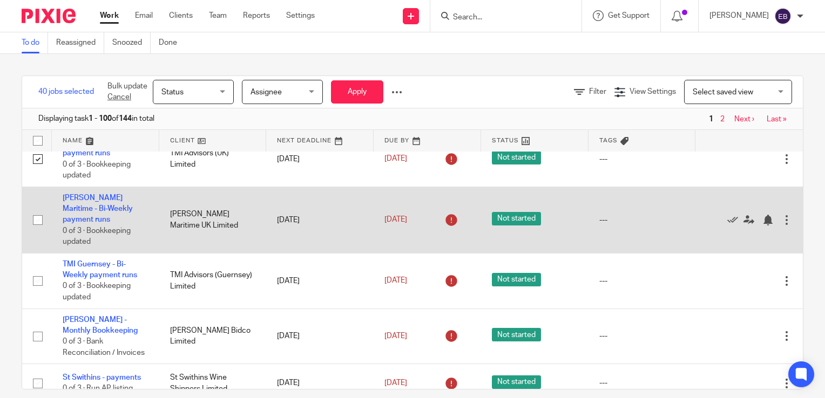
click at [34, 231] on input "checkbox" at bounding box center [38, 220] width 21 height 21
checkbox input "true"
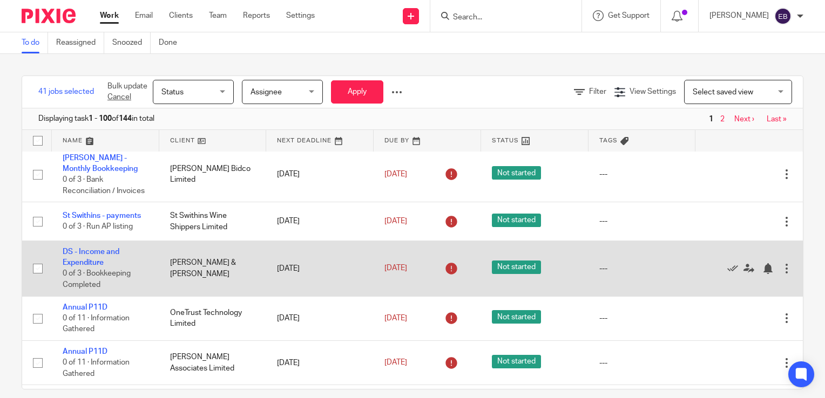
scroll to position [2268, 0]
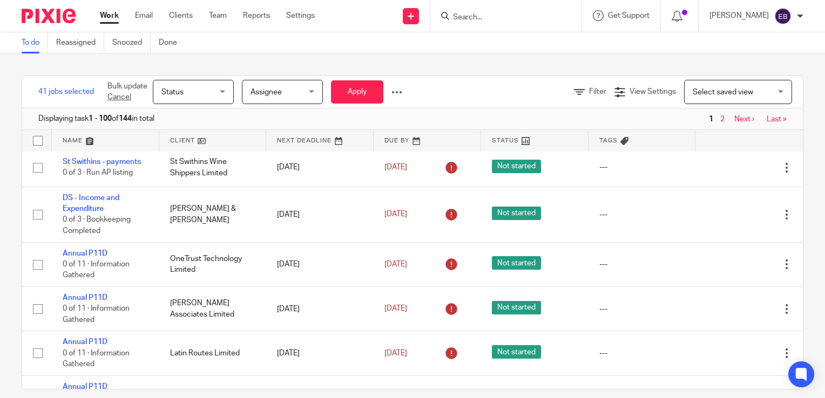
click at [37, 76] on input "checkbox" at bounding box center [38, 65] width 21 height 21
checkbox input "true"
click at [37, 131] on input "checkbox" at bounding box center [38, 121] width 21 height 21
checkbox input "true"
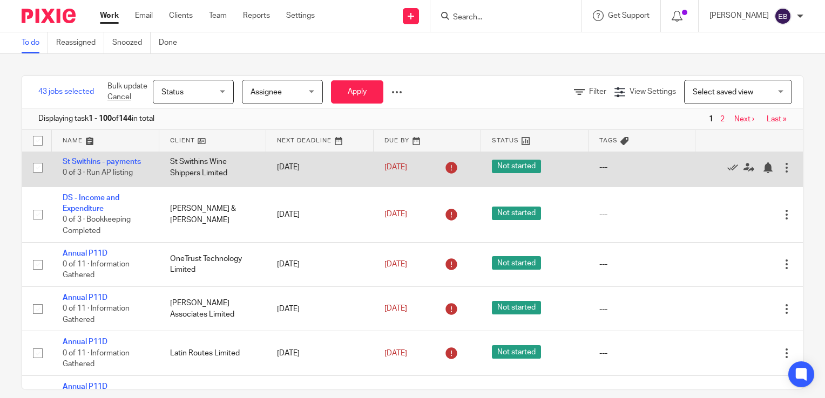
click at [38, 178] on input "checkbox" at bounding box center [38, 168] width 21 height 21
checkbox input "true"
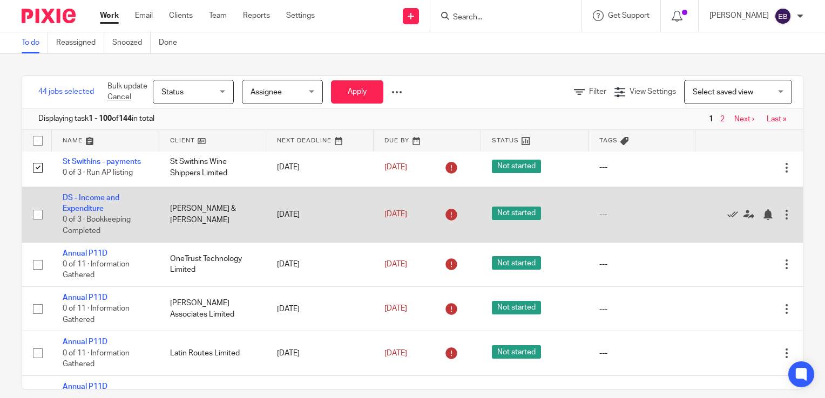
click at [38, 225] on input "checkbox" at bounding box center [38, 215] width 21 height 21
checkbox input "true"
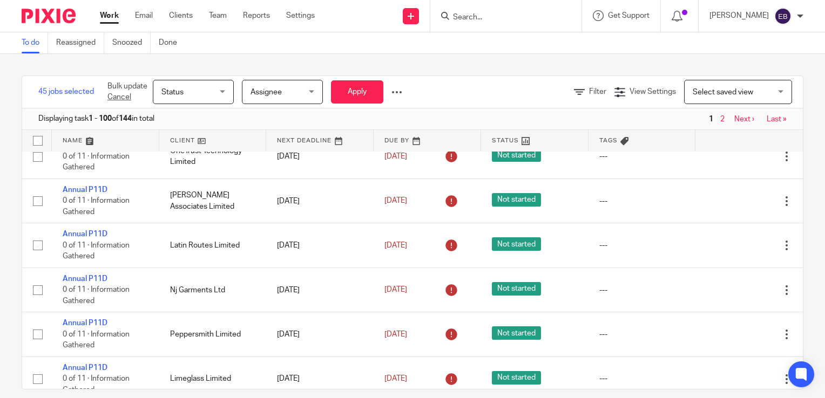
scroll to position [2430, 0]
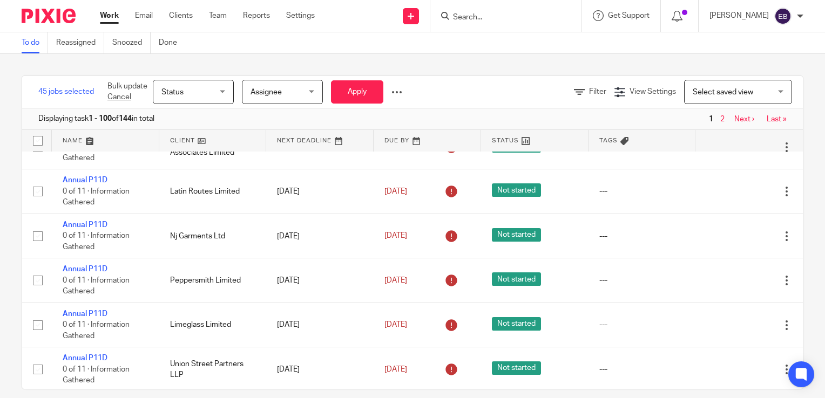
click at [40, 113] on input "checkbox" at bounding box center [38, 103] width 21 height 21
checkbox input "true"
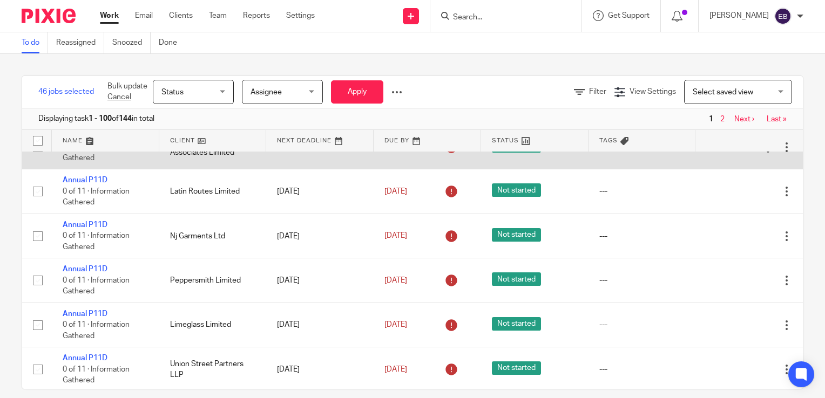
click at [40, 158] on input "checkbox" at bounding box center [38, 147] width 21 height 21
checkbox input "true"
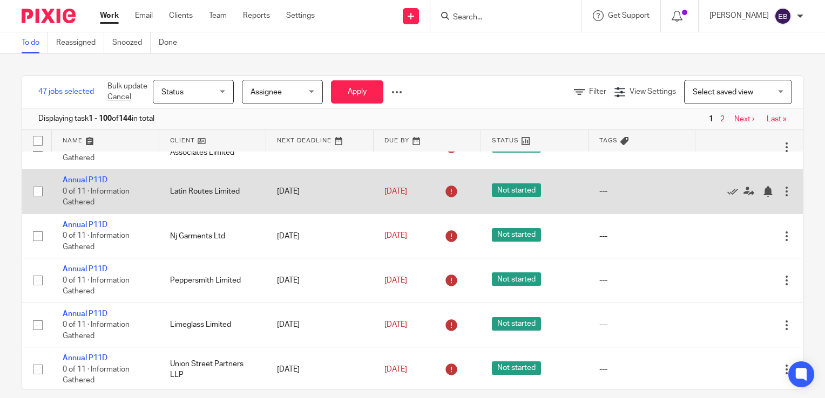
click at [39, 202] on input "checkbox" at bounding box center [38, 191] width 21 height 21
checkbox input "true"
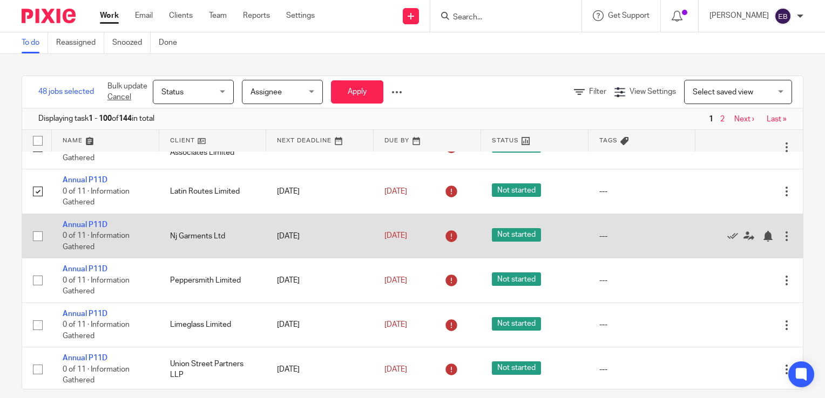
click at [36, 247] on input "checkbox" at bounding box center [38, 236] width 21 height 21
checkbox input "true"
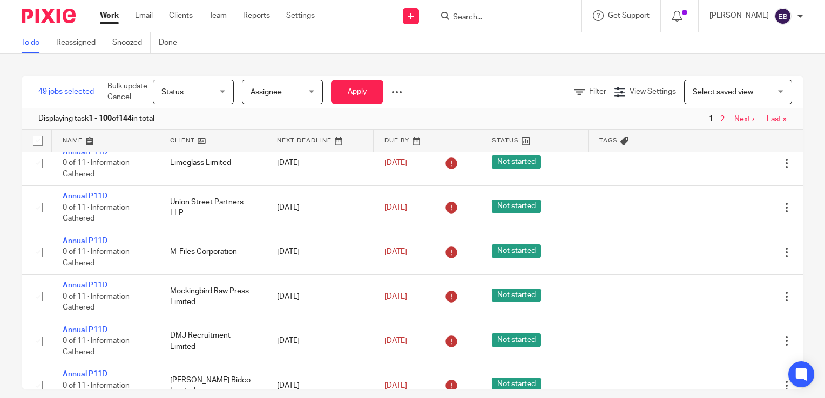
scroll to position [2646, 0]
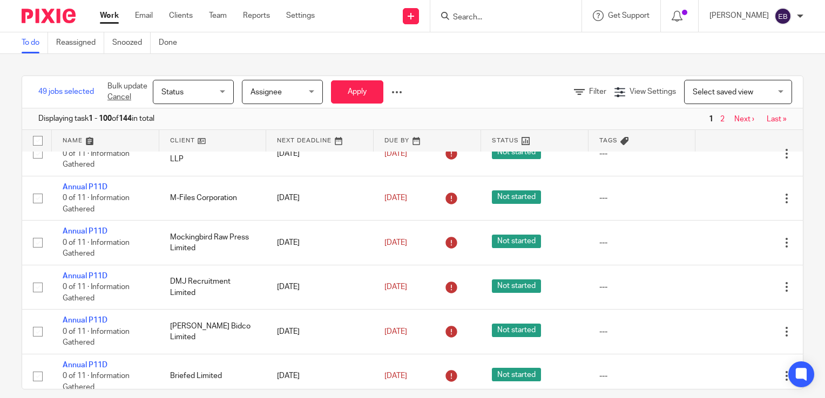
click at [33, 75] on input "checkbox" at bounding box center [38, 65] width 21 height 21
checkbox input "true"
click at [35, 120] on input "checkbox" at bounding box center [38, 109] width 21 height 21
checkbox input "true"
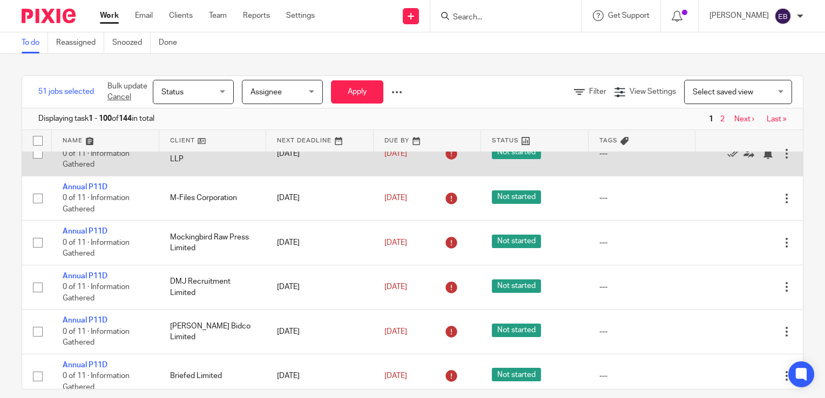
click at [35, 164] on input "checkbox" at bounding box center [38, 154] width 21 height 21
checkbox input "true"
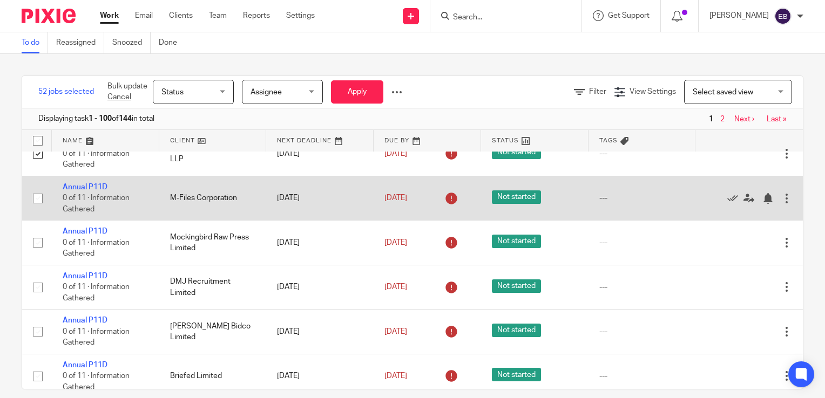
click at [36, 209] on input "checkbox" at bounding box center [38, 198] width 21 height 21
checkbox input "true"
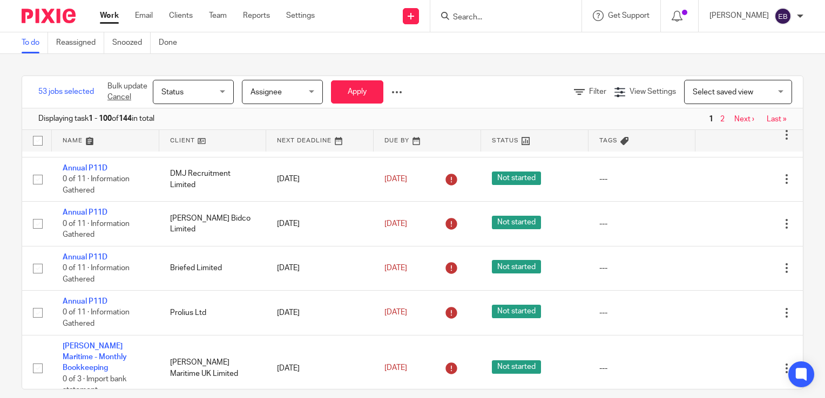
scroll to position [2808, 0]
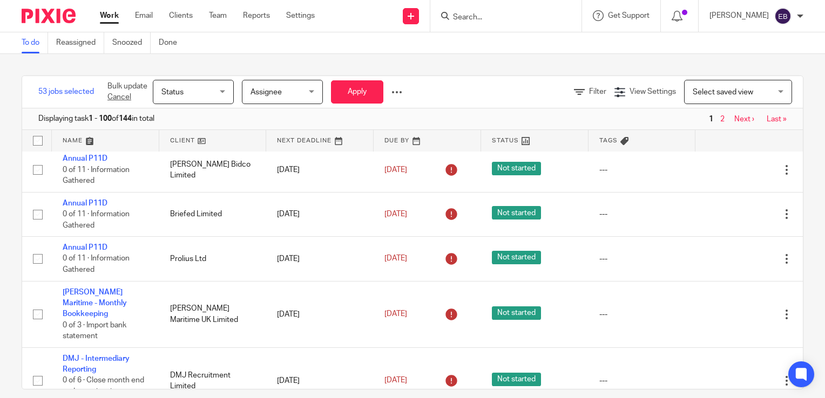
click at [35, 91] on input "checkbox" at bounding box center [38, 81] width 21 height 21
checkbox input "true"
click at [35, 136] on input "checkbox" at bounding box center [38, 126] width 21 height 21
checkbox input "true"
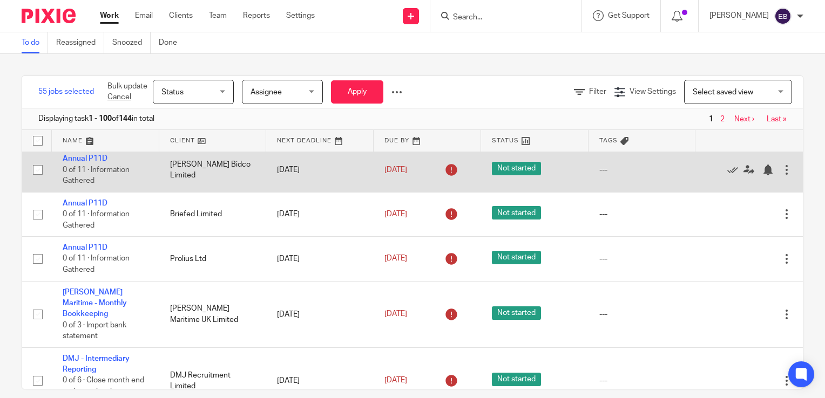
click at [35, 180] on input "checkbox" at bounding box center [38, 170] width 21 height 21
checkbox input "true"
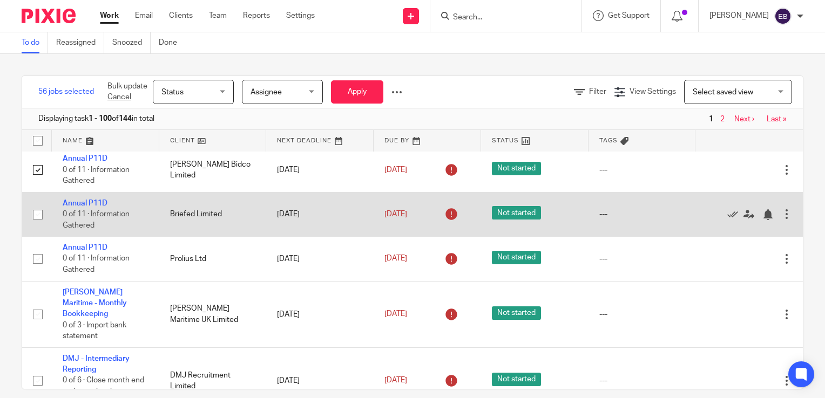
click at [36, 225] on input "checkbox" at bounding box center [38, 215] width 21 height 21
checkbox input "true"
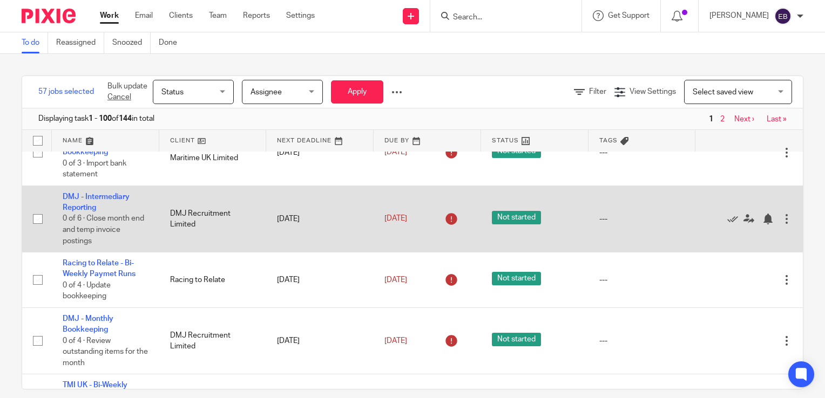
scroll to position [3024, 0]
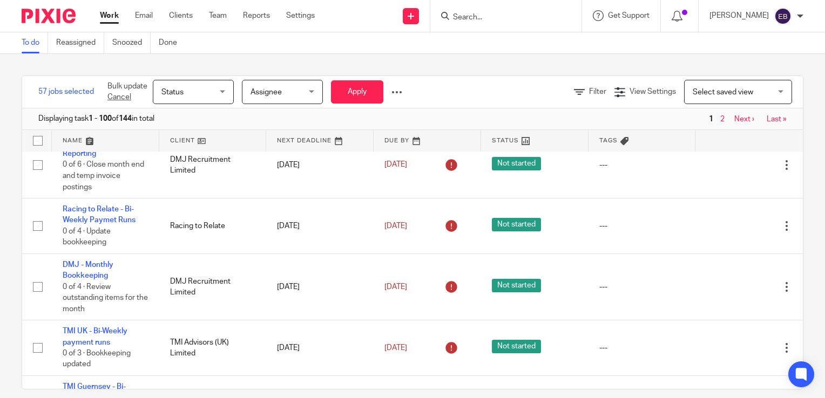
click at [39, 53] on input "checkbox" at bounding box center [38, 43] width 21 height 21
checkbox input "true"
drag, startPoint x: 39, startPoint y: 243, endPoint x: 39, endPoint y: 255, distance: 12.4
click at [39, 109] on input "checkbox" at bounding box center [38, 99] width 21 height 21
checkbox input "true"
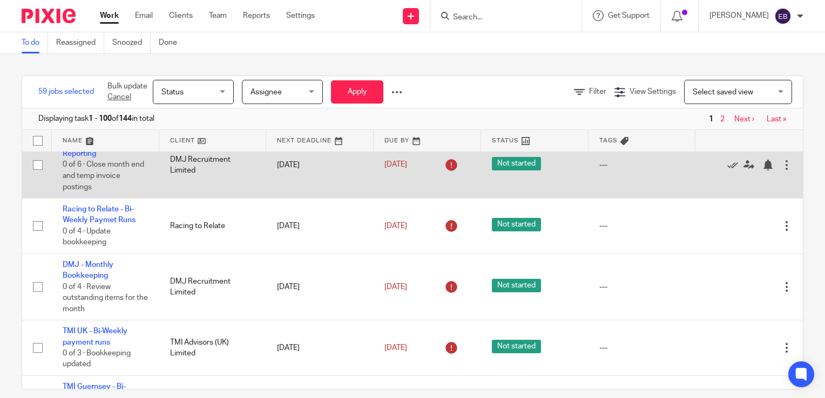
click at [35, 175] on input "checkbox" at bounding box center [38, 165] width 21 height 21
checkbox input "true"
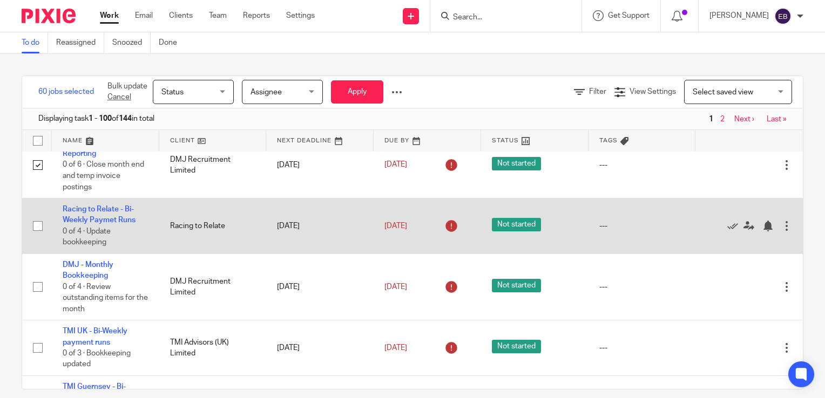
click at [37, 236] on input "checkbox" at bounding box center [38, 226] width 21 height 21
checkbox input "true"
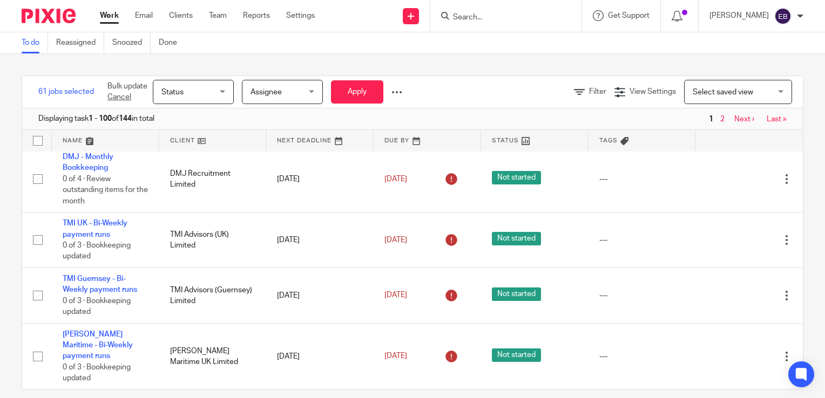
scroll to position [3186, 0]
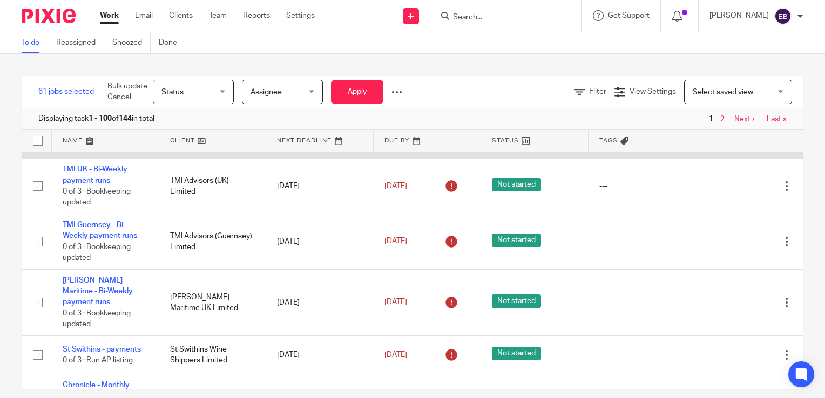
click at [36, 136] on input "checkbox" at bounding box center [38, 125] width 21 height 21
checkbox input "true"
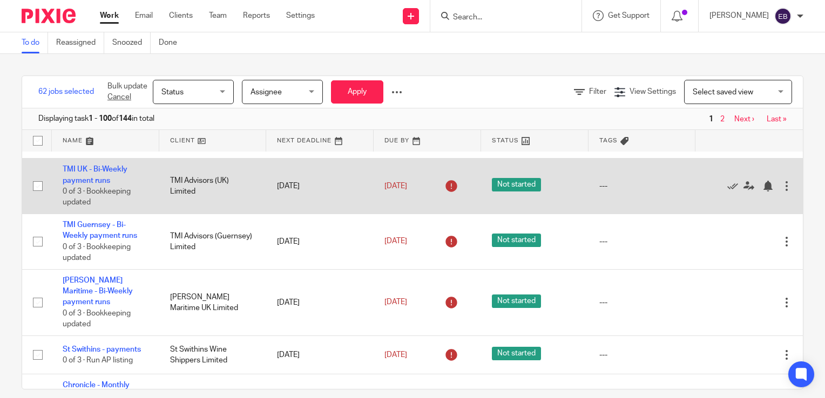
click at [38, 197] on input "checkbox" at bounding box center [38, 186] width 21 height 21
checkbox input "true"
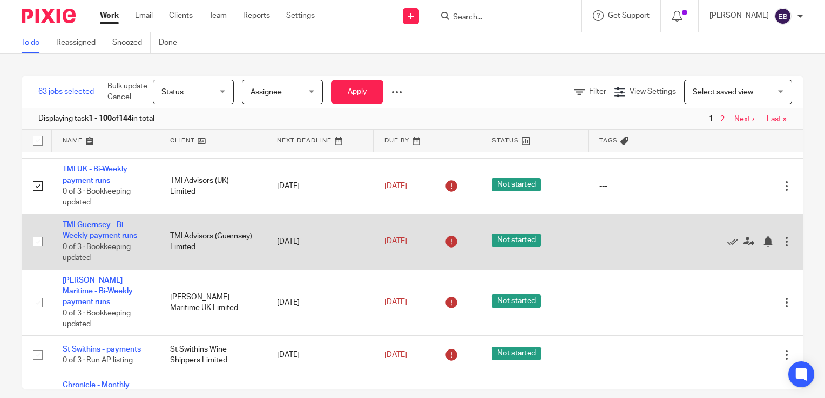
click at [38, 252] on input "checkbox" at bounding box center [38, 242] width 21 height 21
checkbox input "true"
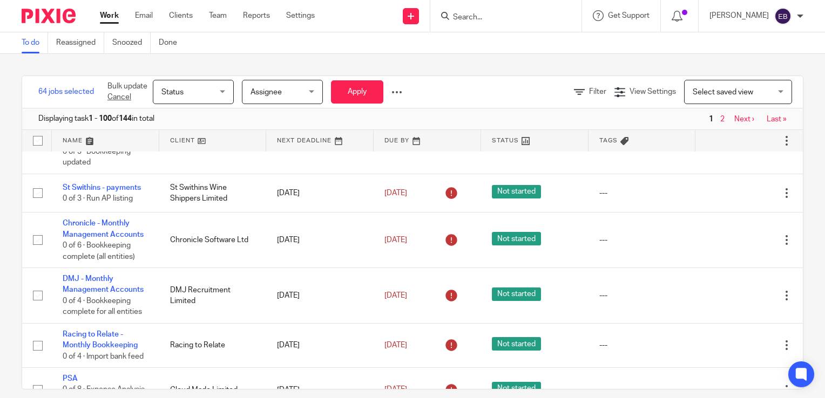
scroll to position [3402, 0]
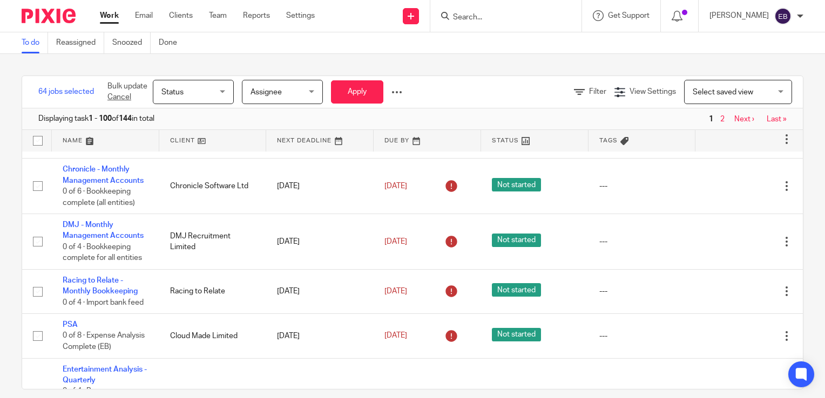
click at [38, 97] on input "checkbox" at bounding box center [38, 87] width 21 height 21
checkbox input "true"
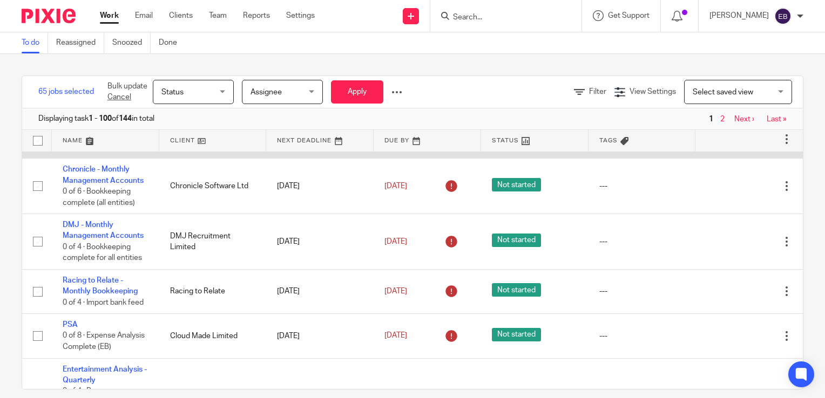
click at [38, 150] on input "checkbox" at bounding box center [38, 139] width 21 height 21
checkbox input "true"
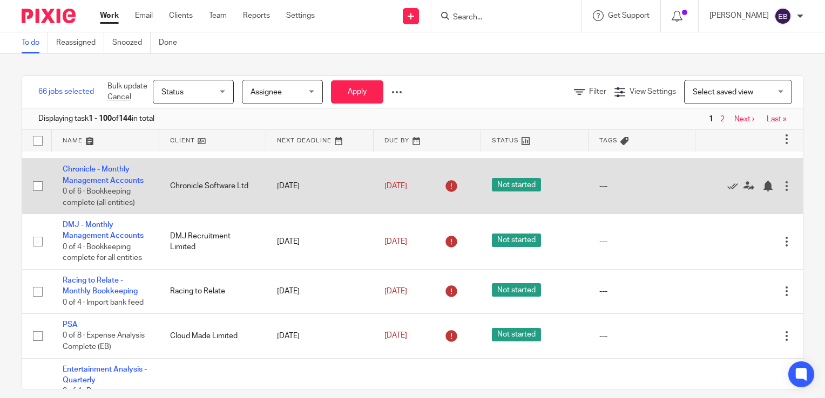
click at [33, 197] on input "checkbox" at bounding box center [38, 186] width 21 height 21
checkbox input "true"
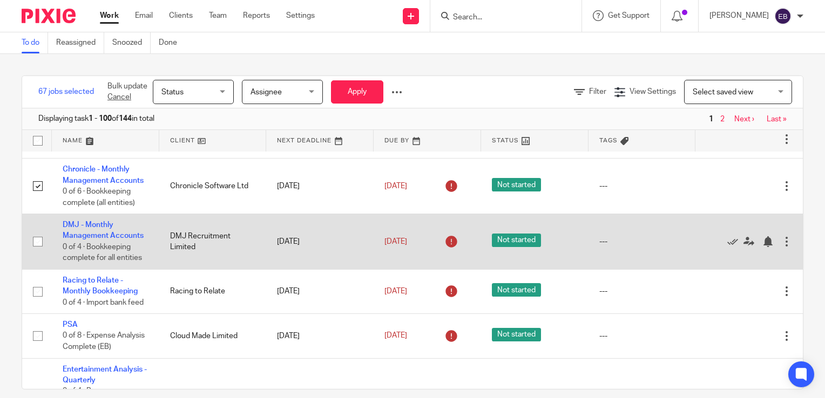
click at [33, 252] on input "checkbox" at bounding box center [38, 242] width 21 height 21
checkbox input "true"
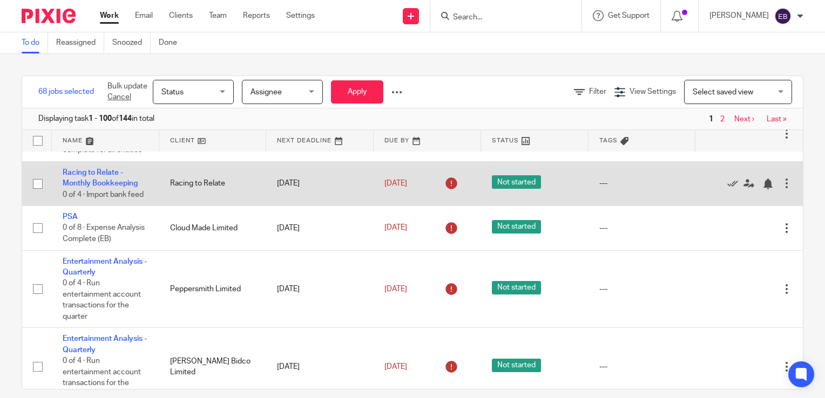
click at [36, 194] on input "checkbox" at bounding box center [38, 184] width 21 height 21
checkbox input "true"
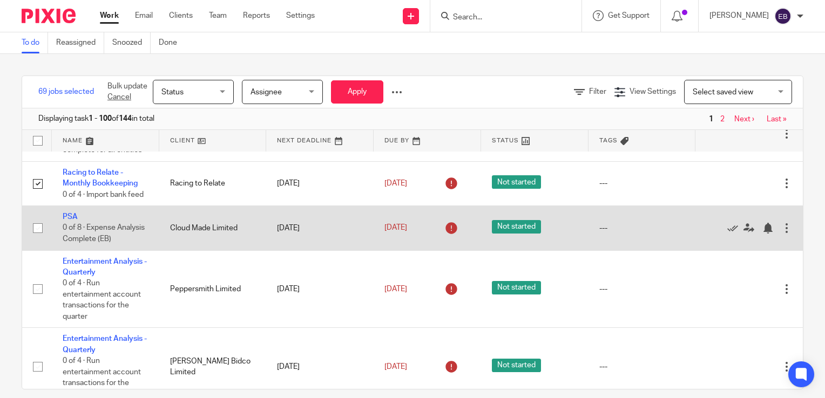
click at [37, 239] on input "checkbox" at bounding box center [38, 228] width 21 height 21
checkbox input "true"
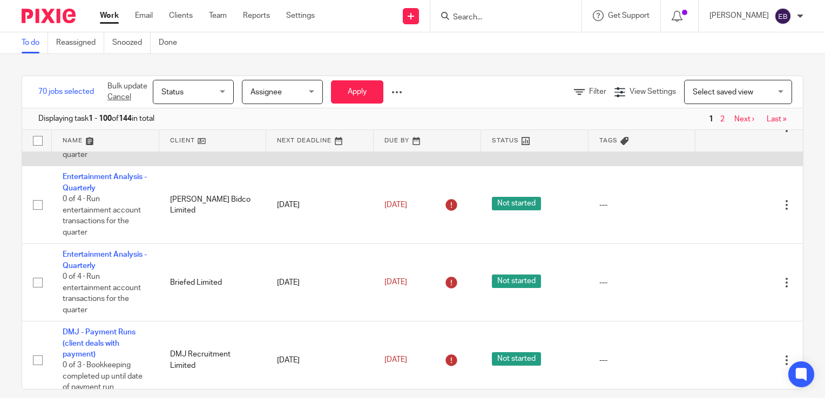
click at [39, 138] on input "checkbox" at bounding box center [38, 127] width 21 height 21
checkbox input "true"
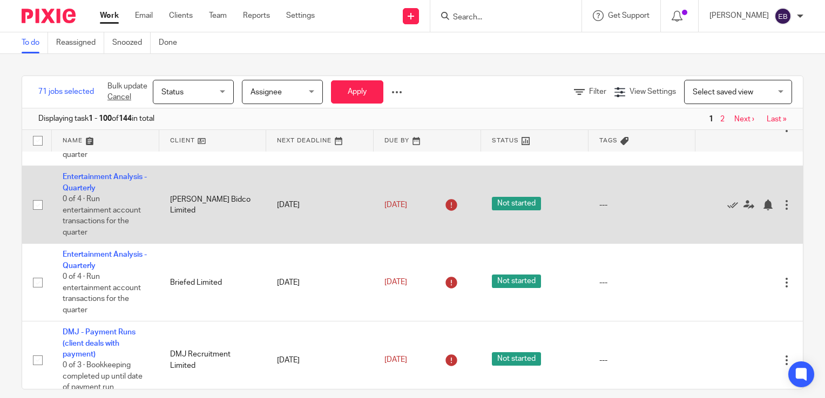
click at [36, 215] on input "checkbox" at bounding box center [38, 205] width 21 height 21
checkbox input "true"
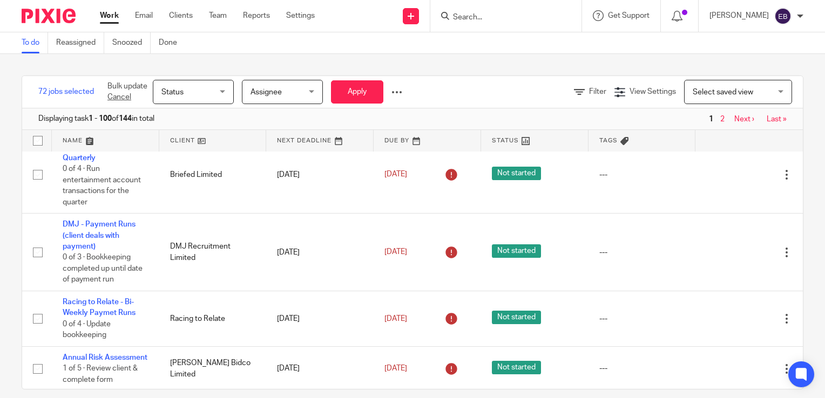
scroll to position [3834, 0]
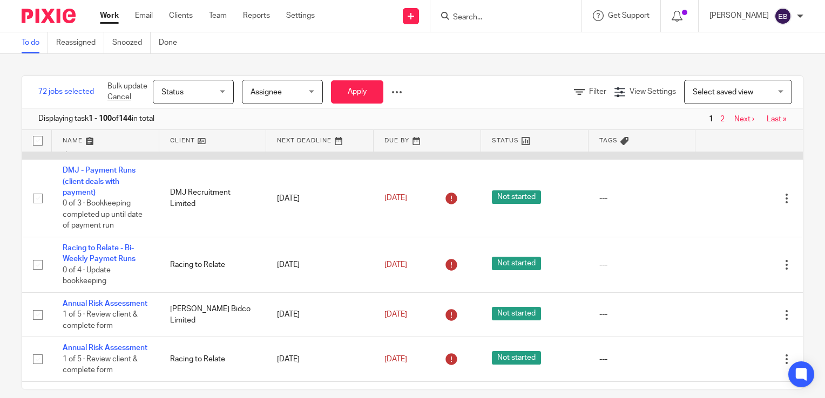
click at [40, 131] on input "checkbox" at bounding box center [38, 121] width 21 height 21
checkbox input "true"
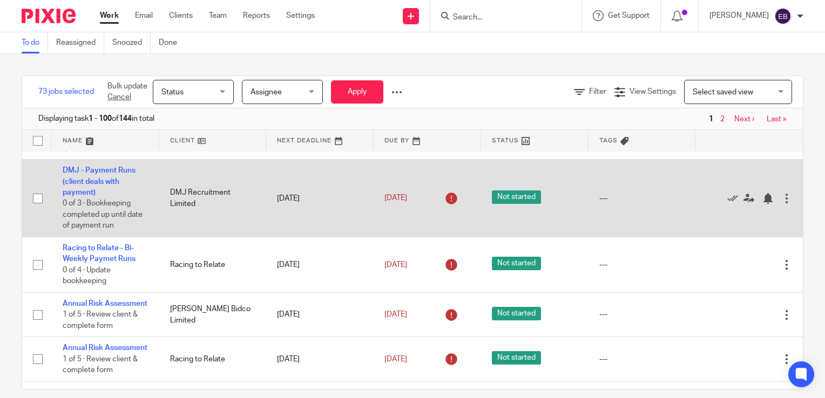
click at [39, 209] on input "checkbox" at bounding box center [38, 198] width 21 height 21
checkbox input "true"
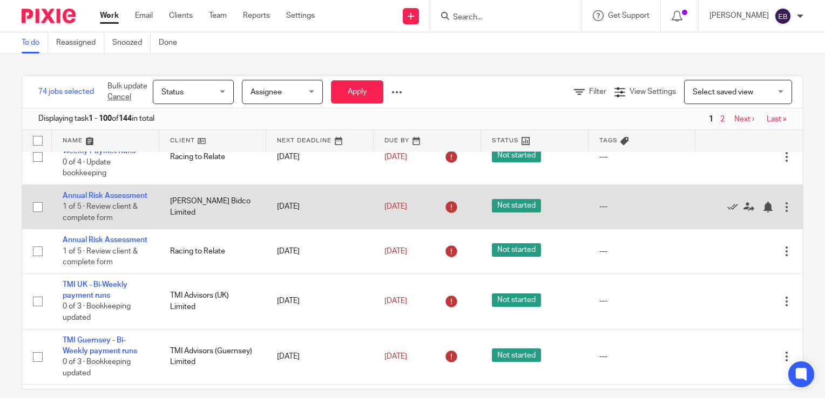
scroll to position [3996, 0]
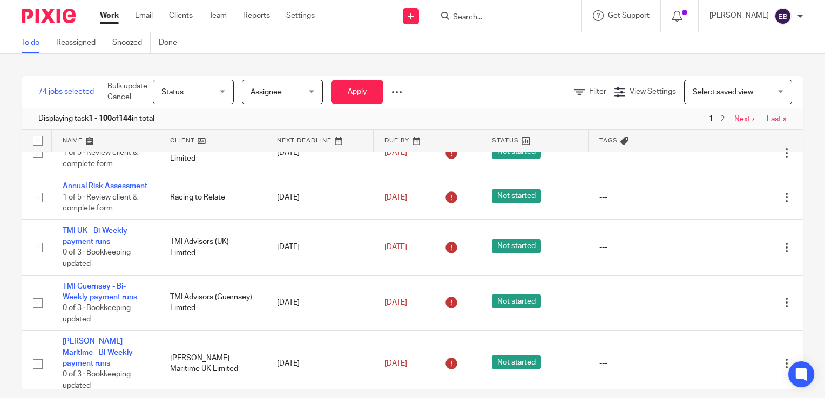
click at [38, 113] on input "checkbox" at bounding box center [38, 103] width 21 height 21
checkbox input "true"
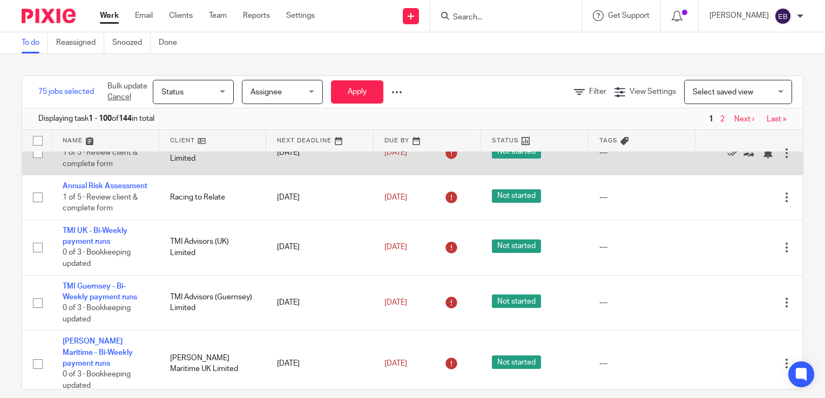
click at [39, 164] on input "checkbox" at bounding box center [38, 153] width 21 height 21
checkbox input "true"
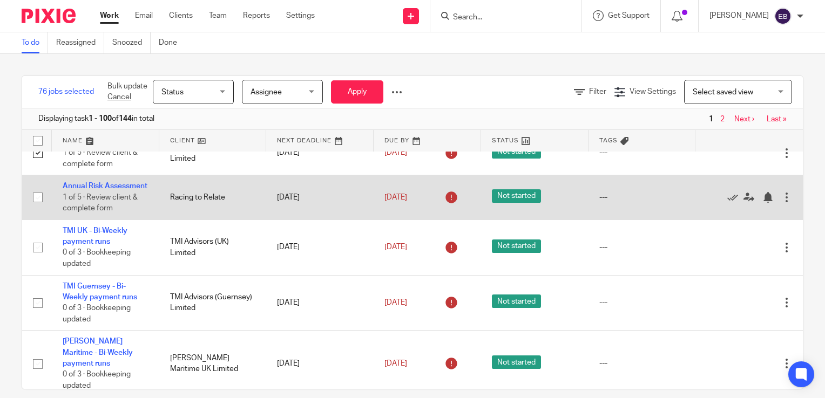
click at [36, 208] on input "checkbox" at bounding box center [38, 197] width 21 height 21
checkbox input "true"
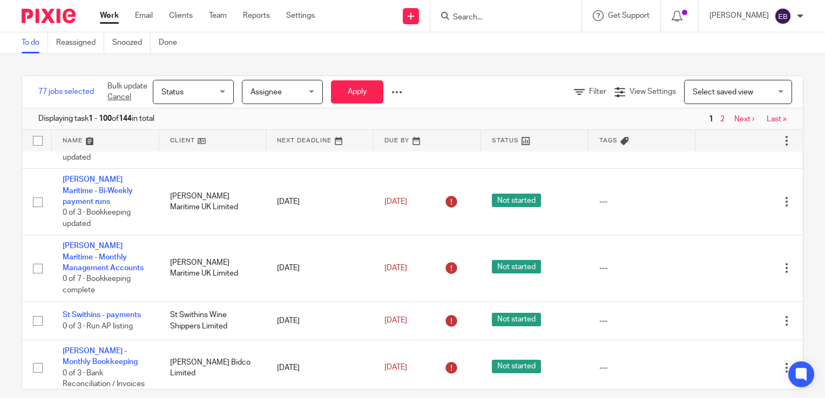
scroll to position [4212, 0]
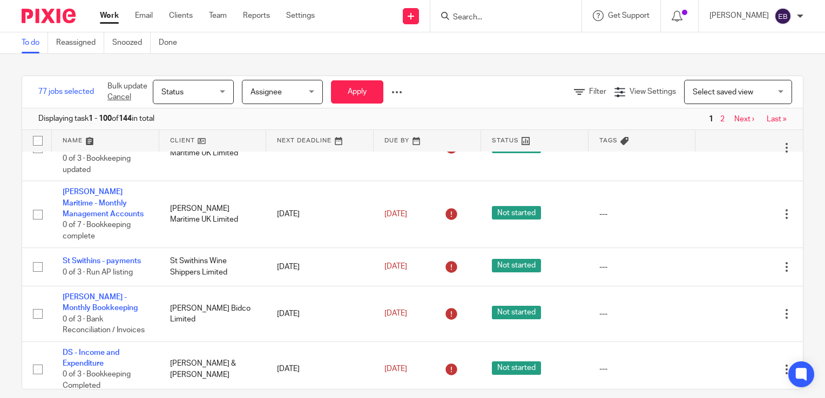
click at [37, 42] on input "checkbox" at bounding box center [38, 32] width 21 height 21
checkbox input "true"
click at [39, 98] on input "checkbox" at bounding box center [38, 87] width 21 height 21
checkbox input "true"
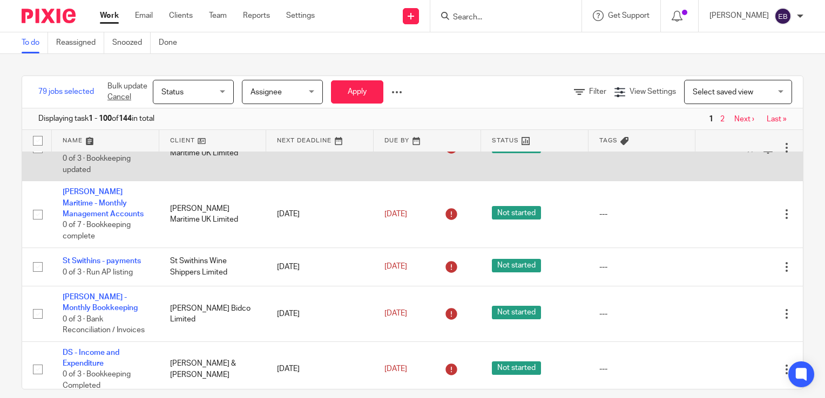
click at [38, 159] on input "checkbox" at bounding box center [38, 148] width 21 height 21
checkbox input "true"
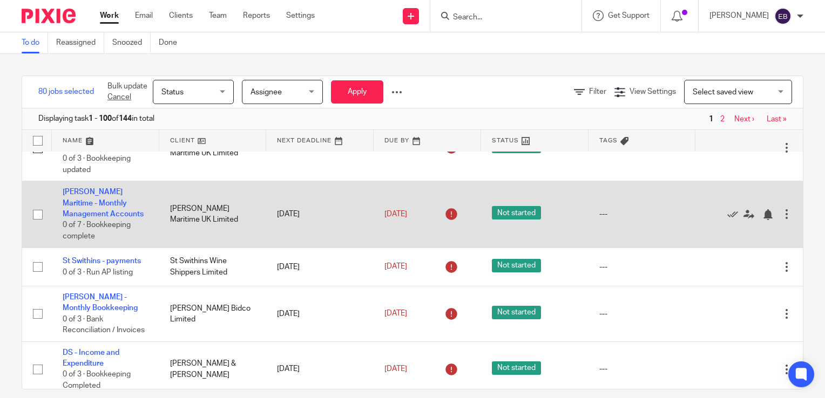
click at [35, 225] on input "checkbox" at bounding box center [38, 215] width 21 height 21
checkbox input "true"
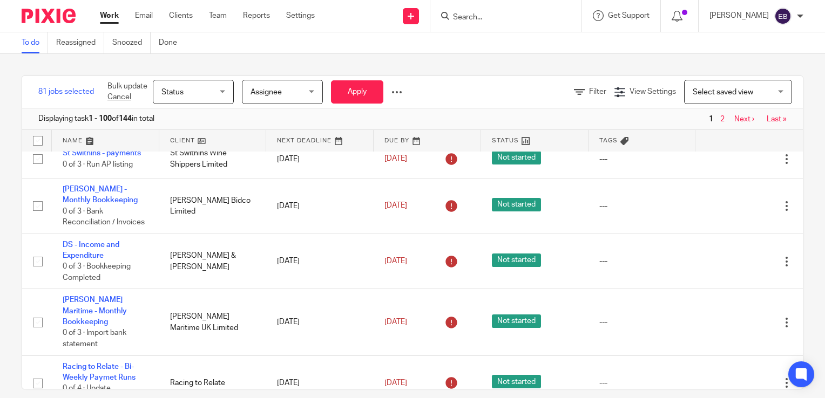
scroll to position [4373, 0]
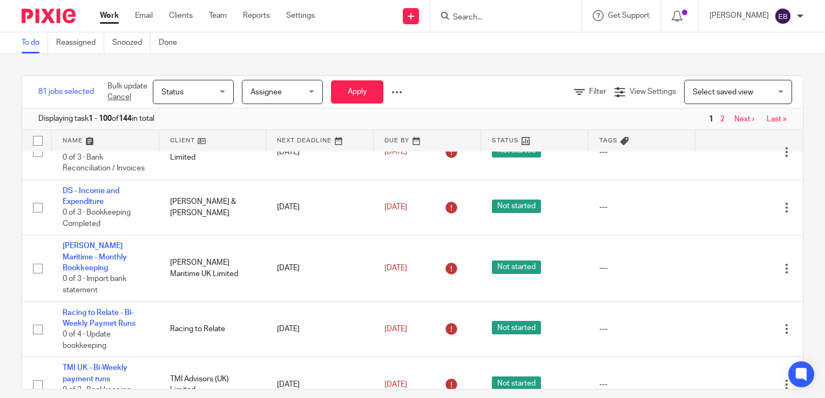
click at [38, 116] on input "checkbox" at bounding box center [38, 105] width 21 height 21
checkbox input "true"
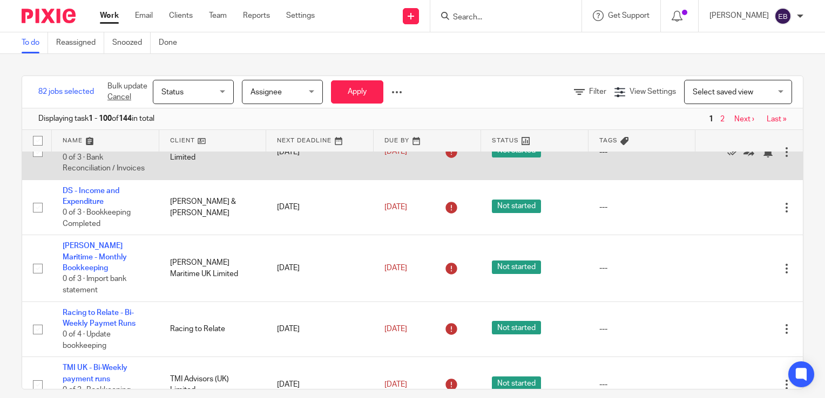
click at [38, 163] on input "checkbox" at bounding box center [38, 152] width 21 height 21
checkbox input "true"
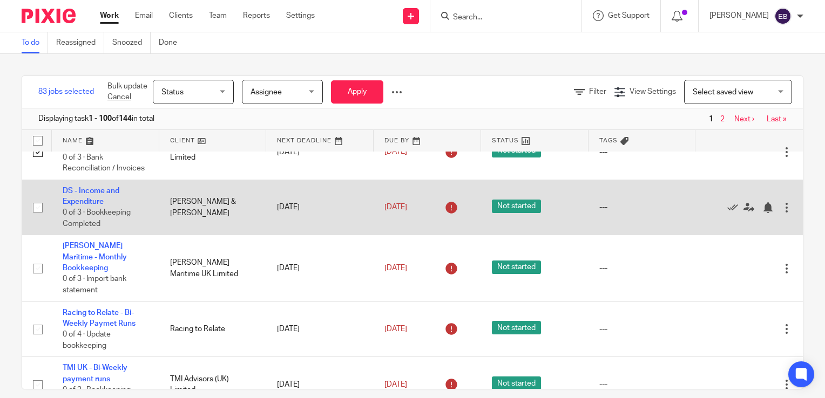
click at [38, 218] on input "checkbox" at bounding box center [38, 208] width 21 height 21
checkbox input "true"
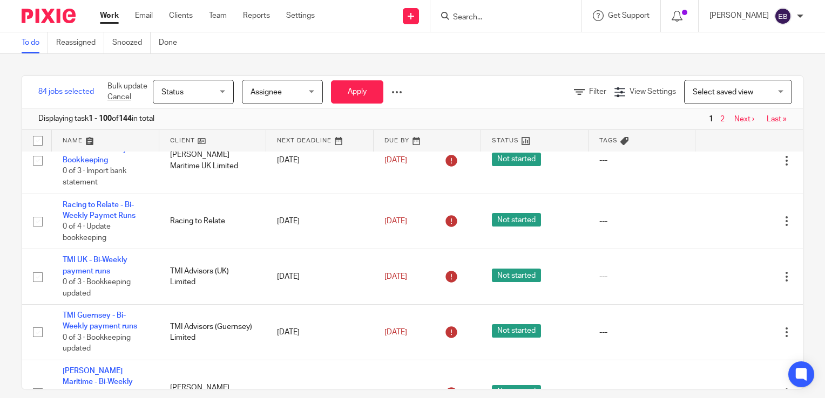
scroll to position [4535, 0]
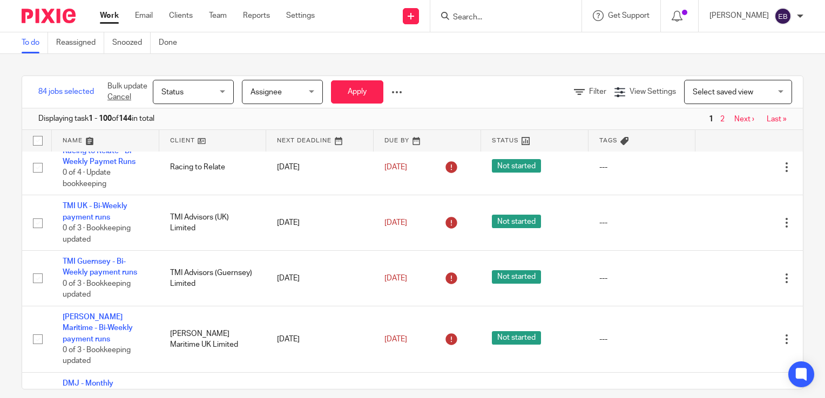
click at [36, 117] on input "checkbox" at bounding box center [38, 107] width 21 height 21
checkbox input "true"
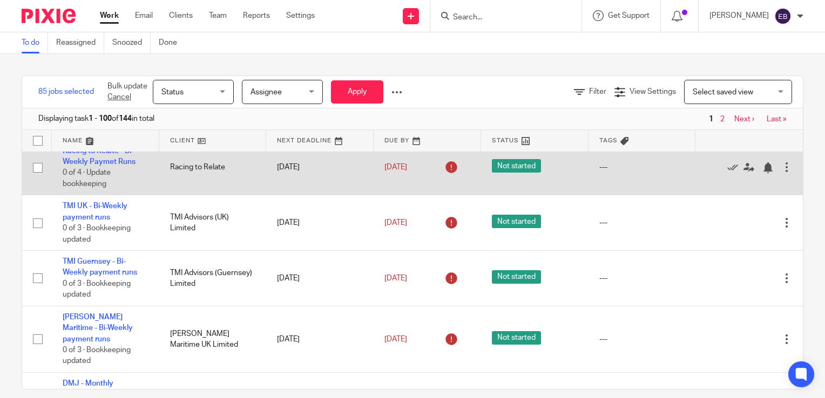
click at [37, 178] on input "checkbox" at bounding box center [38, 168] width 21 height 21
checkbox input "true"
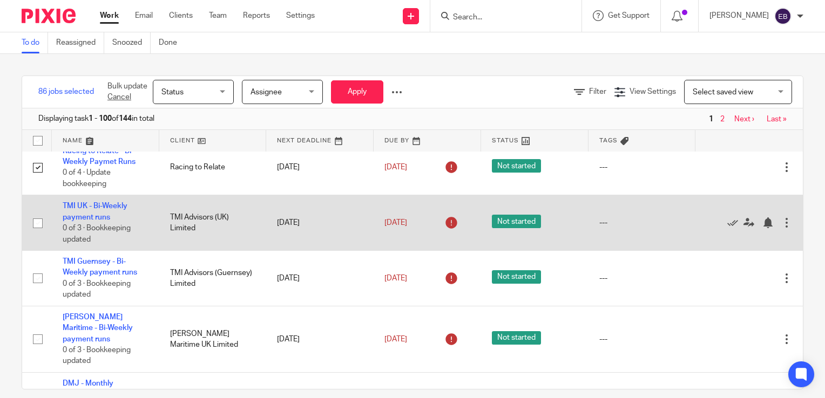
click at [39, 234] on input "checkbox" at bounding box center [38, 223] width 21 height 21
checkbox input "true"
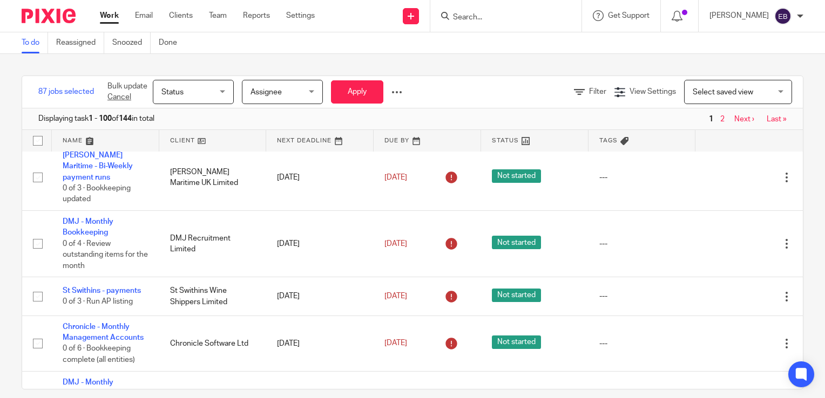
click at [40, 127] on input "checkbox" at bounding box center [38, 116] width 21 height 21
checkbox input "true"
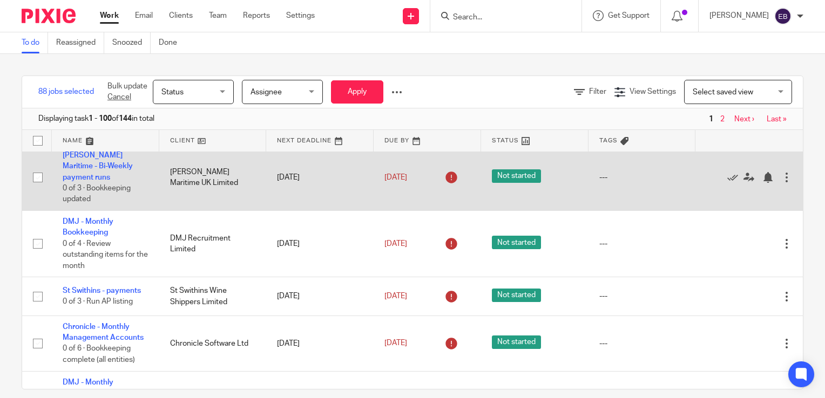
click at [34, 188] on input "checkbox" at bounding box center [38, 177] width 21 height 21
checkbox input "true"
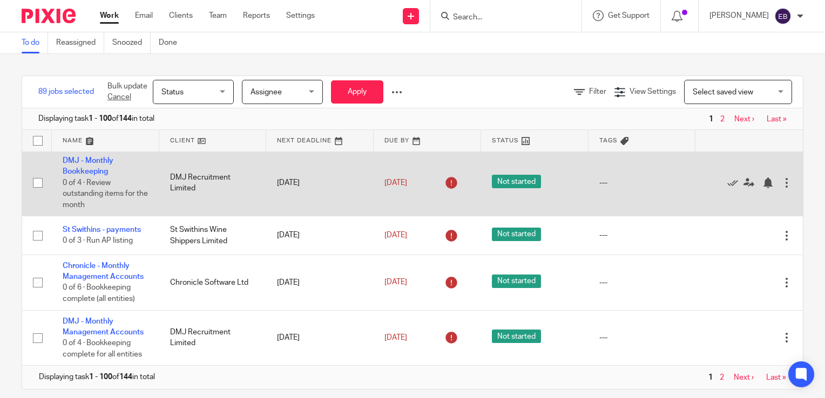
click at [39, 193] on input "checkbox" at bounding box center [38, 183] width 21 height 21
checkbox input "true"
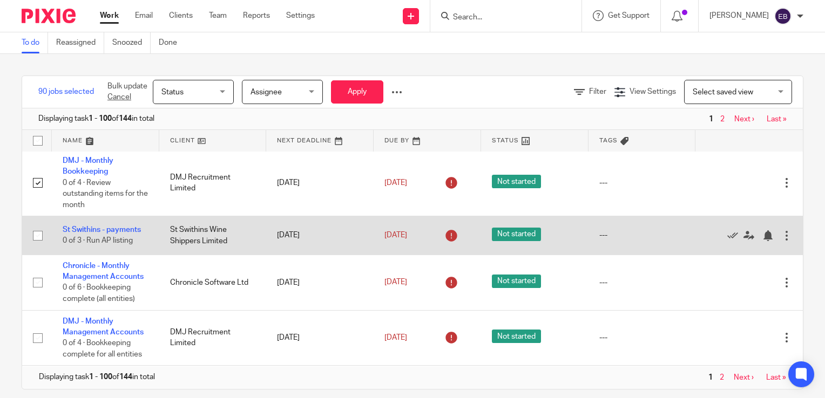
click at [39, 246] on input "checkbox" at bounding box center [38, 236] width 21 height 21
checkbox input "true"
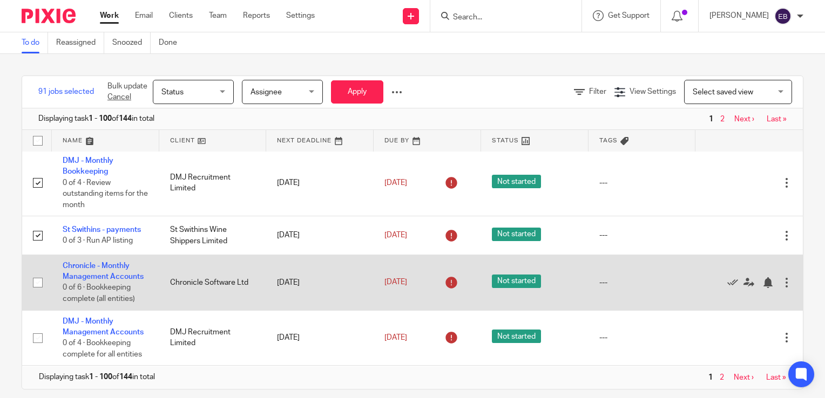
click at [37, 293] on input "checkbox" at bounding box center [38, 283] width 21 height 21
checkbox input "true"
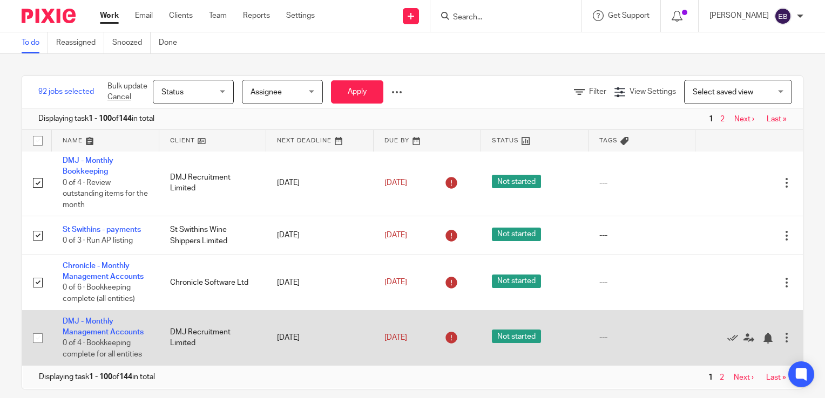
click at [36, 349] on input "checkbox" at bounding box center [38, 338] width 21 height 21
checkbox input "true"
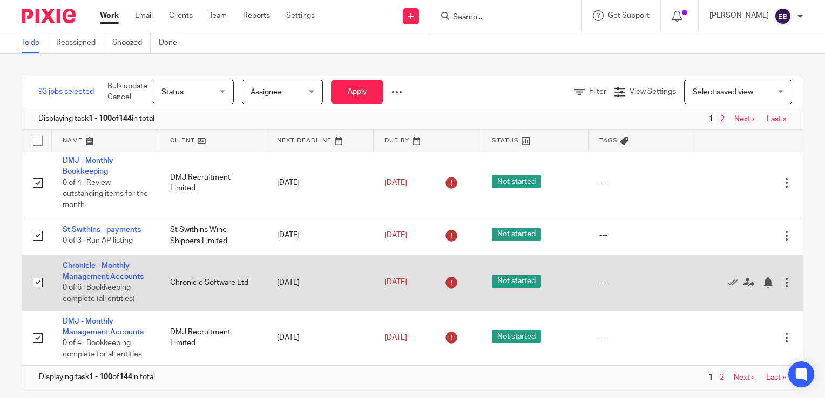
scroll to position [12, 0]
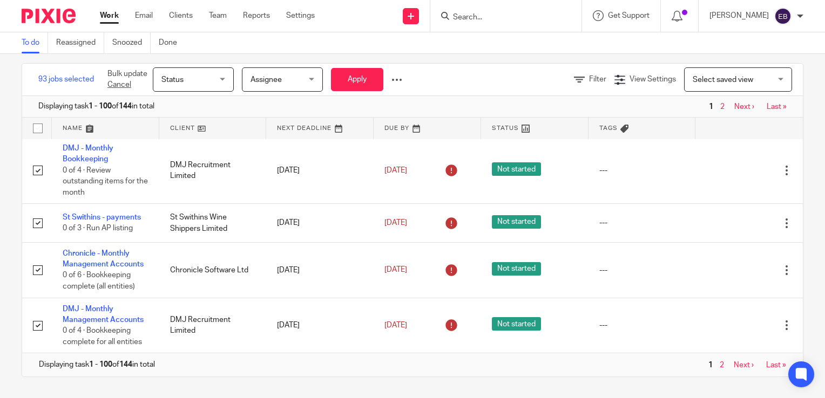
click at [186, 76] on span "Status" at bounding box center [189, 79] width 57 height 23
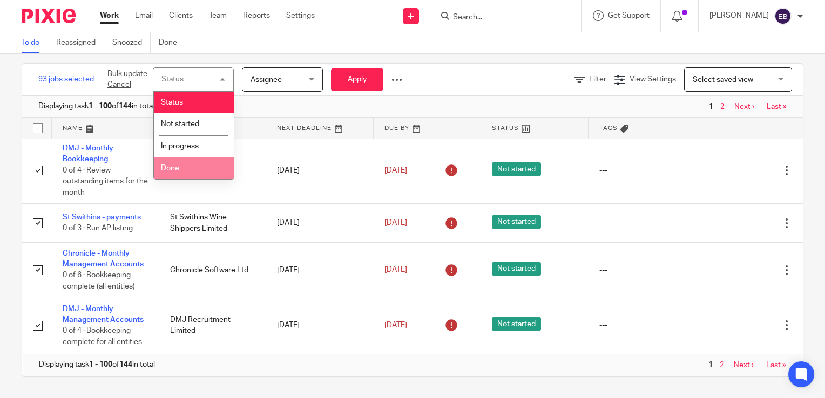
click at [190, 161] on li "Done" at bounding box center [194, 168] width 80 height 22
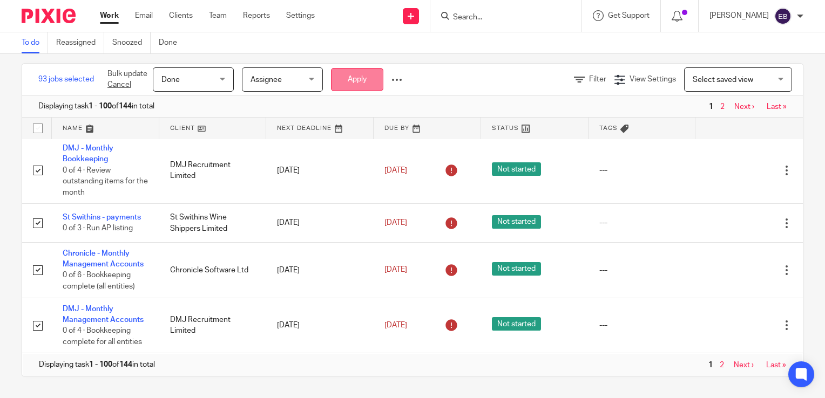
click at [349, 85] on button "Apply" at bounding box center [357, 79] width 52 height 23
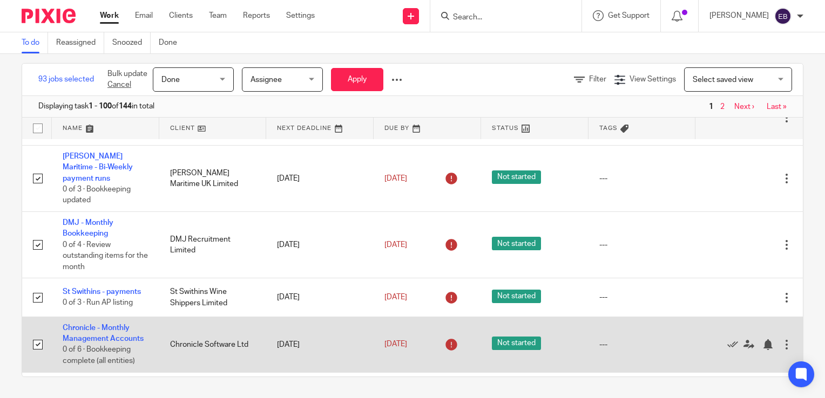
scroll to position [4900, 0]
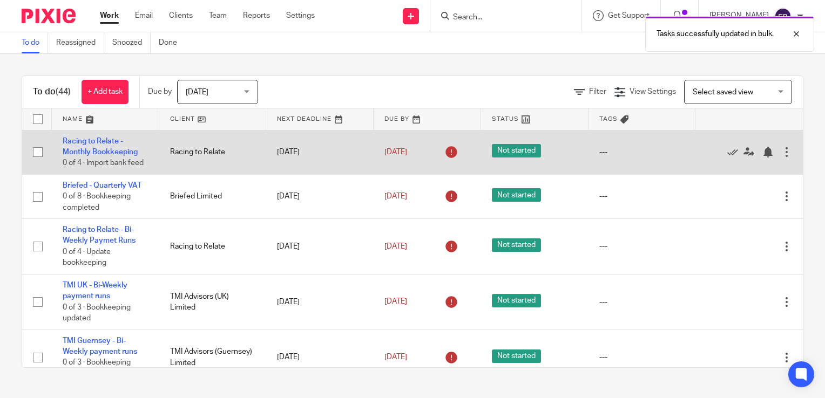
click at [39, 157] on input "checkbox" at bounding box center [38, 152] width 21 height 21
checkbox input "true"
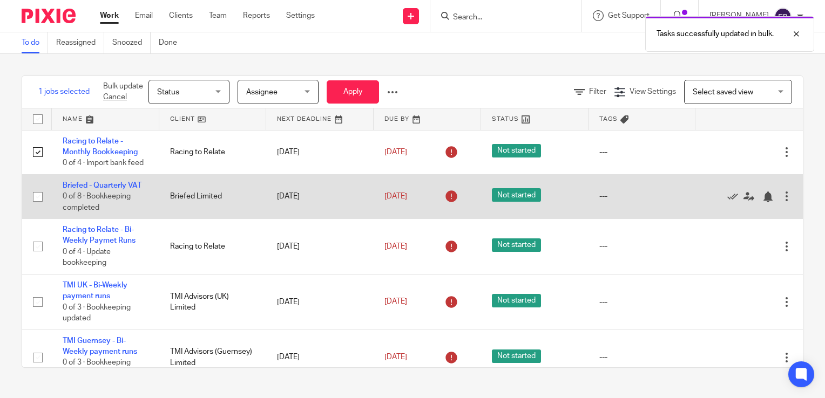
click at [44, 207] on input "checkbox" at bounding box center [38, 197] width 21 height 21
checkbox input "true"
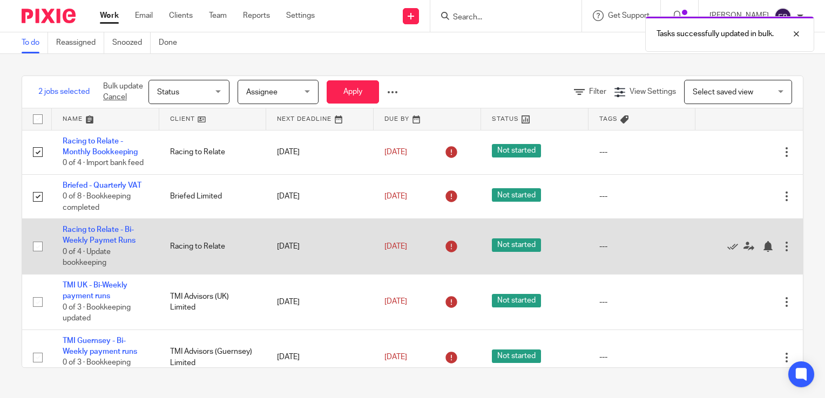
click at [38, 253] on input "checkbox" at bounding box center [38, 246] width 21 height 21
checkbox input "true"
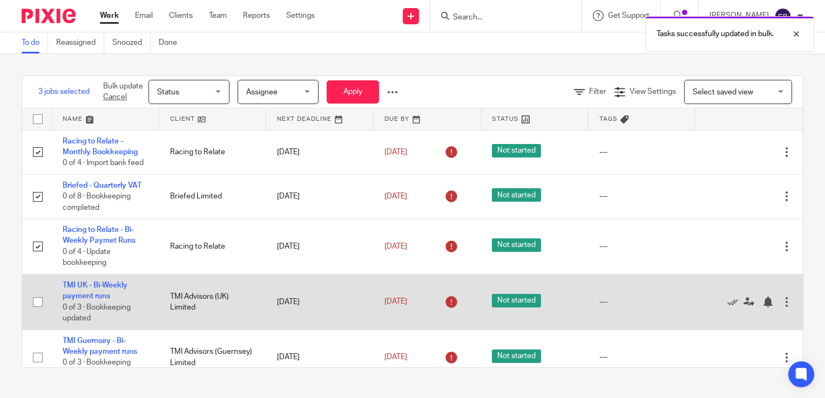
click at [36, 313] on input "checkbox" at bounding box center [38, 302] width 21 height 21
checkbox input "true"
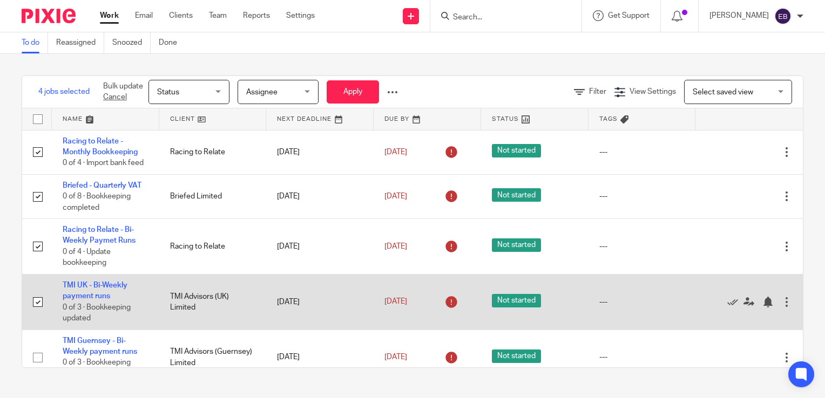
scroll to position [108, 0]
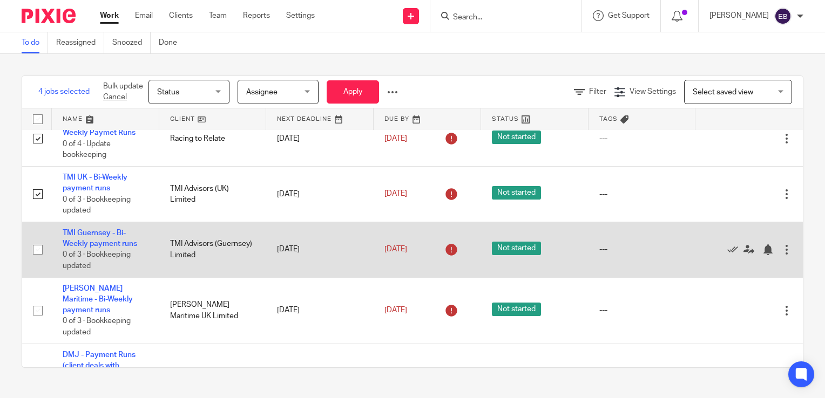
click at [39, 260] on input "checkbox" at bounding box center [38, 250] width 21 height 21
checkbox input "true"
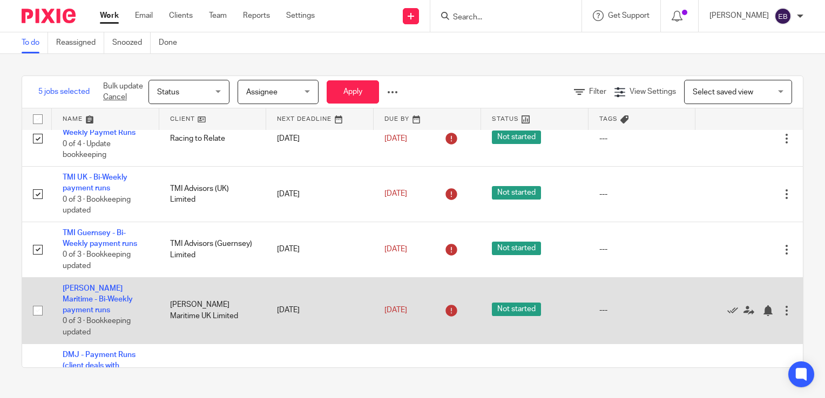
click at [38, 314] on input "checkbox" at bounding box center [38, 311] width 21 height 21
checkbox input "true"
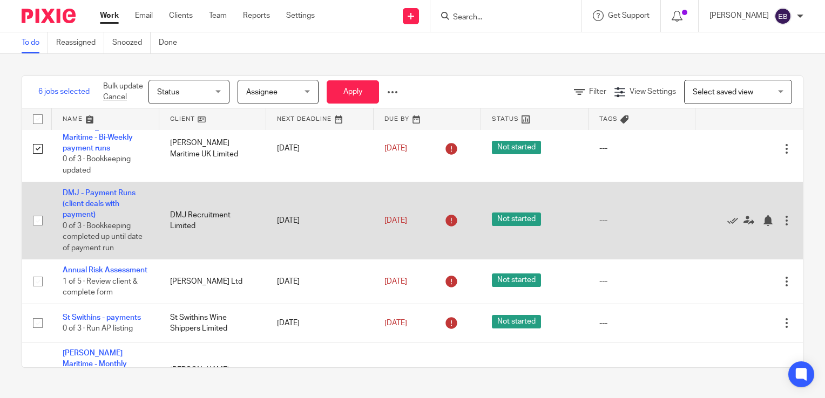
click at [35, 224] on input "checkbox" at bounding box center [38, 221] width 21 height 21
checkbox input "true"
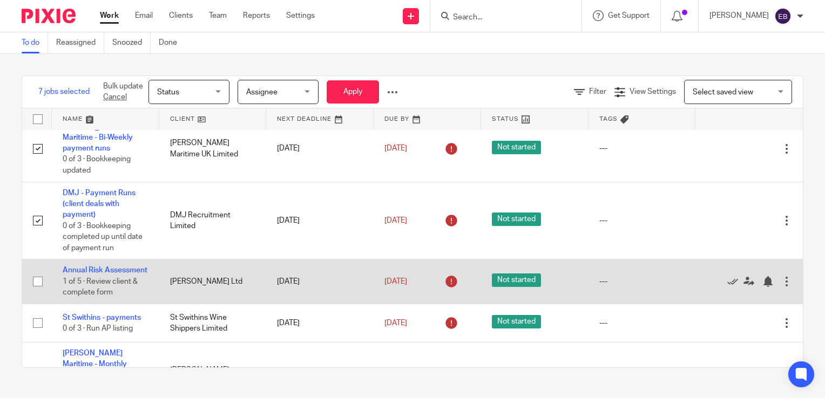
click at [37, 288] on input "checkbox" at bounding box center [38, 282] width 21 height 21
checkbox input "true"
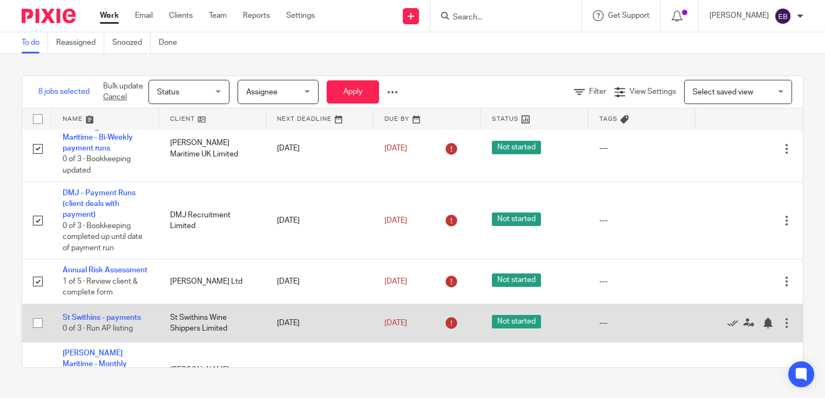
click at [35, 334] on input "checkbox" at bounding box center [38, 323] width 21 height 21
checkbox input "true"
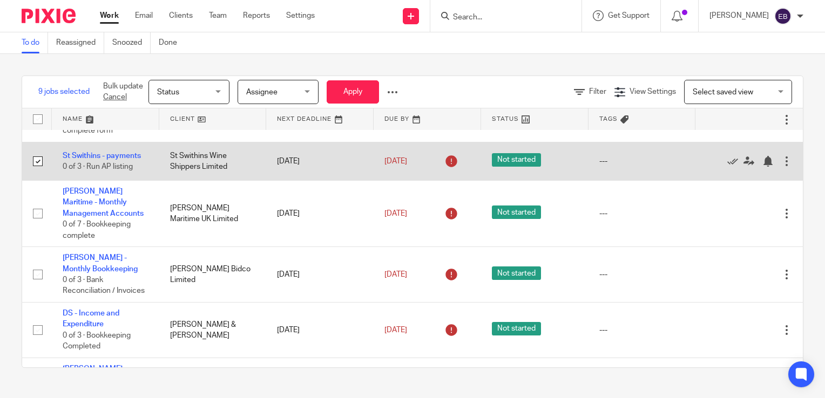
scroll to position [486, 0]
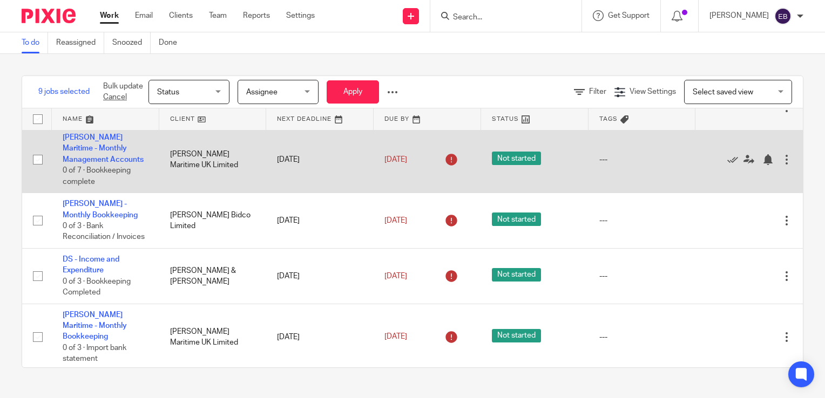
click at [43, 170] on input "checkbox" at bounding box center [38, 160] width 21 height 21
checkbox input "true"
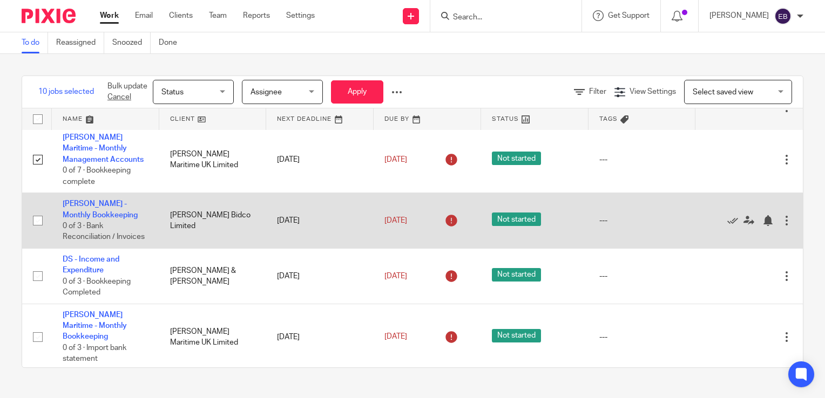
click at [37, 231] on input "checkbox" at bounding box center [38, 221] width 21 height 21
checkbox input "true"
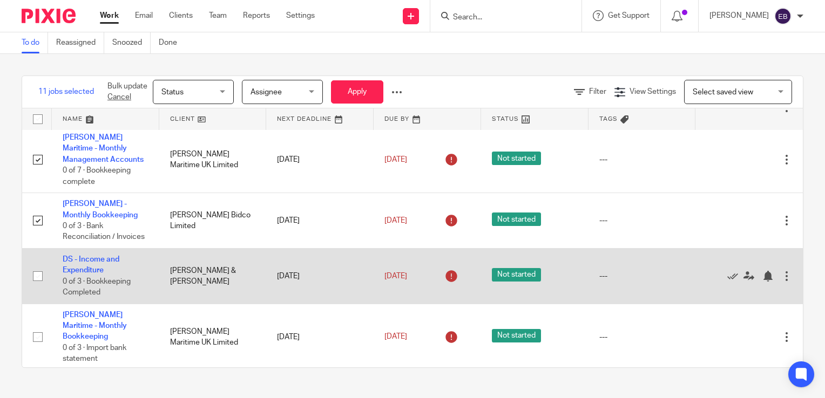
click at [39, 287] on input "checkbox" at bounding box center [38, 276] width 21 height 21
checkbox input "true"
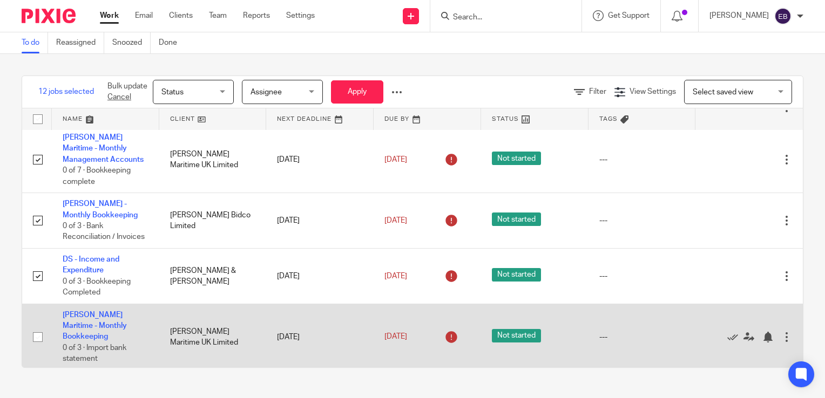
click at [38, 347] on input "checkbox" at bounding box center [38, 337] width 21 height 21
checkbox input "true"
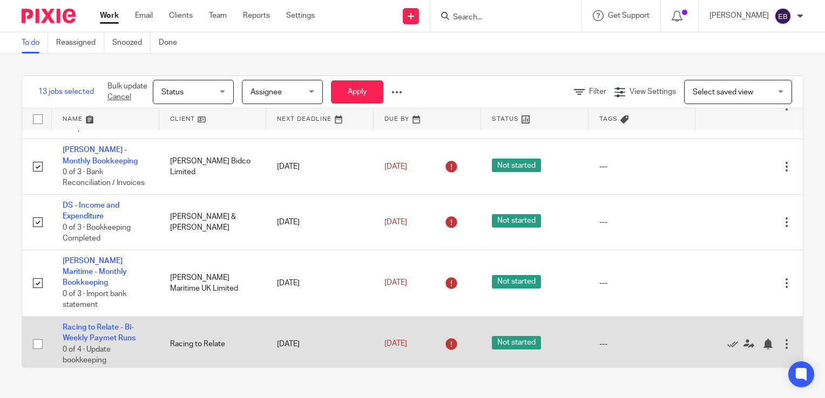
scroll to position [594, 0]
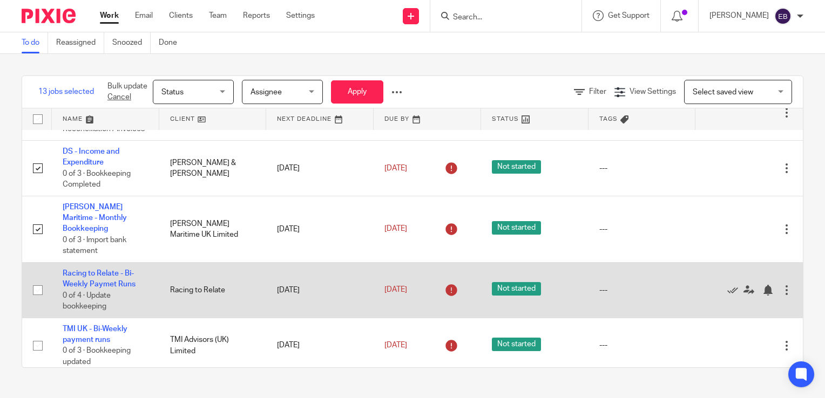
click at [36, 300] on input "checkbox" at bounding box center [38, 290] width 21 height 21
checkbox input "true"
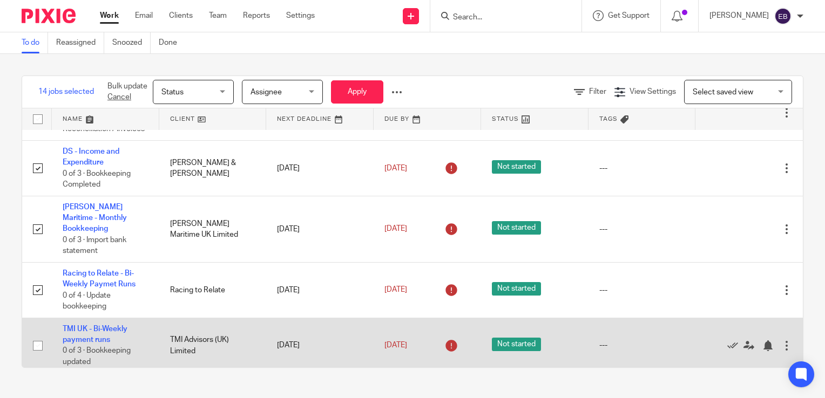
click at [37, 348] on input "checkbox" at bounding box center [38, 346] width 21 height 21
checkbox input "true"
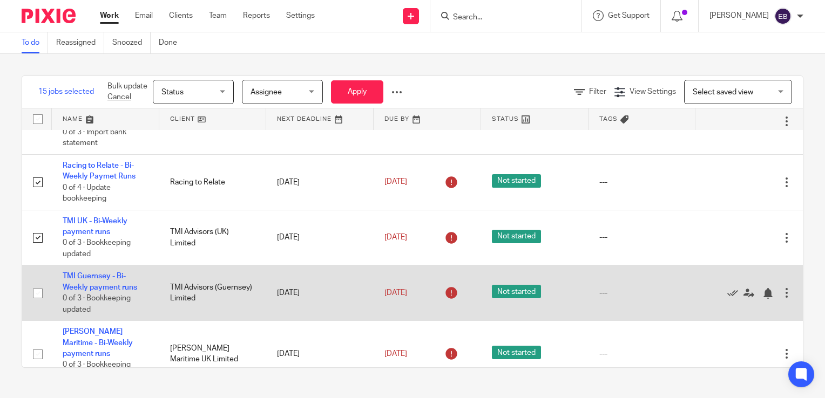
click at [39, 286] on td at bounding box center [37, 294] width 30 height 56
click at [39, 304] on input "checkbox" at bounding box center [38, 293] width 21 height 21
checkbox input "true"
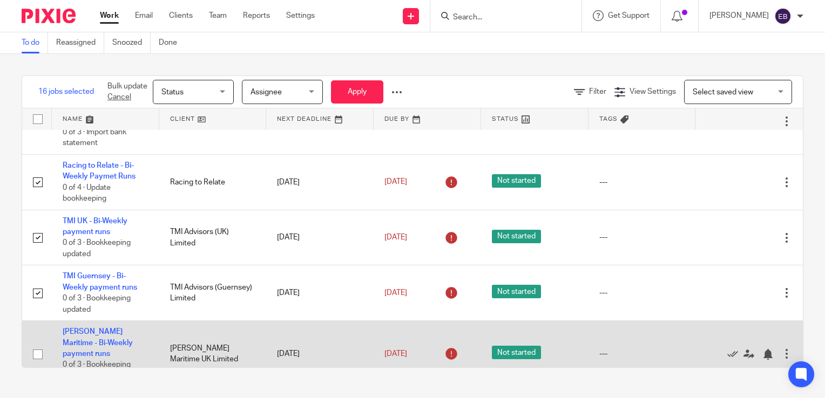
click at [36, 357] on input "checkbox" at bounding box center [38, 354] width 21 height 21
checkbox input "true"
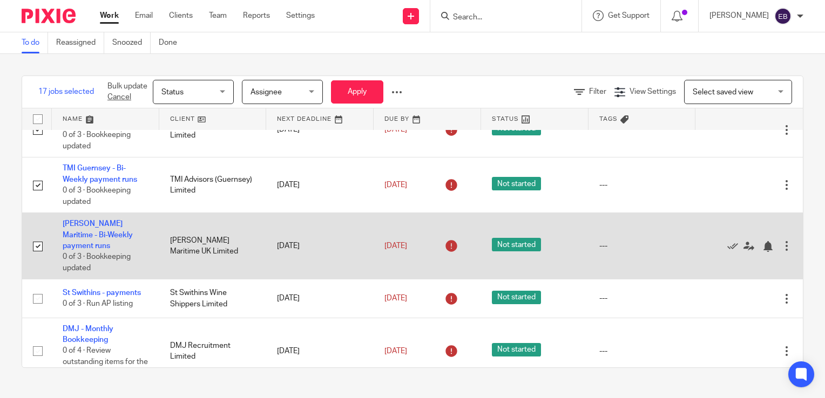
scroll to position [864, 0]
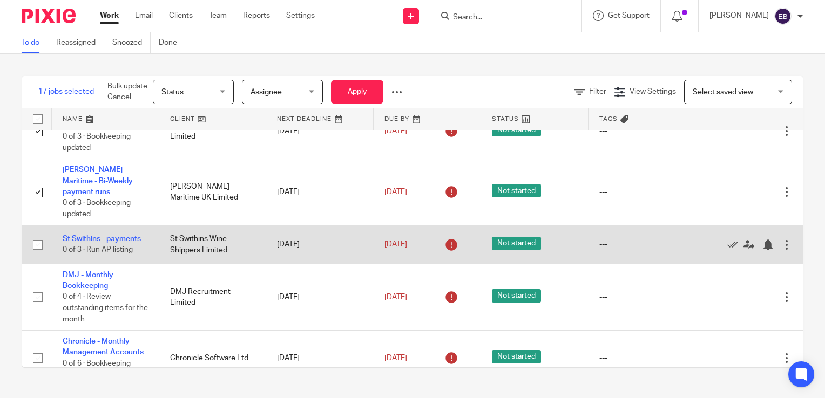
click at [38, 241] on input "checkbox" at bounding box center [38, 245] width 21 height 21
checkbox input "true"
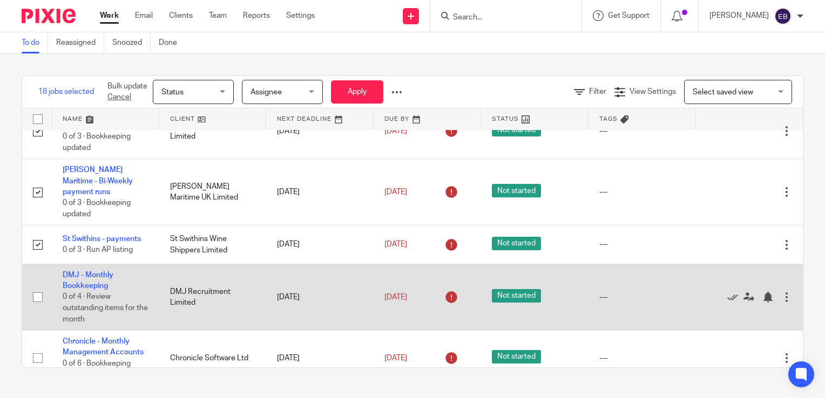
click at [38, 296] on input "checkbox" at bounding box center [38, 297] width 21 height 21
checkbox input "true"
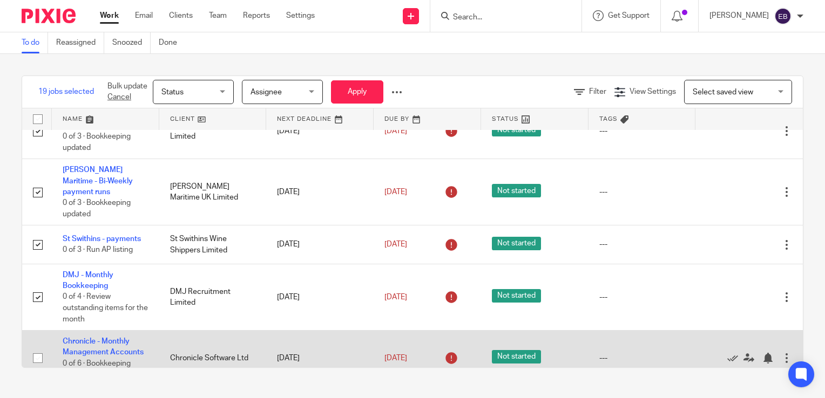
click at [33, 357] on input "checkbox" at bounding box center [38, 358] width 21 height 21
checkbox input "true"
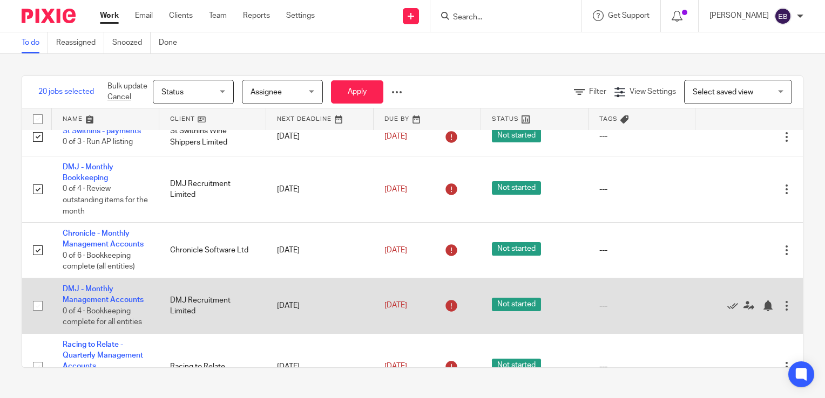
click at [42, 296] on input "checkbox" at bounding box center [38, 306] width 21 height 21
checkbox input "true"
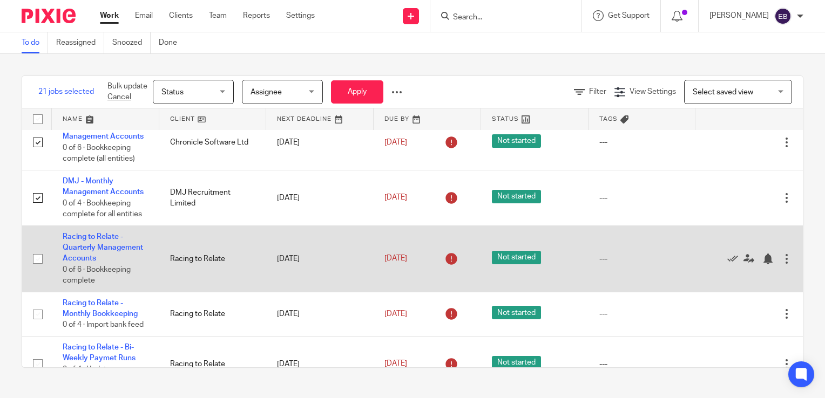
click at [42, 260] on input "checkbox" at bounding box center [38, 259] width 21 height 21
checkbox input "true"
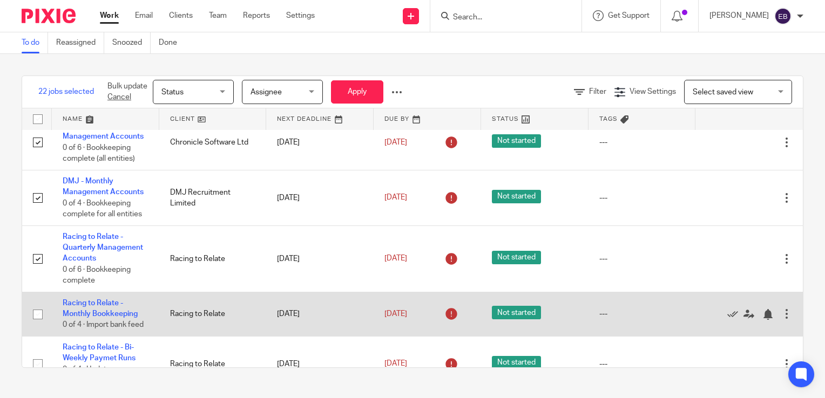
click at [40, 314] on input "checkbox" at bounding box center [38, 315] width 21 height 21
checkbox input "true"
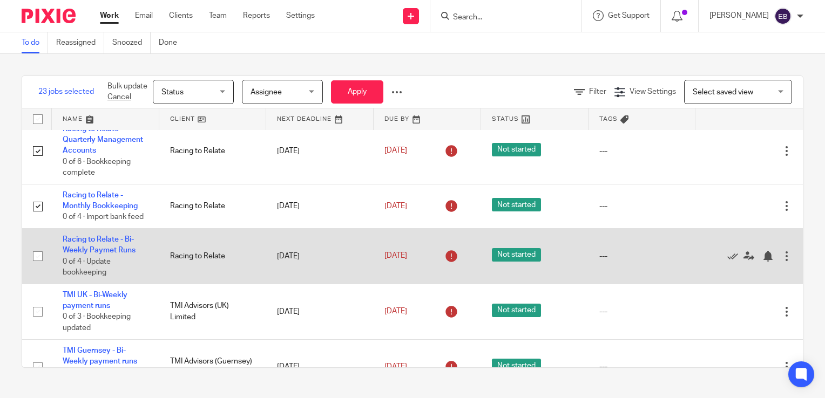
click at [39, 262] on input "checkbox" at bounding box center [38, 256] width 21 height 21
checkbox input "true"
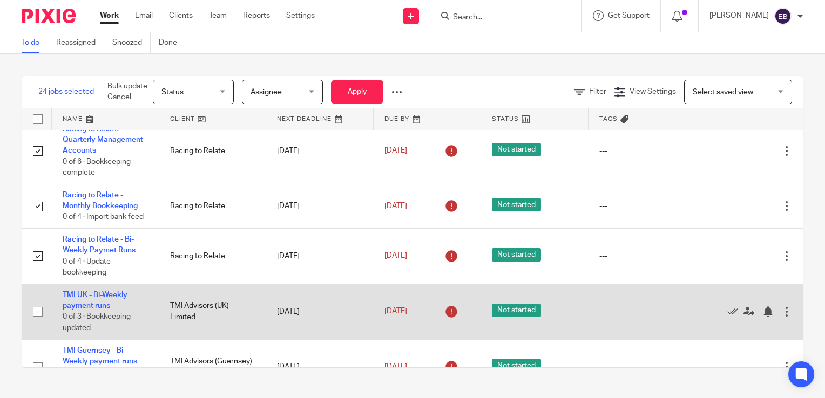
click at [32, 322] on input "checkbox" at bounding box center [38, 312] width 21 height 21
checkbox input "true"
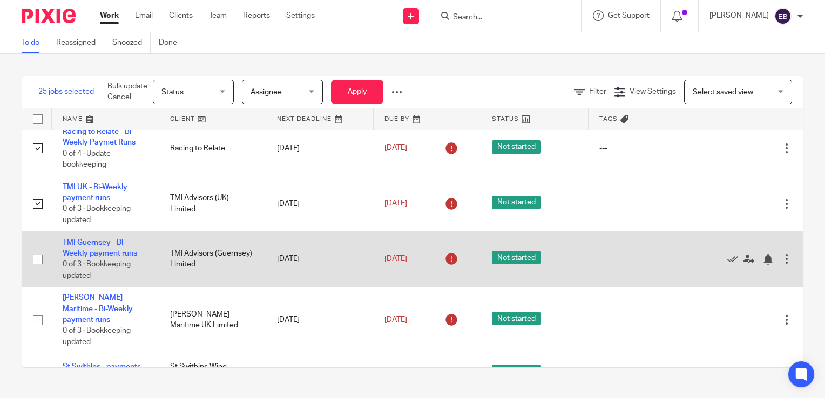
click at [41, 270] on input "checkbox" at bounding box center [38, 259] width 21 height 21
checkbox input "true"
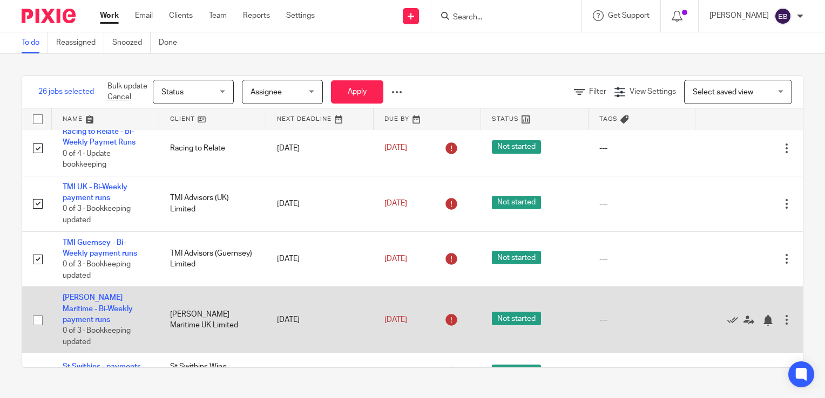
click at [34, 329] on input "checkbox" at bounding box center [38, 320] width 21 height 21
checkbox input "true"
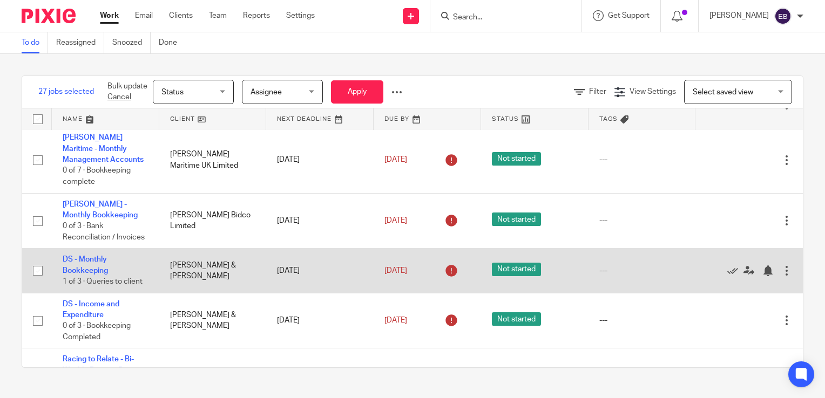
scroll to position [1674, 0]
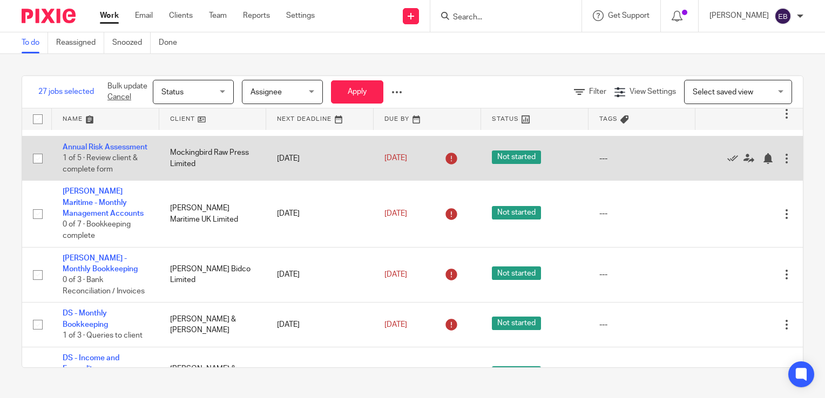
click at [40, 169] on input "checkbox" at bounding box center [38, 158] width 21 height 21
checkbox input "true"
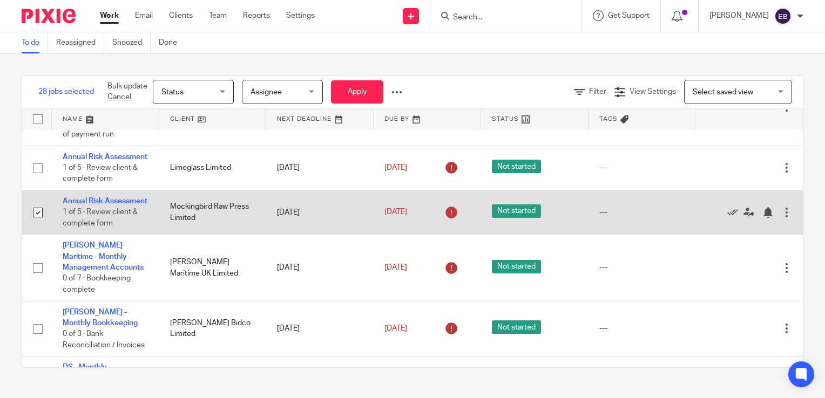
scroll to position [1566, 0]
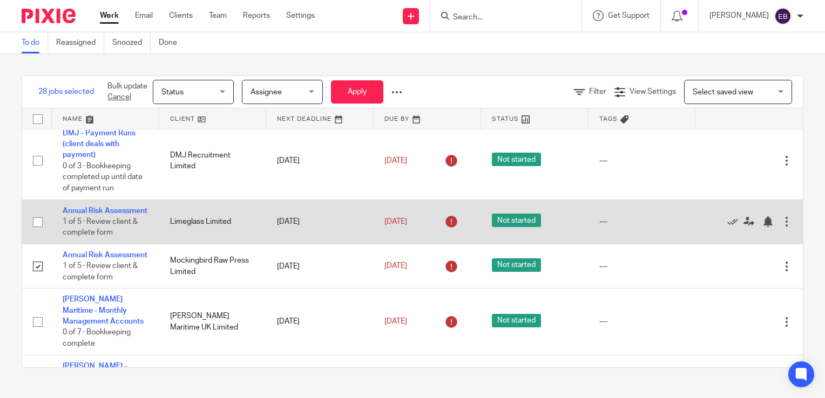
click at [35, 224] on input "checkbox" at bounding box center [38, 222] width 21 height 21
checkbox input "true"
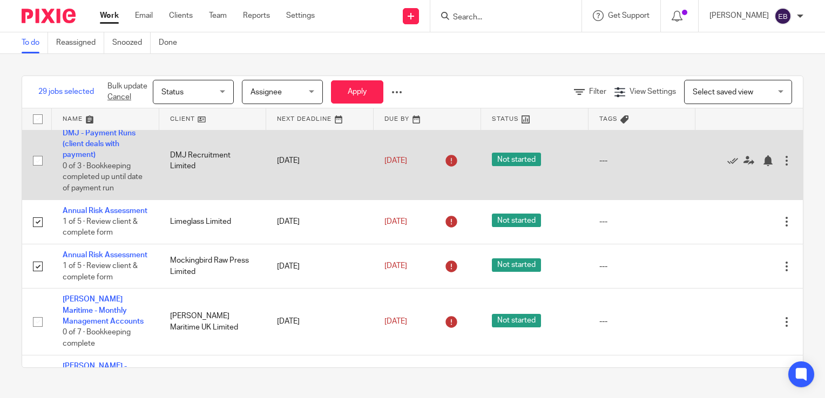
click at [35, 164] on input "checkbox" at bounding box center [38, 161] width 21 height 21
checkbox input "true"
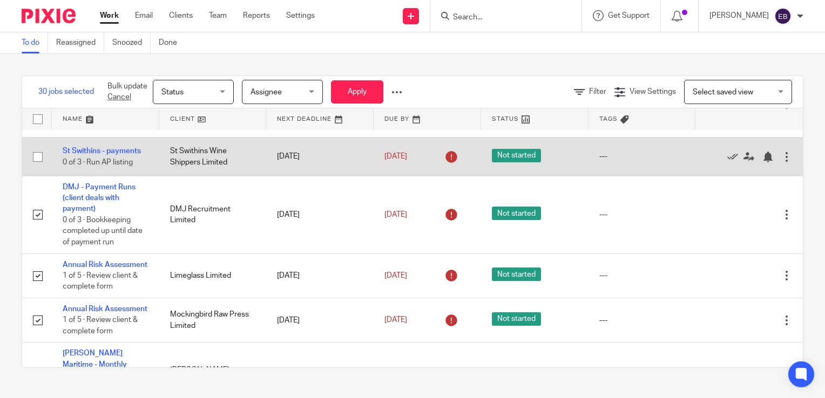
click at [36, 161] on input "checkbox" at bounding box center [38, 157] width 21 height 21
checkbox input "true"
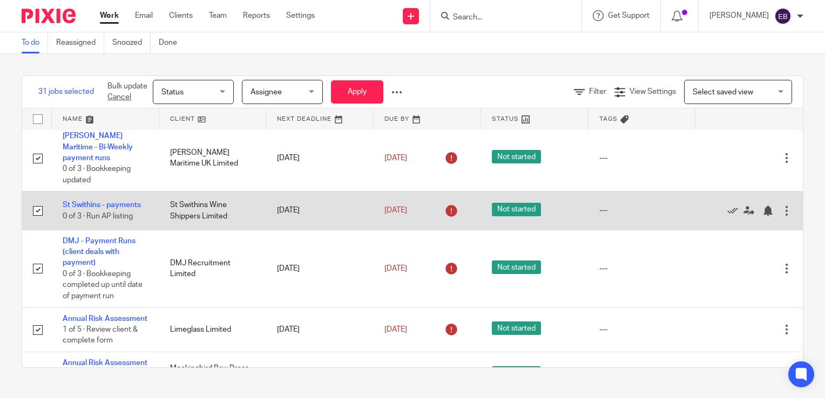
scroll to position [1404, 0]
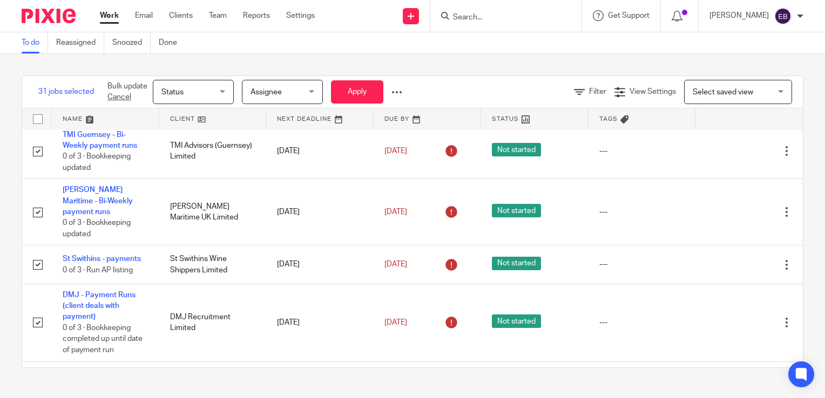
click at [180, 99] on span "Status" at bounding box center [189, 91] width 57 height 23
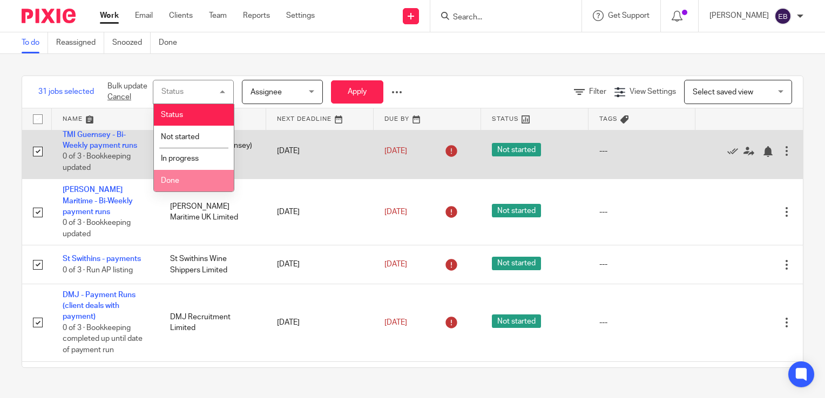
click at [192, 175] on li "Done" at bounding box center [194, 181] width 80 height 22
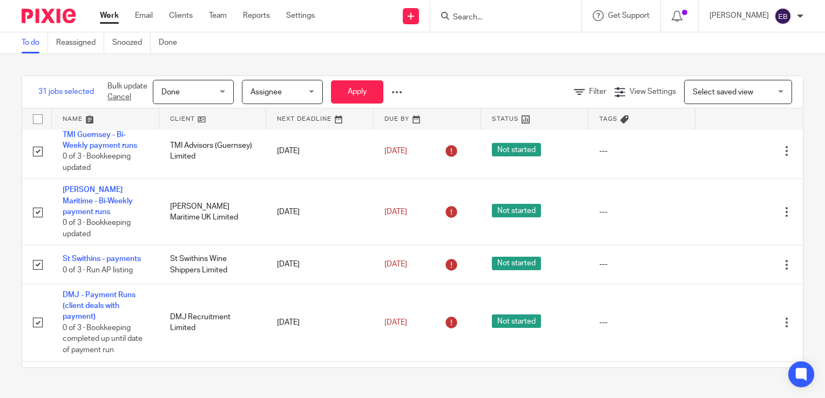
click at [377, 79] on div "Bulk update Cancel Done Done Status Not started In progress Done 3 Assignee Ass…" at bounding box center [254, 92] width 311 height 32
click at [375, 87] on button "Apply" at bounding box center [357, 91] width 52 height 23
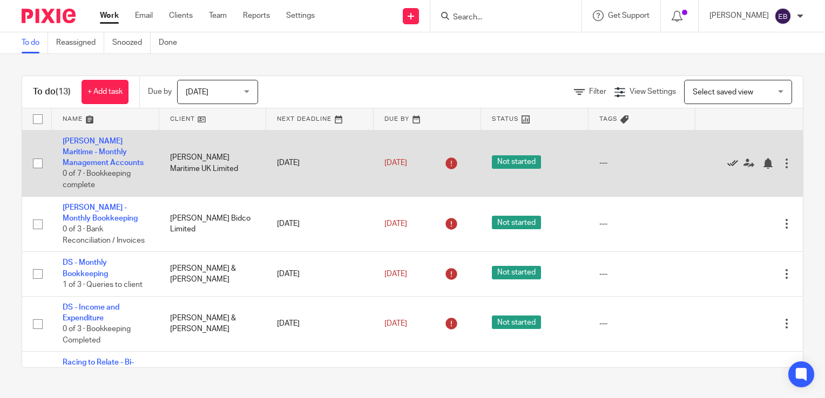
click at [727, 163] on icon at bounding box center [732, 163] width 11 height 11
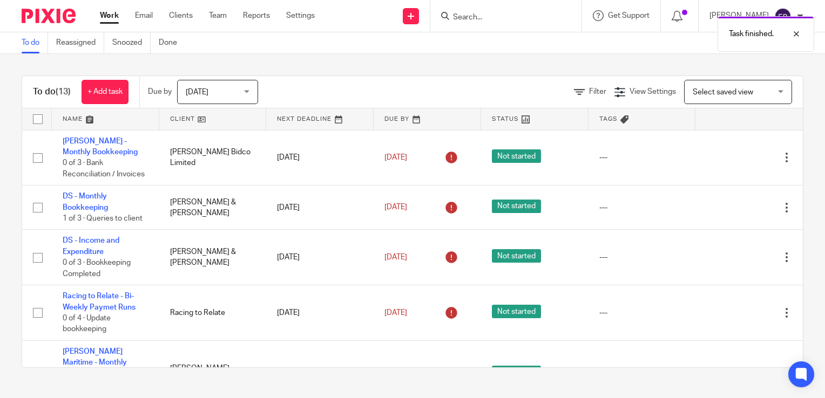
click at [727, 163] on icon at bounding box center [732, 158] width 11 height 11
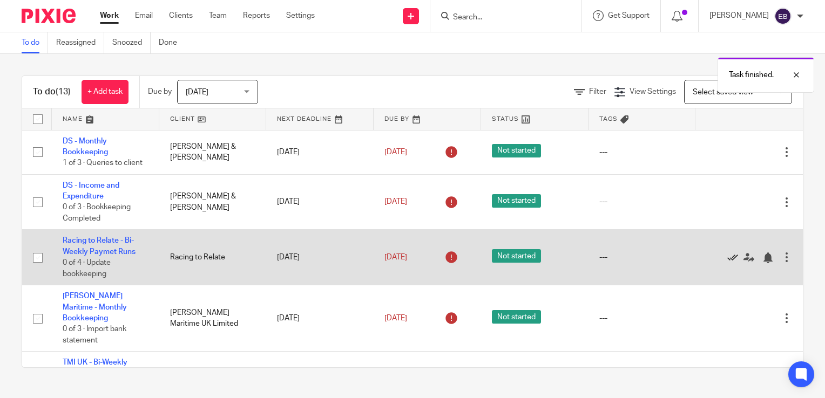
click at [727, 258] on icon at bounding box center [732, 258] width 11 height 11
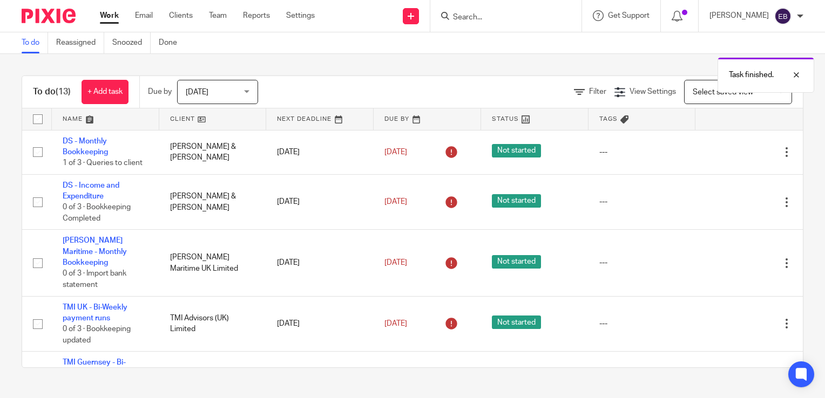
click at [727, 258] on icon at bounding box center [732, 263] width 11 height 11
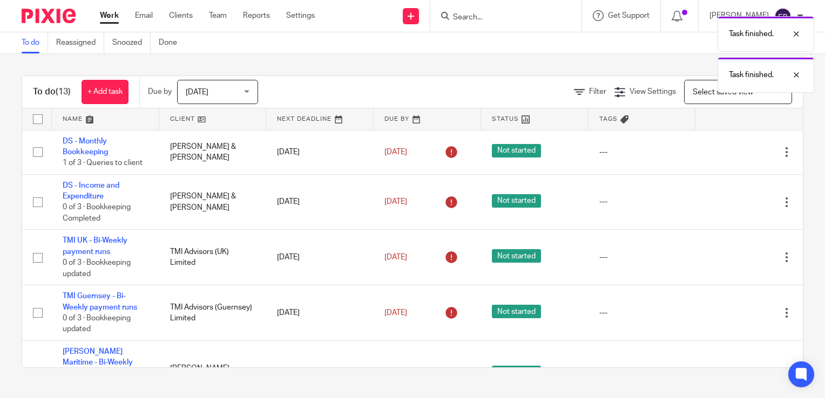
click at [727, 258] on icon at bounding box center [732, 258] width 11 height 11
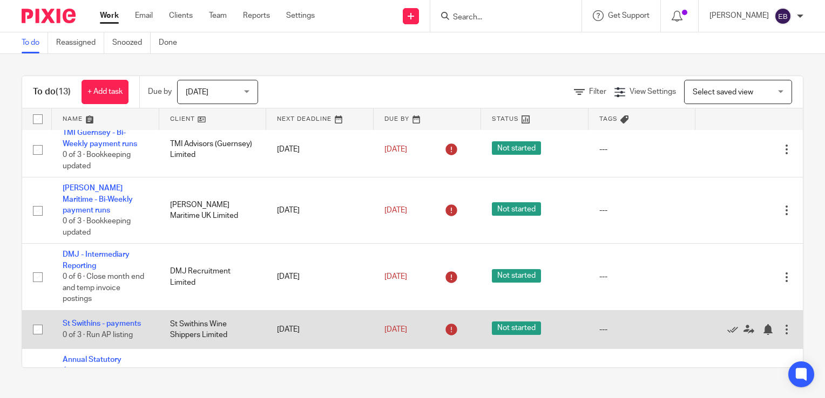
scroll to position [162, 0]
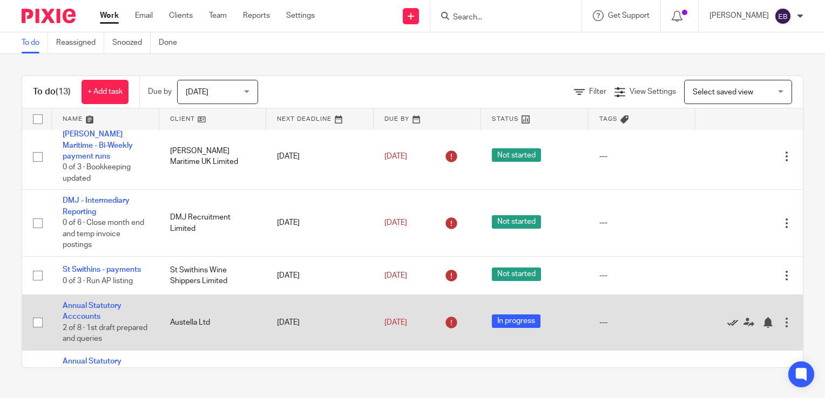
click at [727, 317] on icon at bounding box center [732, 322] width 11 height 11
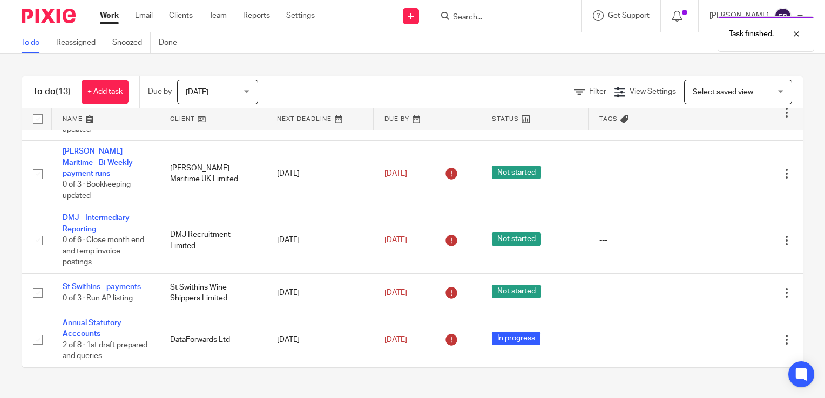
scroll to position [136, 0]
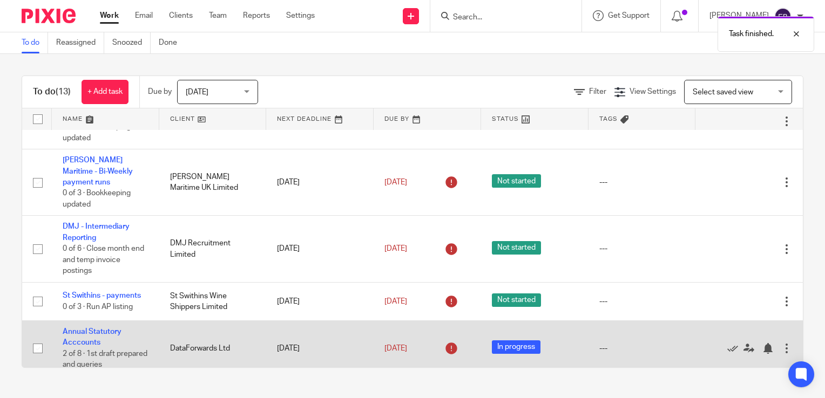
click at [727, 343] on icon at bounding box center [732, 348] width 11 height 11
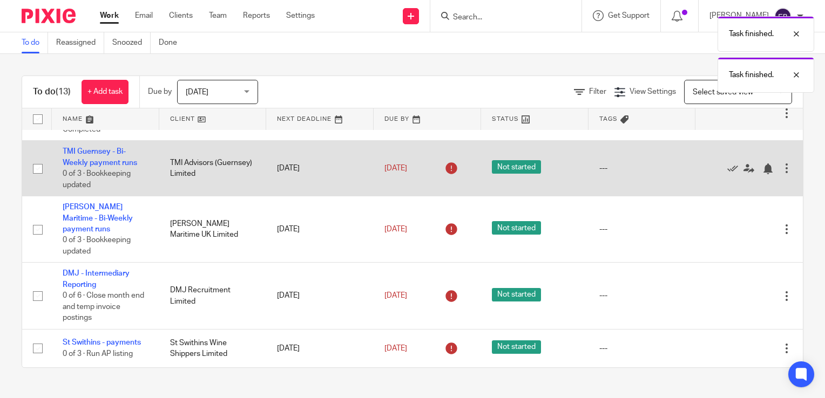
scroll to position [80, 0]
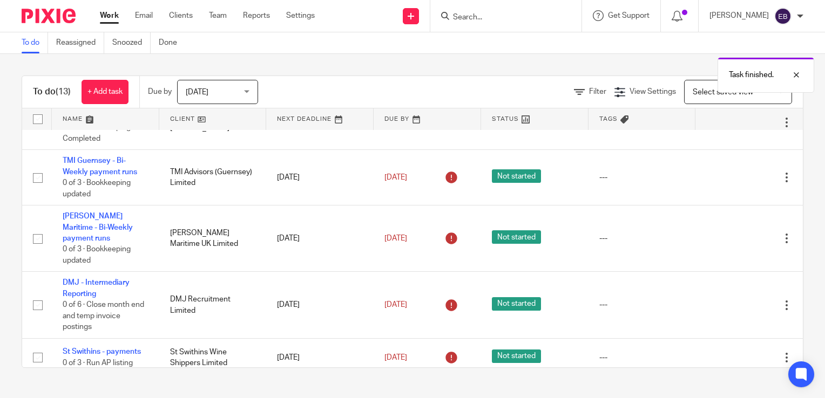
click at [207, 93] on span "[DATE]" at bounding box center [214, 91] width 57 height 23
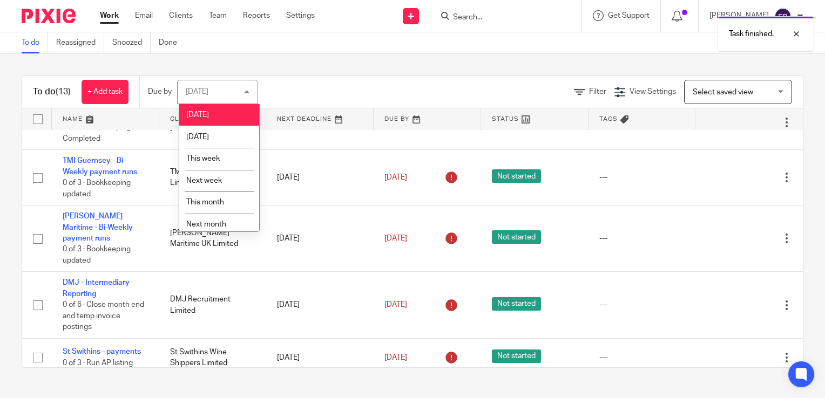
scroll to position [28, 0]
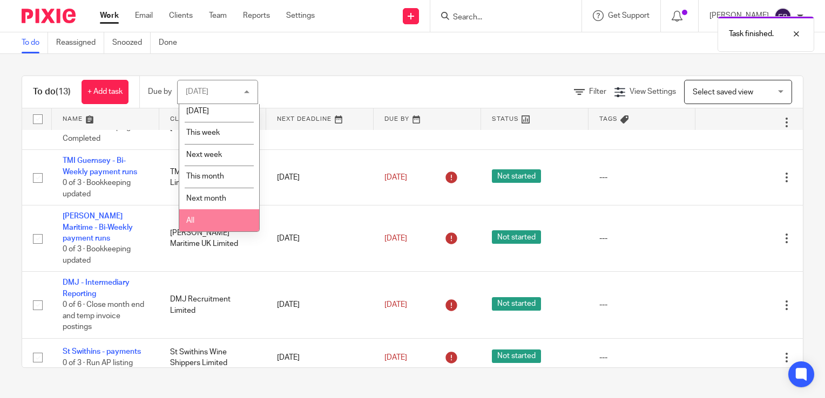
click at [225, 222] on li "All" at bounding box center [219, 220] width 80 height 22
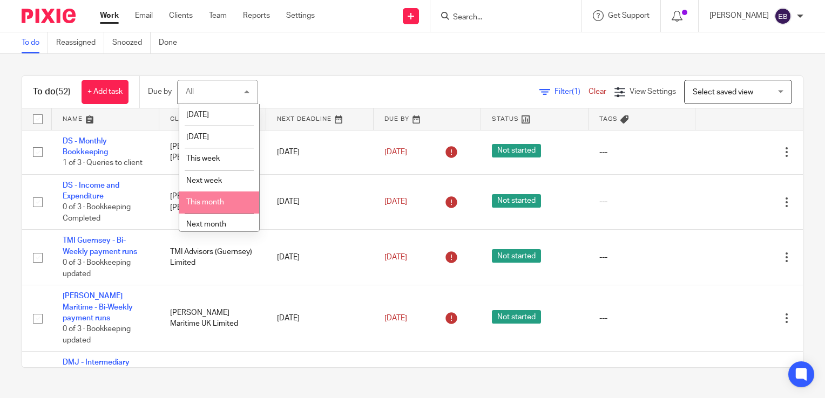
click at [218, 197] on li "This month" at bounding box center [219, 203] width 80 height 22
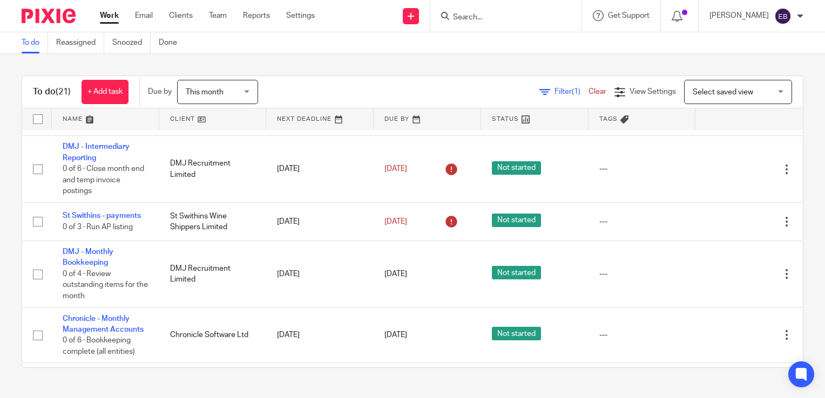
scroll to position [270, 0]
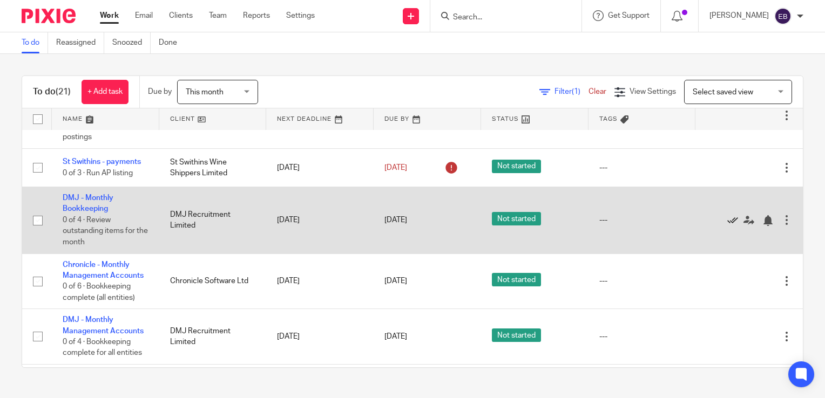
click at [727, 215] on icon at bounding box center [732, 220] width 11 height 11
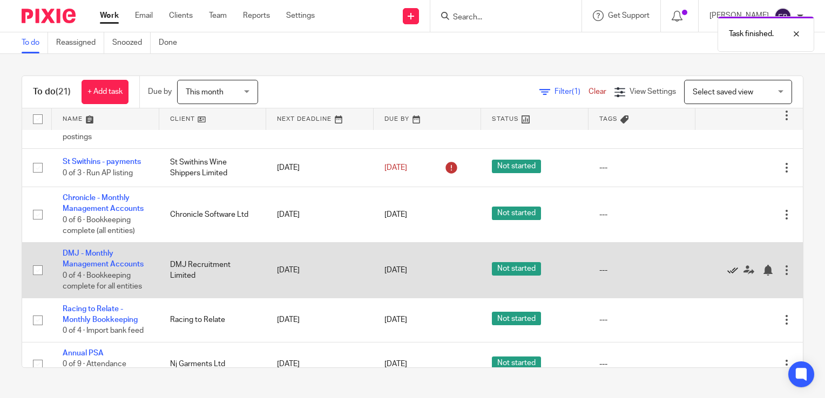
click at [727, 265] on icon at bounding box center [732, 270] width 11 height 11
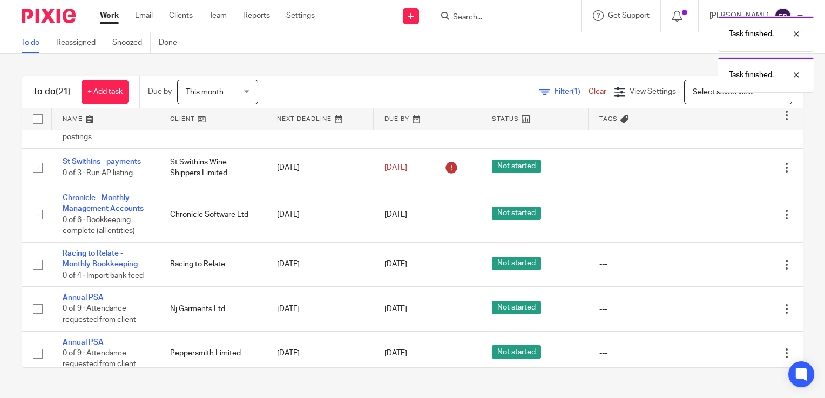
click at [727, 265] on icon at bounding box center [732, 265] width 11 height 11
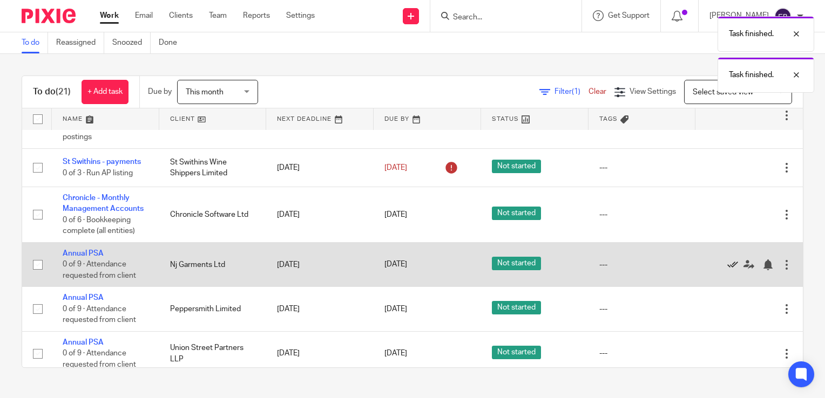
click at [727, 260] on icon at bounding box center [732, 265] width 11 height 11
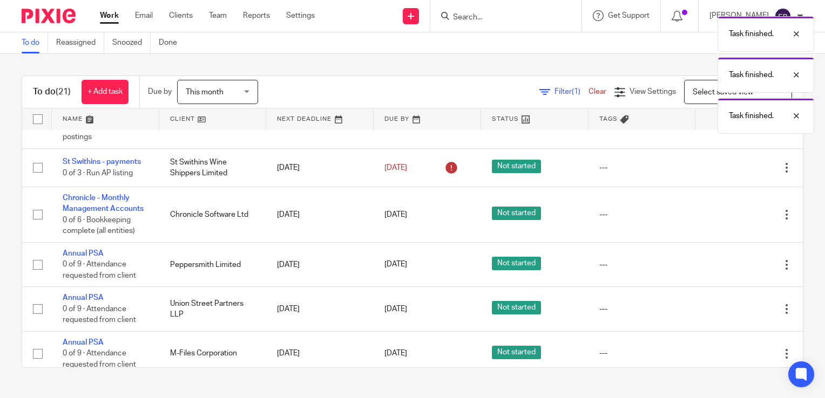
click at [727, 260] on icon at bounding box center [732, 265] width 11 height 11
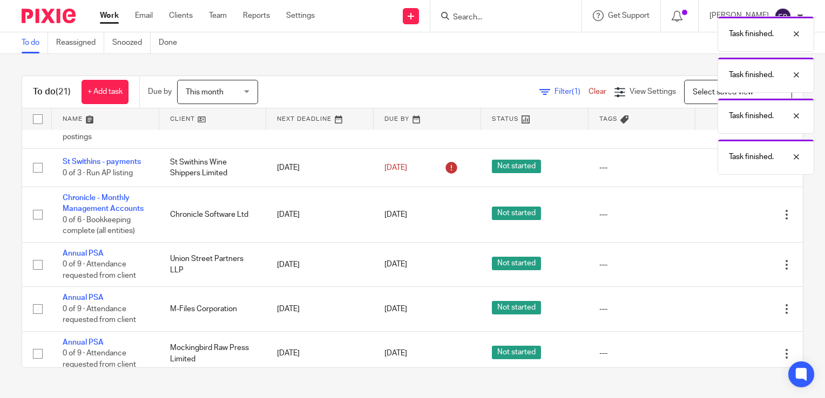
click at [727, 260] on icon at bounding box center [732, 265] width 11 height 11
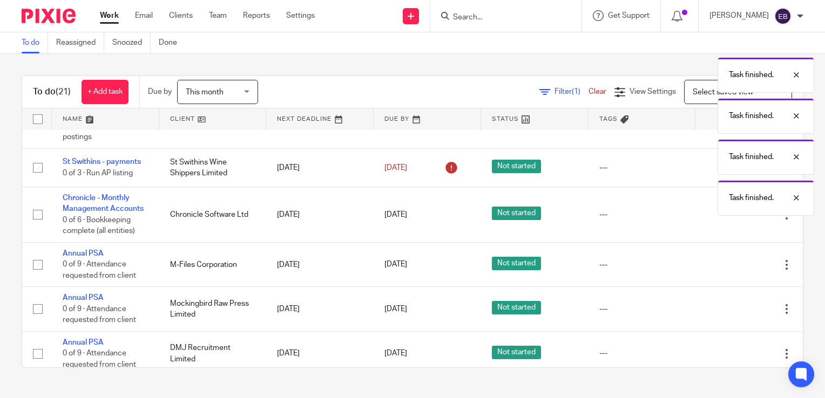
click at [727, 260] on icon at bounding box center [732, 265] width 11 height 11
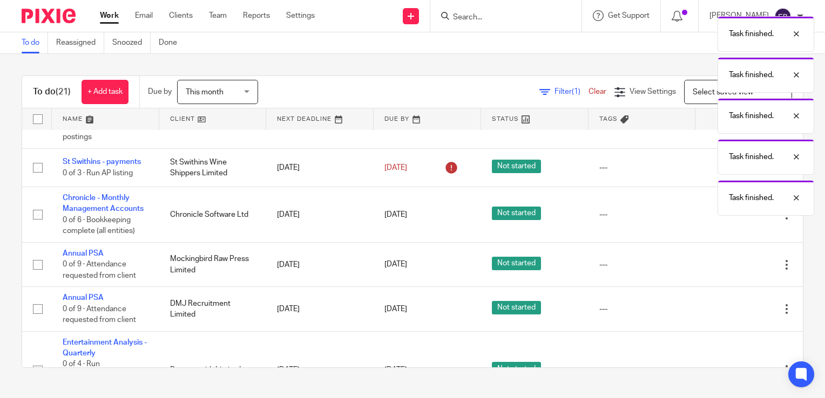
click at [727, 260] on icon at bounding box center [732, 265] width 11 height 11
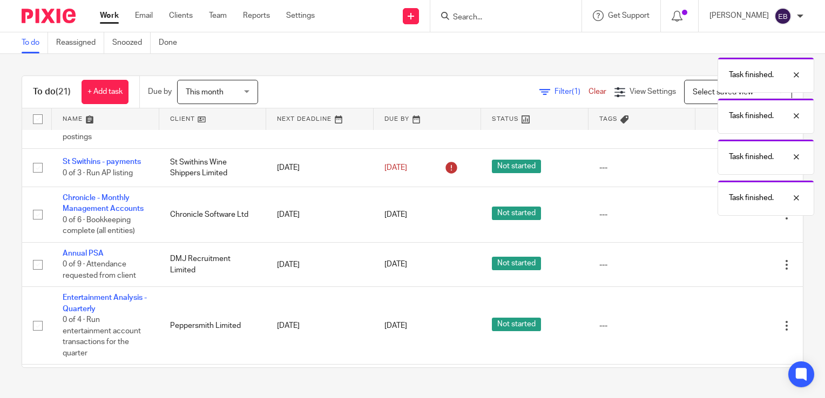
click at [727, 260] on icon at bounding box center [732, 265] width 11 height 11
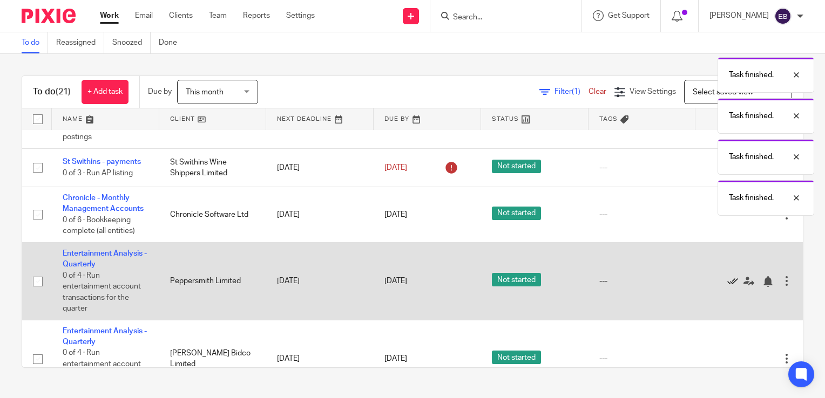
click at [727, 276] on icon at bounding box center [732, 281] width 11 height 11
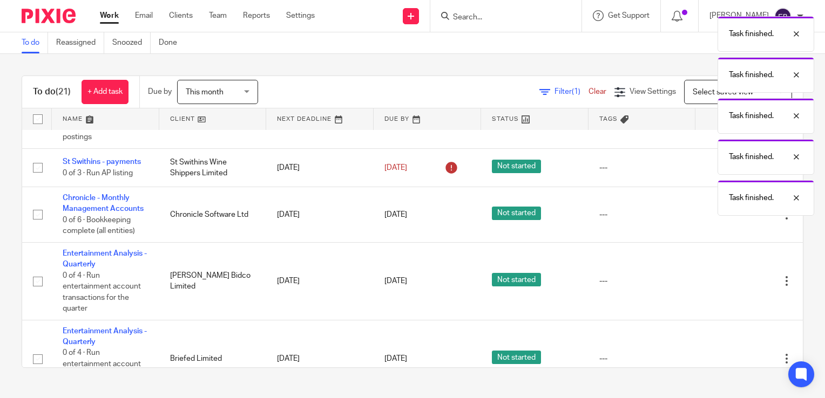
click at [727, 276] on icon at bounding box center [732, 281] width 11 height 11
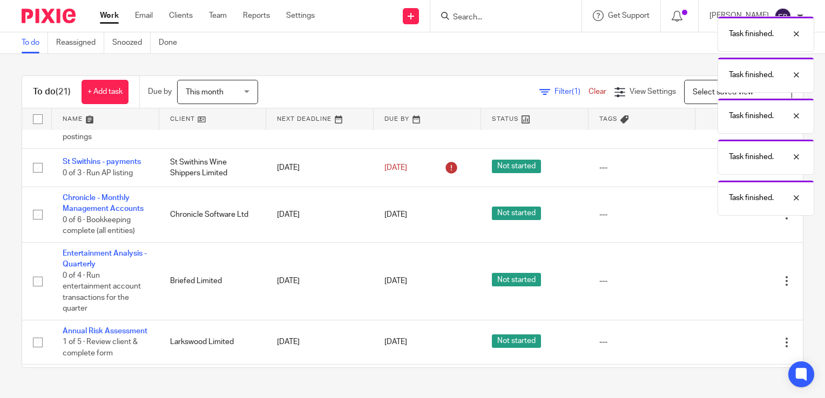
click at [727, 276] on icon at bounding box center [732, 281] width 11 height 11
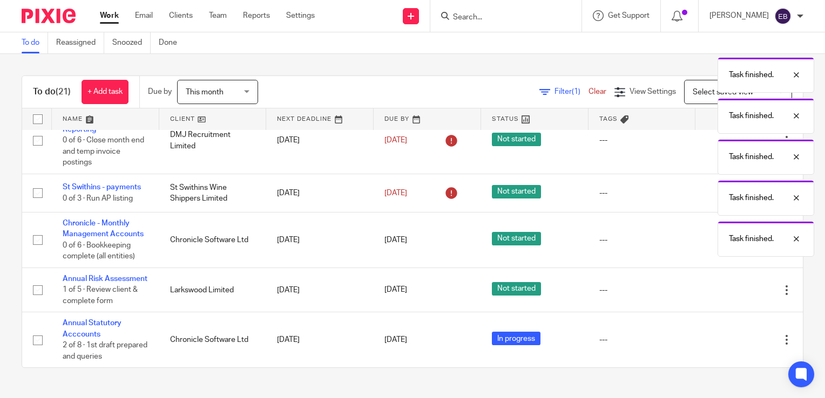
scroll to position [247, 0]
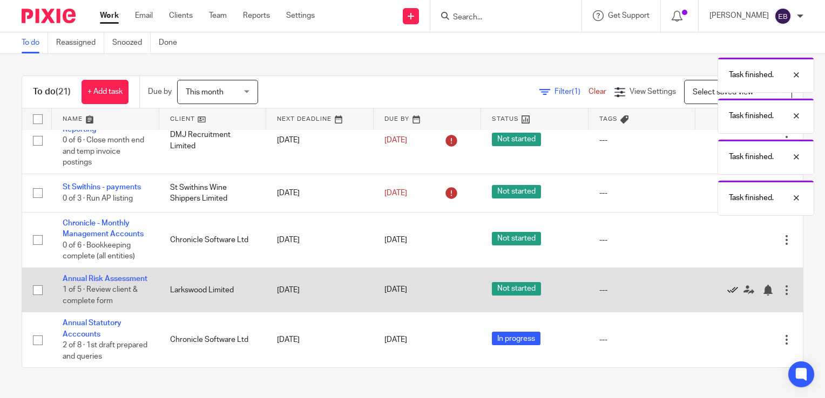
click at [727, 285] on icon at bounding box center [732, 290] width 11 height 11
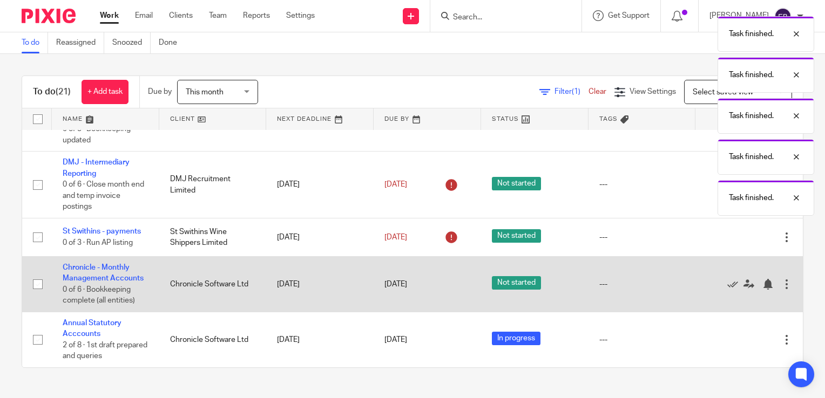
scroll to position [192, 0]
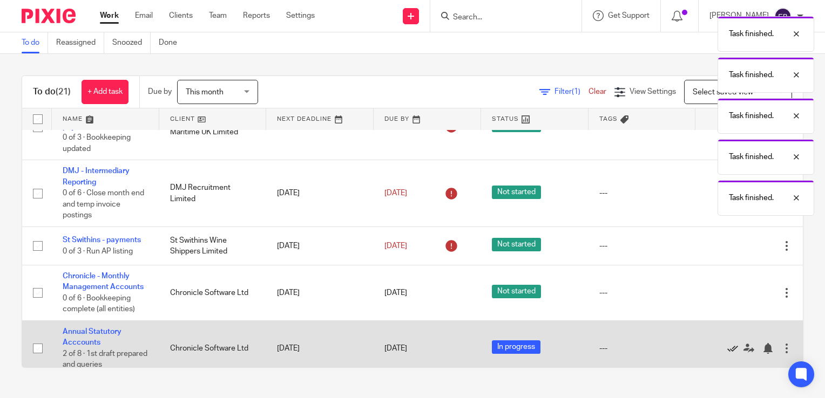
click at [727, 343] on icon at bounding box center [732, 348] width 11 height 11
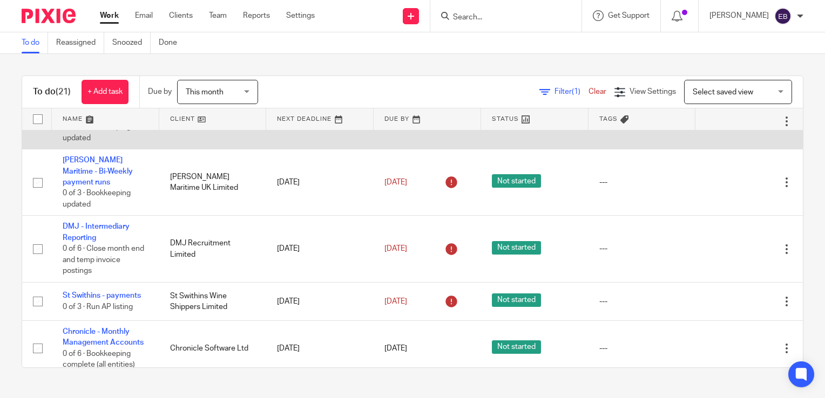
scroll to position [0, 0]
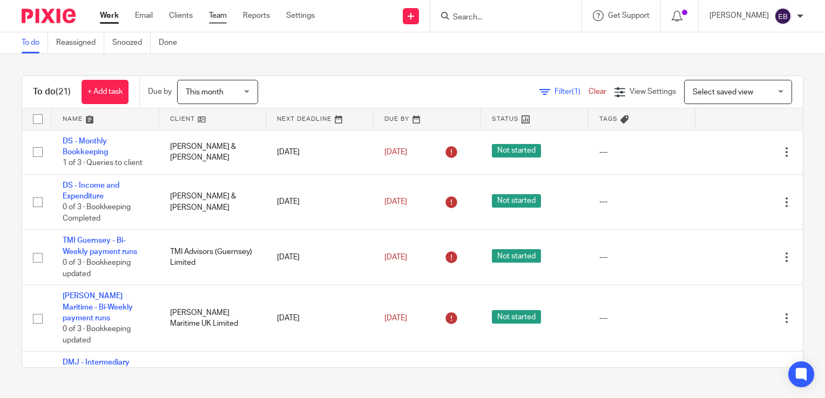
click at [218, 13] on link "Team" at bounding box center [218, 15] width 18 height 11
